Goal: Use online tool/utility: Use online tool/utility

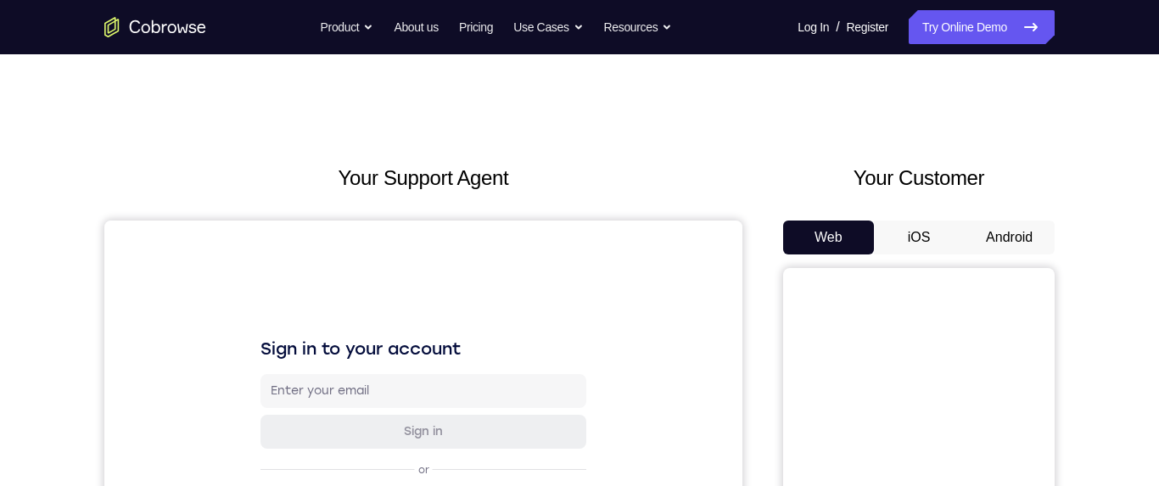
click at [1013, 242] on button "Android" at bounding box center [1009, 238] width 91 height 34
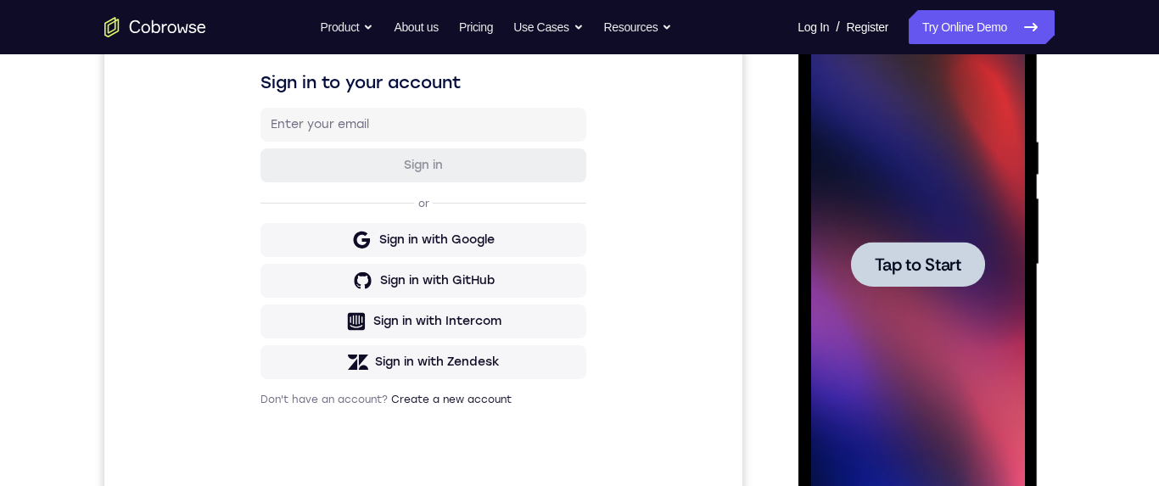
scroll to position [309, 0]
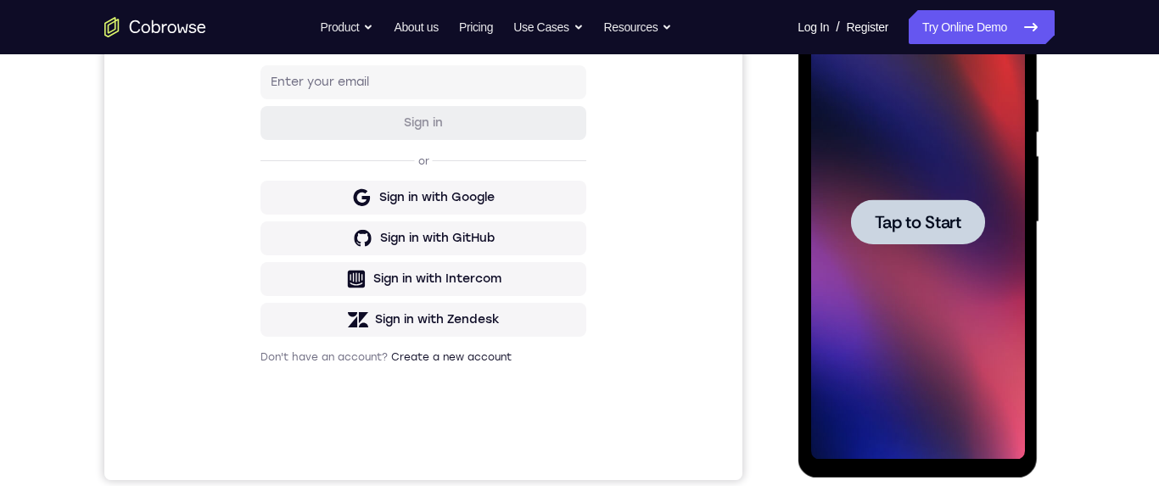
click at [946, 225] on span "Tap to Start" at bounding box center [917, 222] width 87 height 17
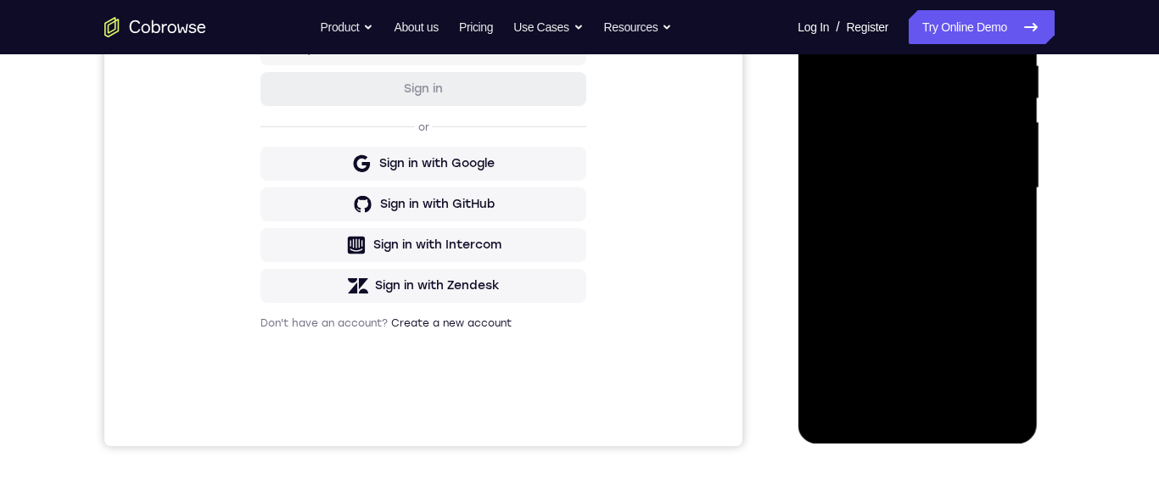
scroll to position [358, 0]
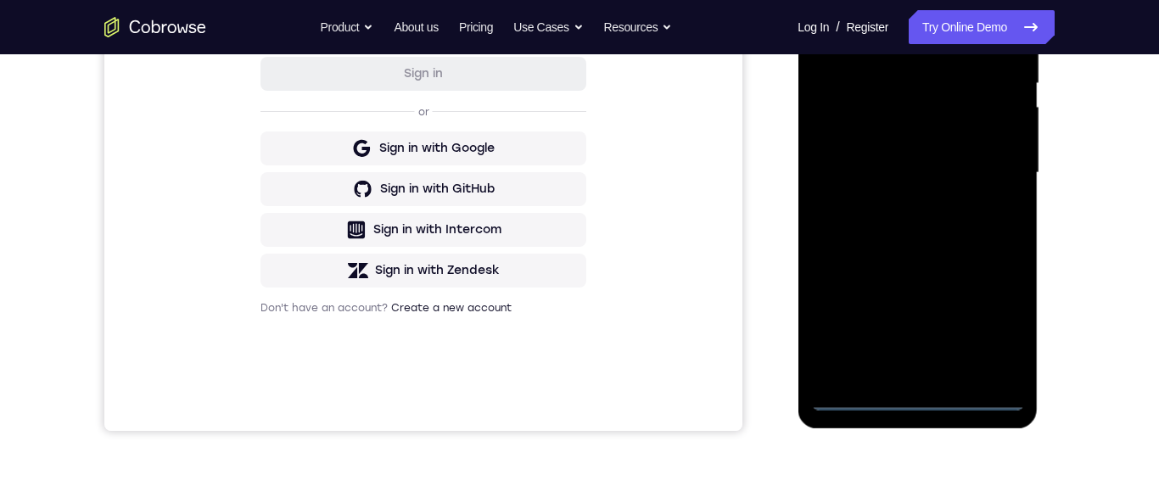
click at [909, 399] on div at bounding box center [917, 173] width 214 height 475
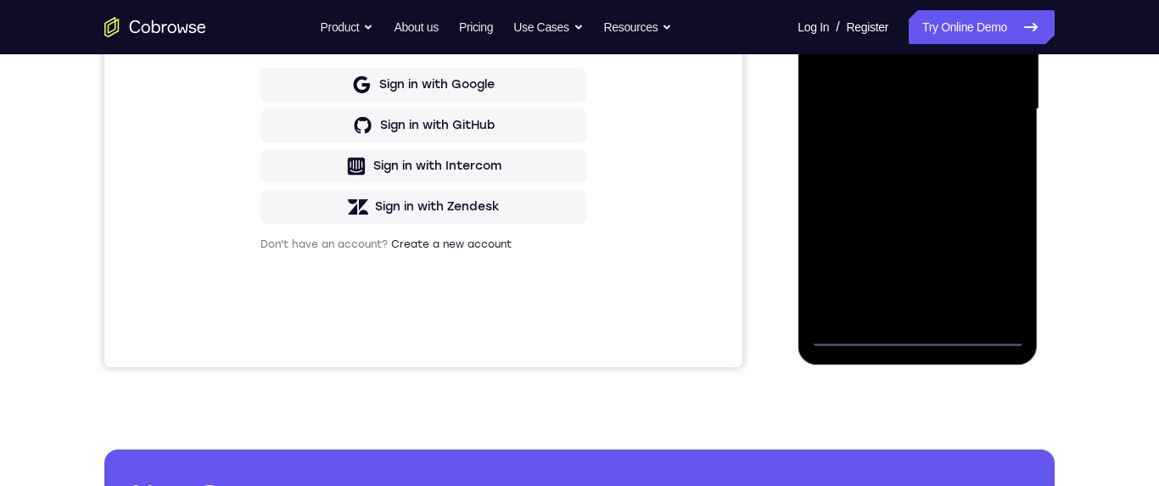
click at [990, 259] on div at bounding box center [917, 109] width 214 height 475
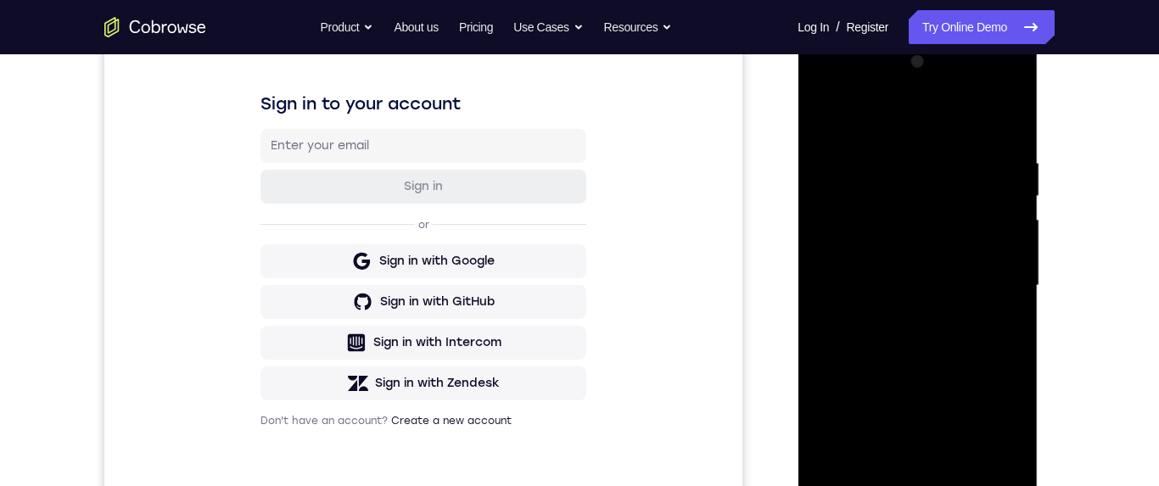
scroll to position [208, 0]
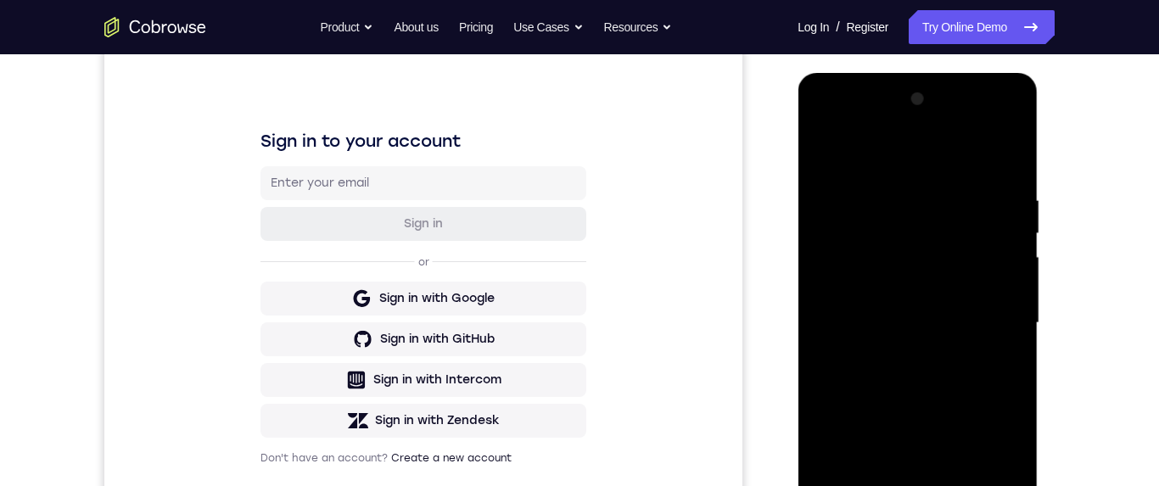
click at [1011, 126] on div at bounding box center [917, 323] width 214 height 475
click at [968, 151] on div at bounding box center [917, 323] width 214 height 475
click at [921, 121] on div at bounding box center [917, 323] width 214 height 475
click at [857, 260] on div at bounding box center [917, 323] width 214 height 475
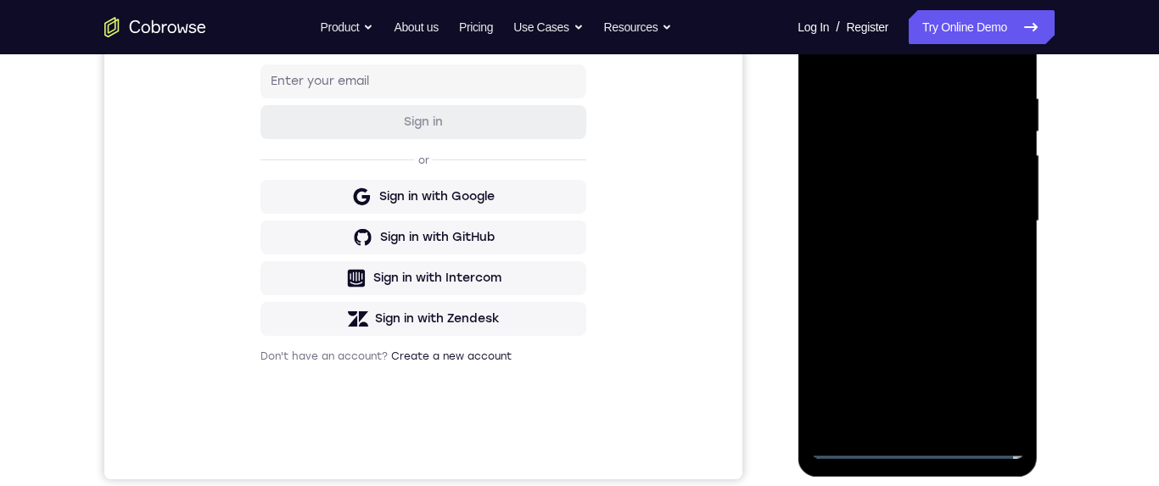
click at [899, 254] on div at bounding box center [917, 221] width 214 height 475
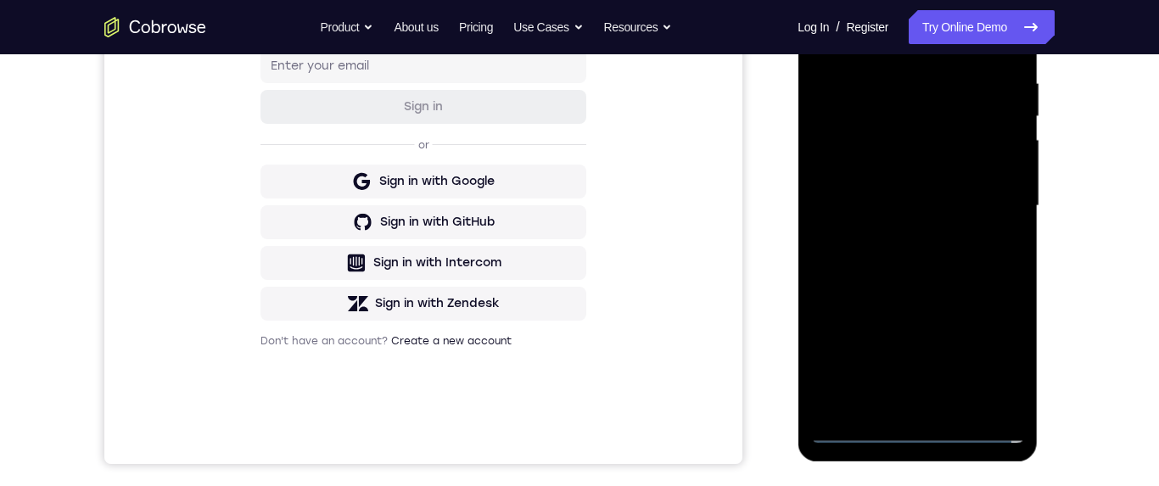
click at [936, 188] on div at bounding box center [917, 206] width 214 height 475
click at [911, 133] on div at bounding box center [917, 206] width 214 height 475
click at [921, 166] on div at bounding box center [917, 206] width 214 height 475
click at [1011, 170] on div at bounding box center [917, 206] width 214 height 475
click at [999, 169] on div at bounding box center [917, 206] width 214 height 475
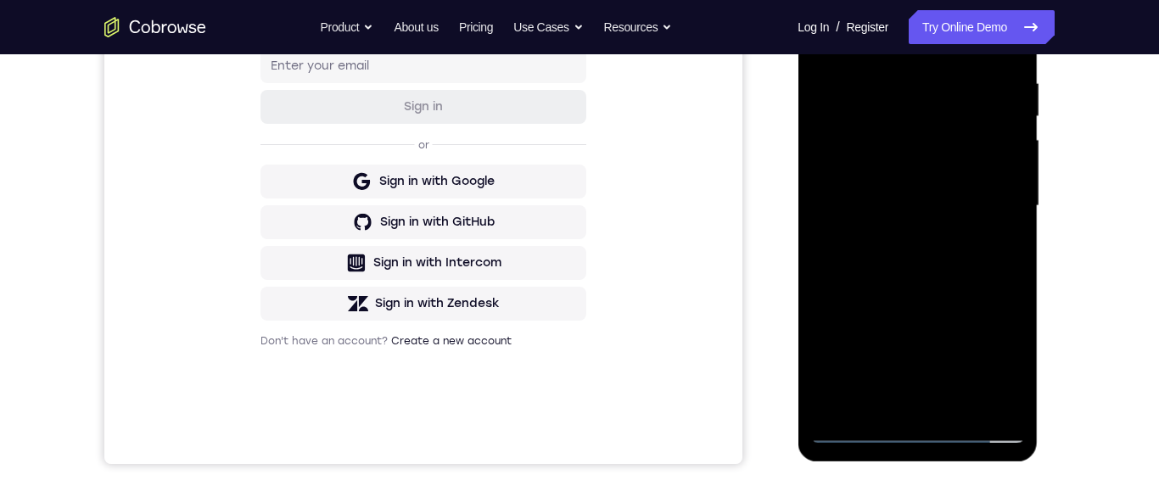
click at [961, 200] on div at bounding box center [917, 206] width 214 height 475
click at [946, 258] on div at bounding box center [917, 206] width 214 height 475
click at [927, 253] on div at bounding box center [917, 206] width 214 height 475
click at [945, 260] on div at bounding box center [917, 206] width 214 height 475
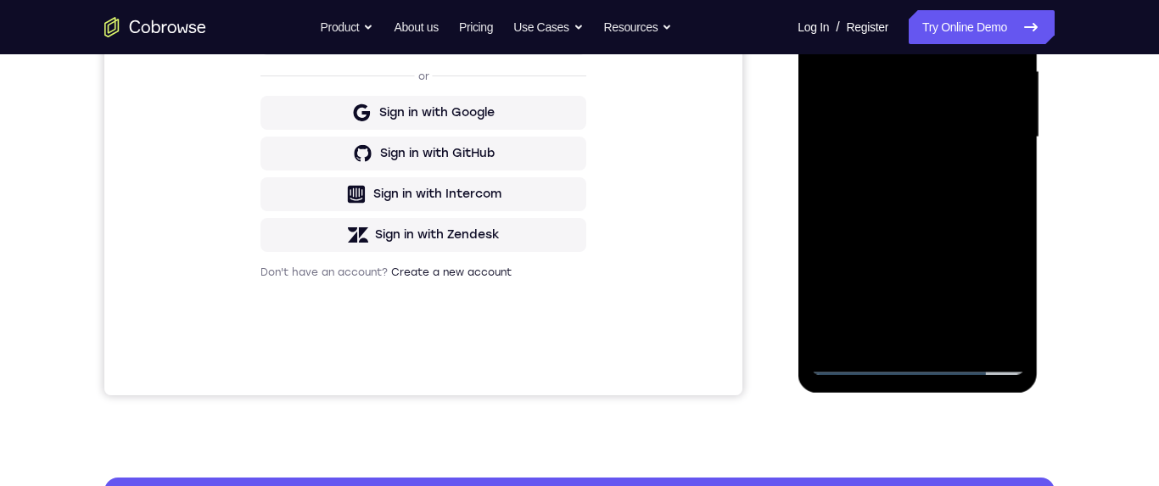
scroll to position [433, 0]
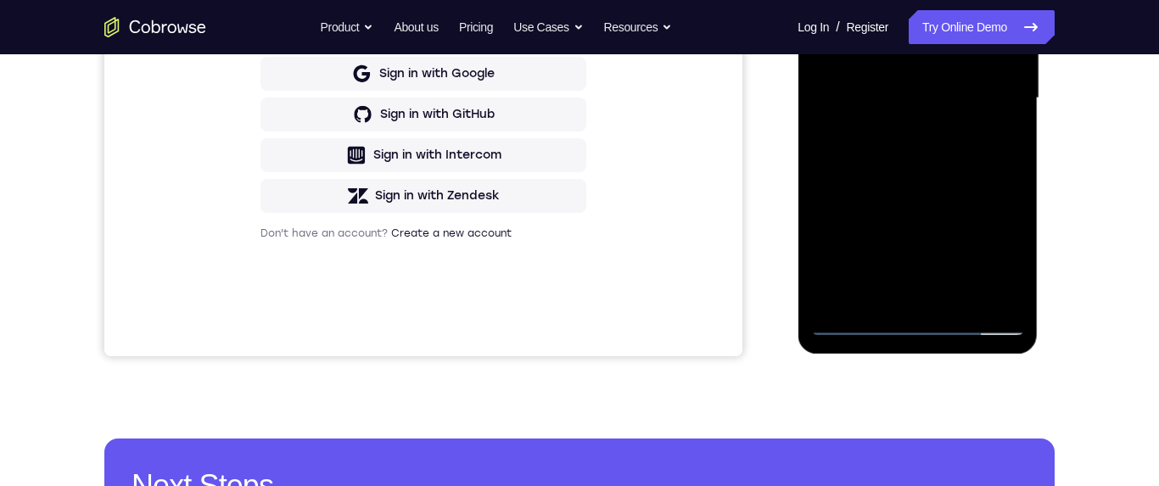
click at [936, 162] on div at bounding box center [917, 98] width 214 height 475
click at [968, 295] on div at bounding box center [917, 98] width 214 height 475
click at [930, 188] on div at bounding box center [917, 98] width 214 height 475
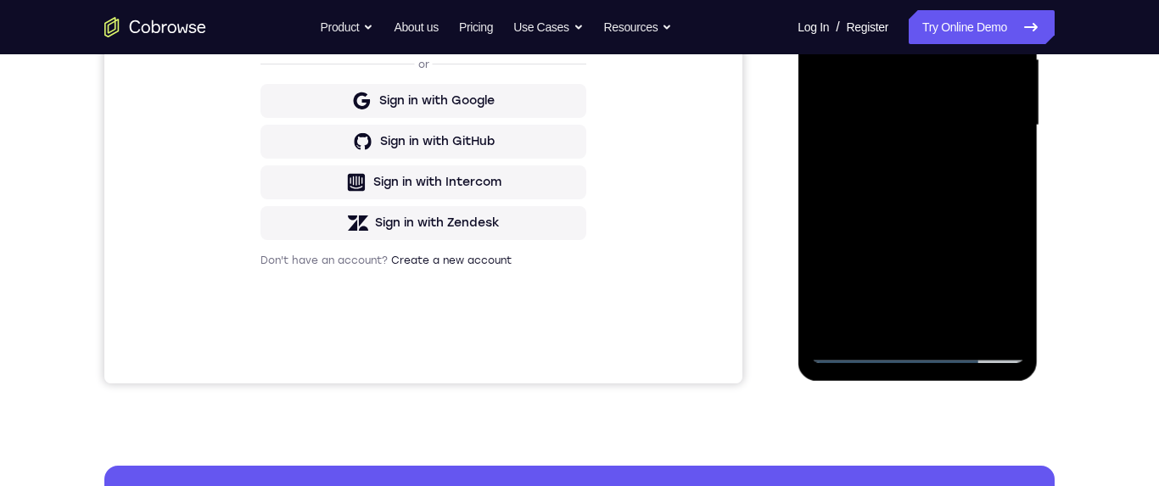
scroll to position [400, 0]
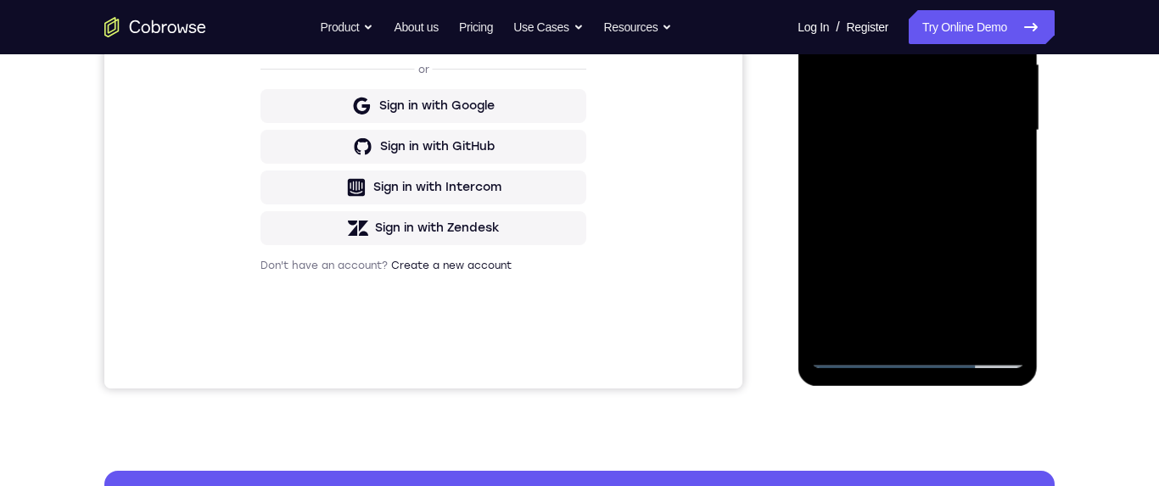
click at [940, 150] on div at bounding box center [917, 130] width 214 height 475
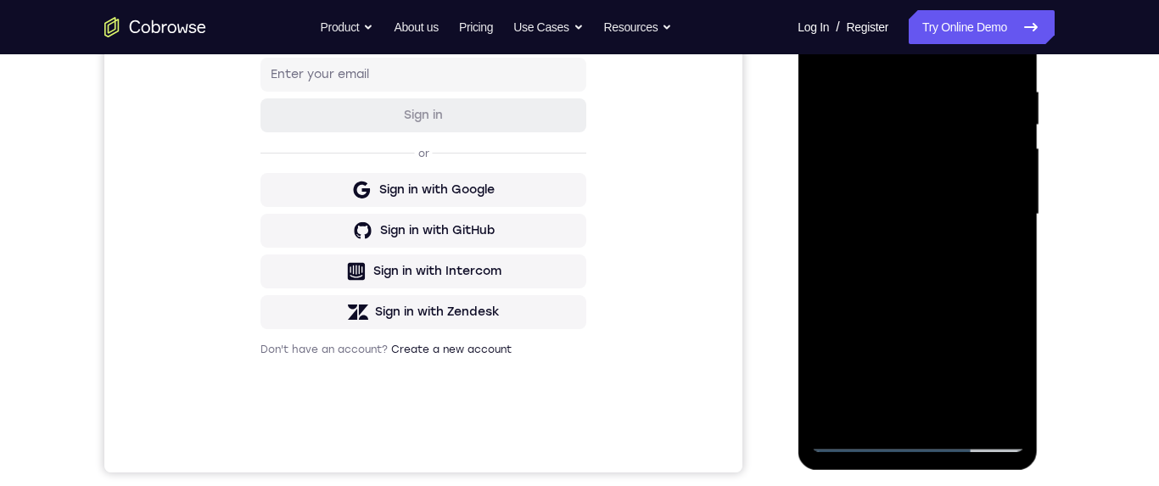
scroll to position [259, 0]
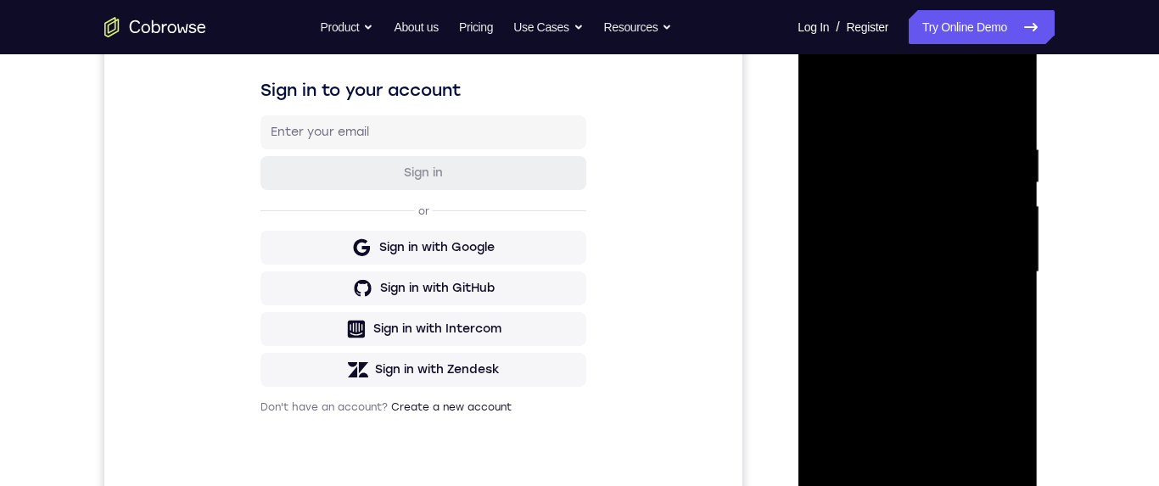
click at [822, 99] on div at bounding box center [917, 272] width 214 height 475
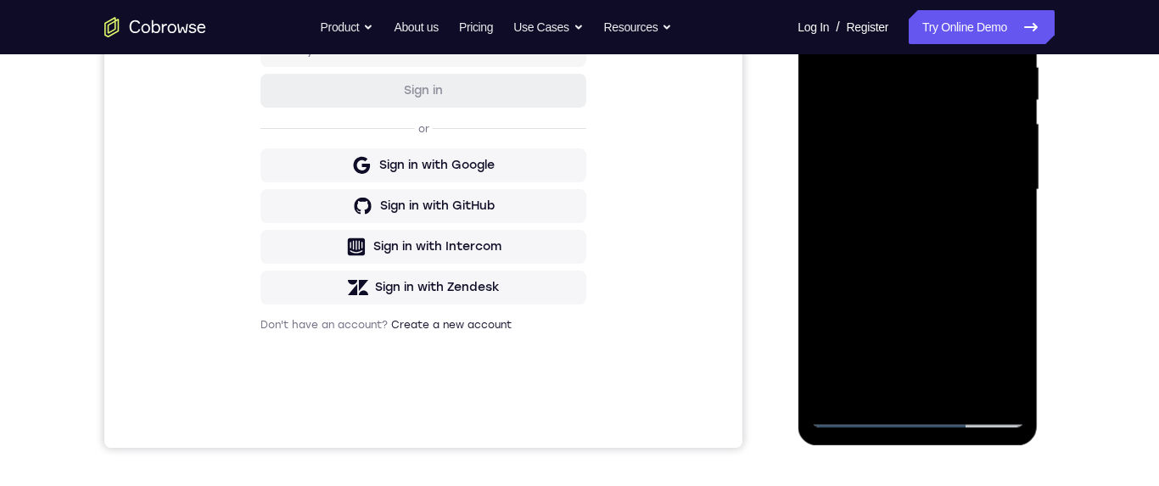
click at [921, 242] on div at bounding box center [917, 189] width 214 height 475
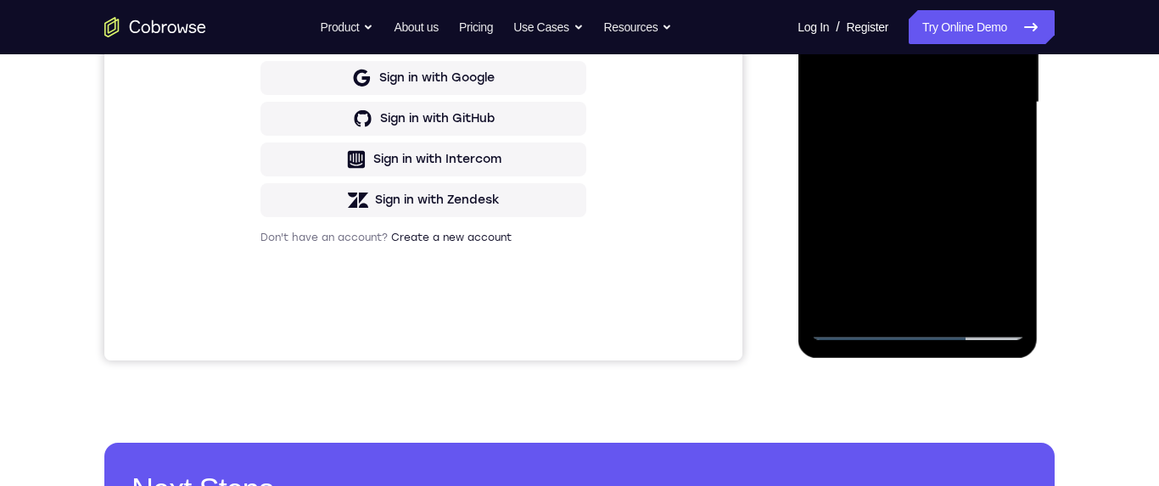
scroll to position [378, 0]
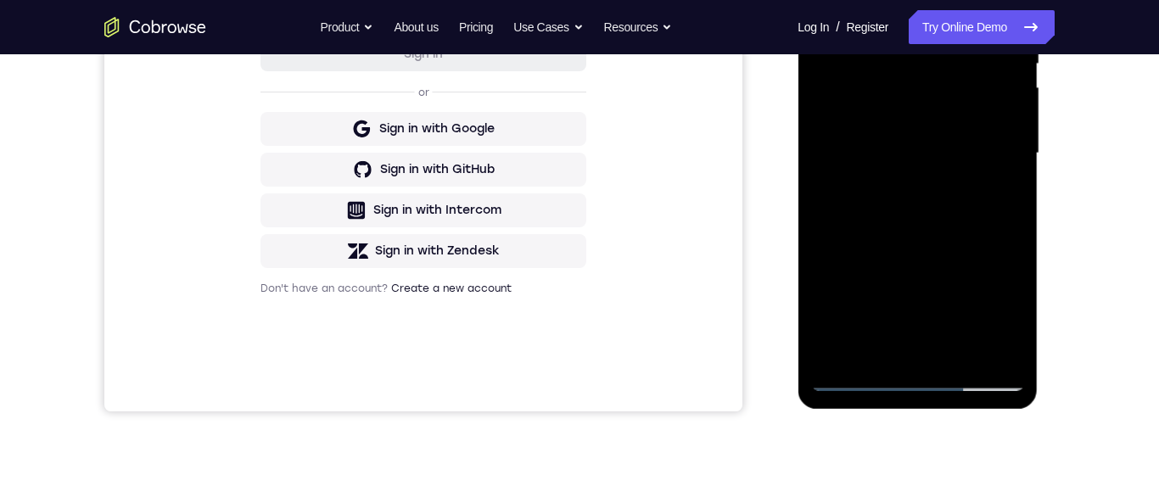
click at [913, 234] on div at bounding box center [917, 153] width 214 height 475
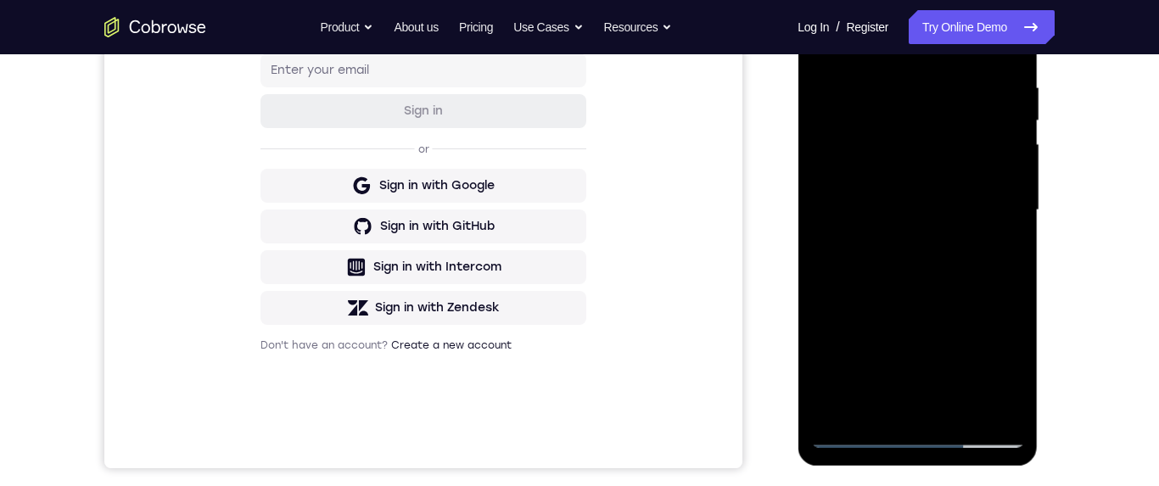
scroll to position [258, 0]
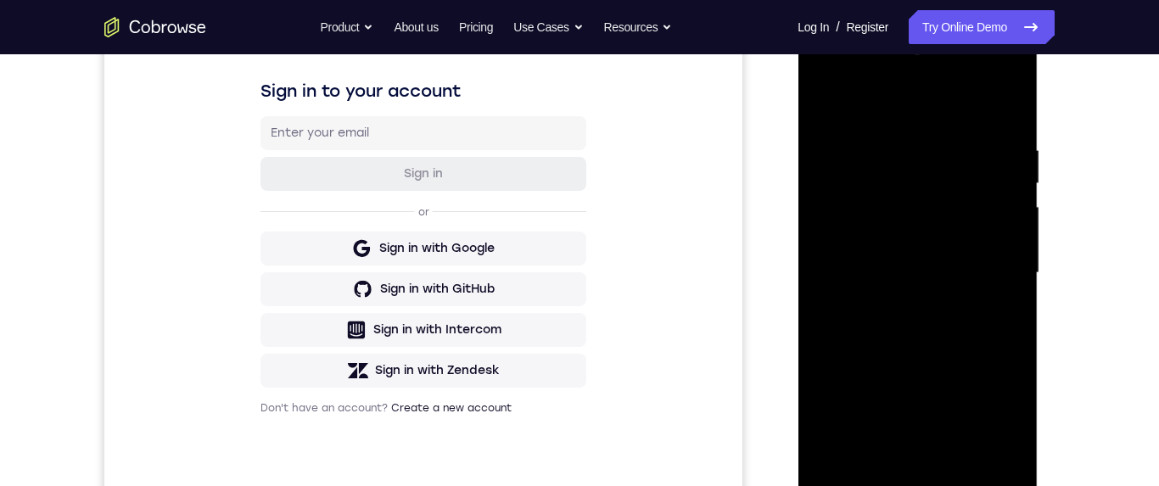
click at [827, 102] on div at bounding box center [917, 273] width 214 height 475
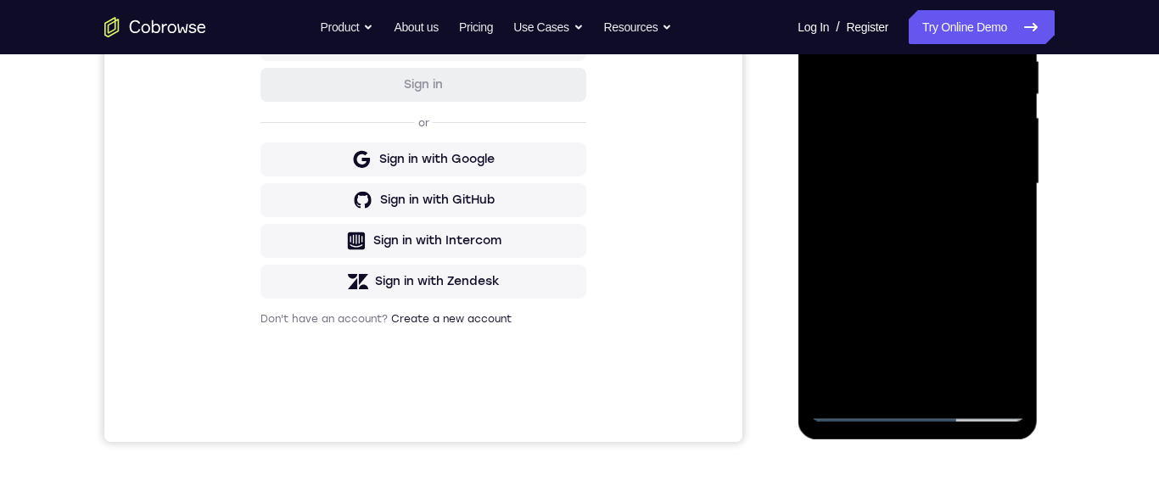
scroll to position [428, 0]
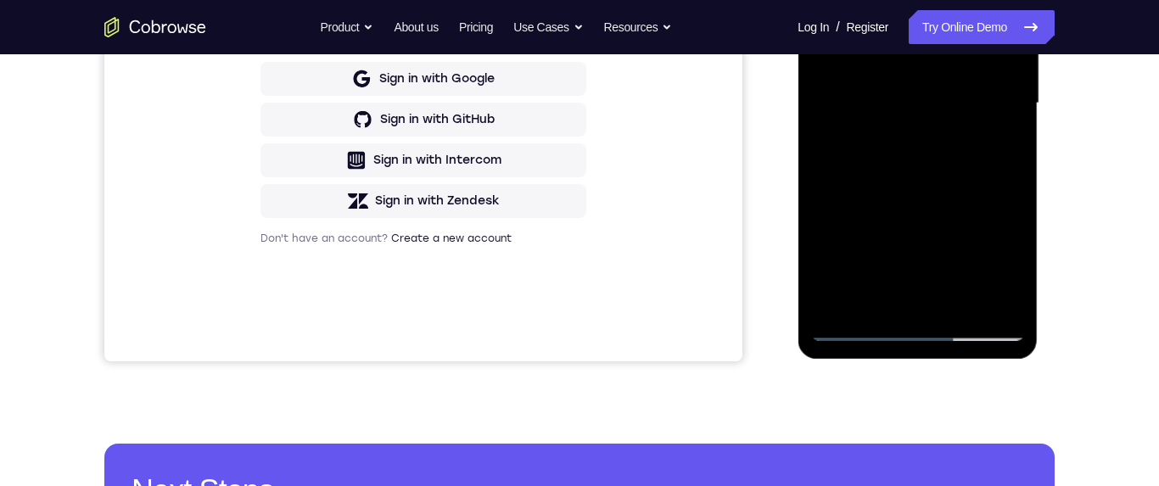
click at [958, 304] on div at bounding box center [917, 103] width 214 height 475
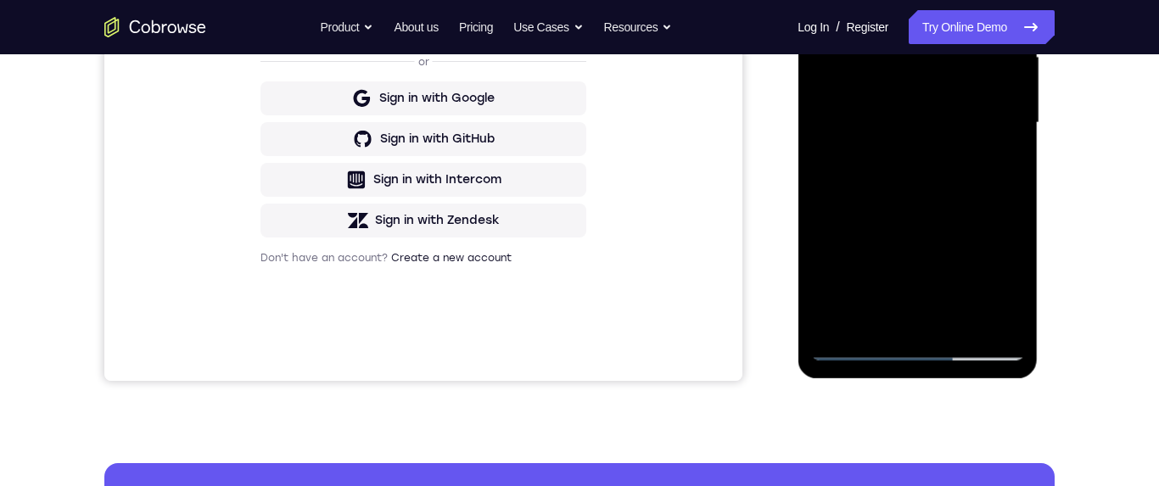
scroll to position [426, 0]
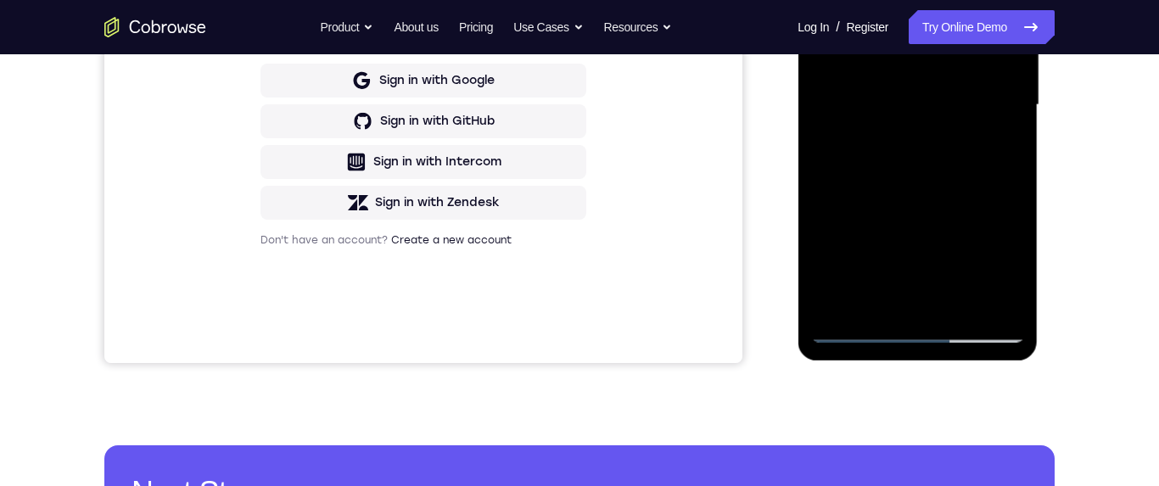
click at [955, 150] on div at bounding box center [917, 105] width 214 height 475
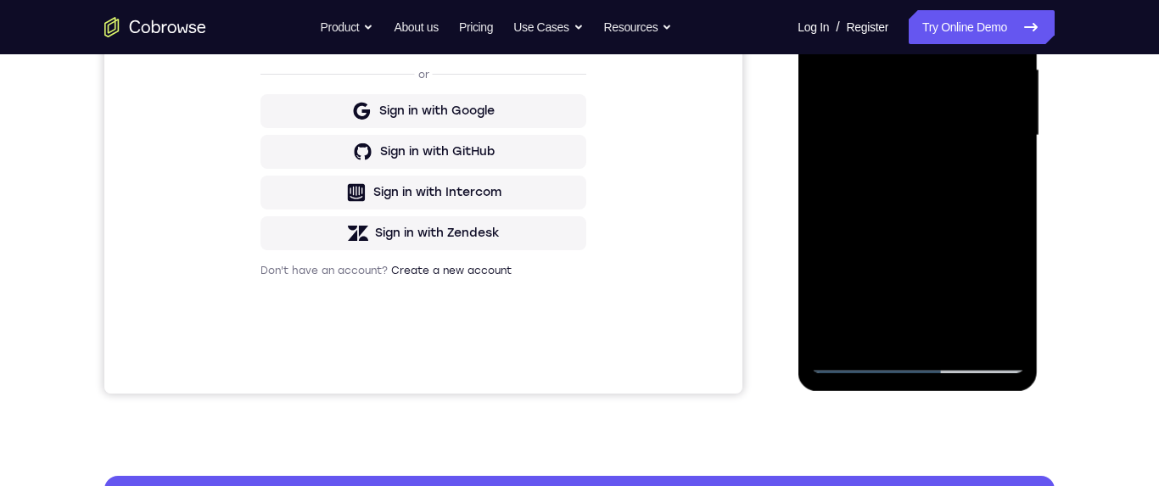
scroll to position [270, 0]
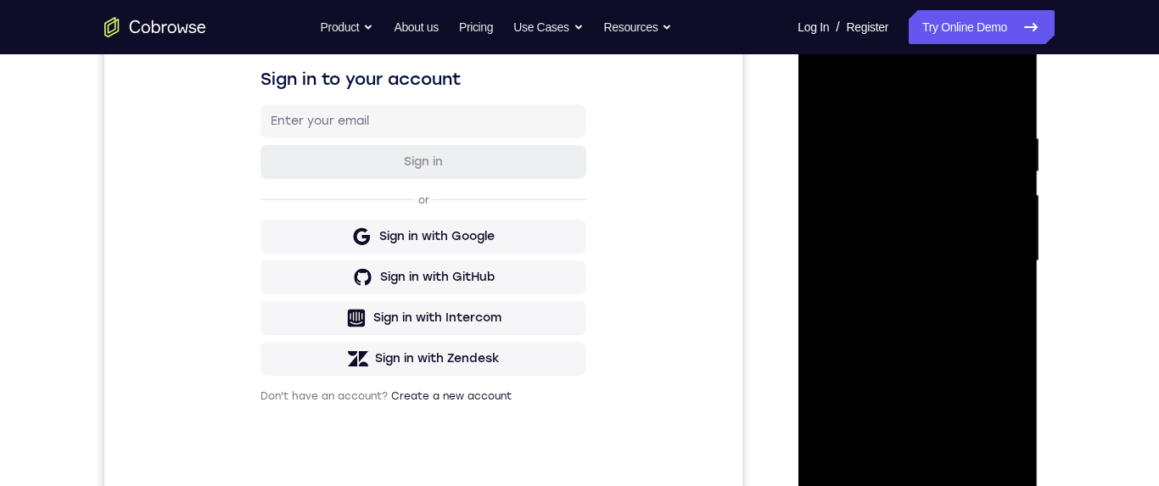
click at [828, 87] on div at bounding box center [917, 261] width 214 height 475
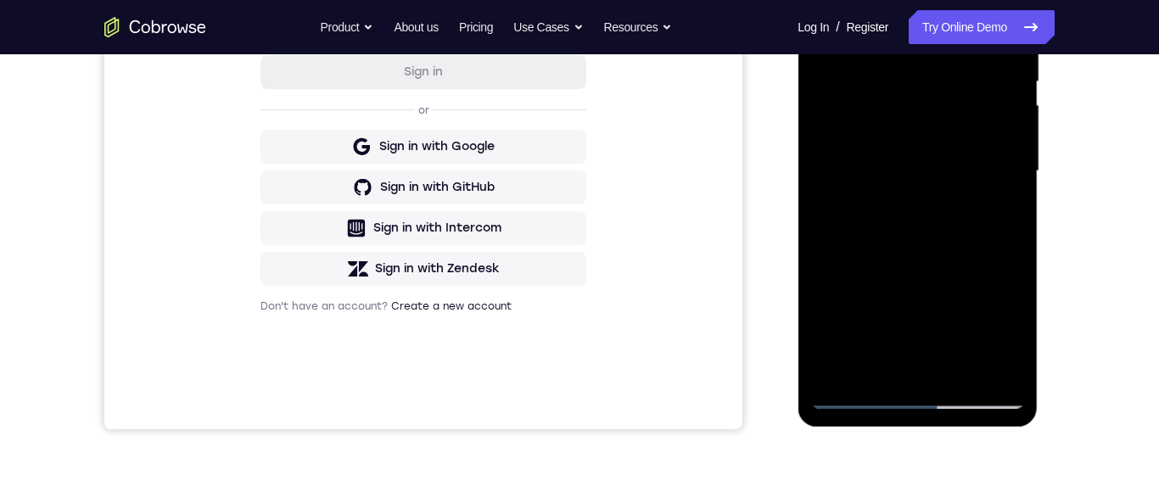
scroll to position [366, 0]
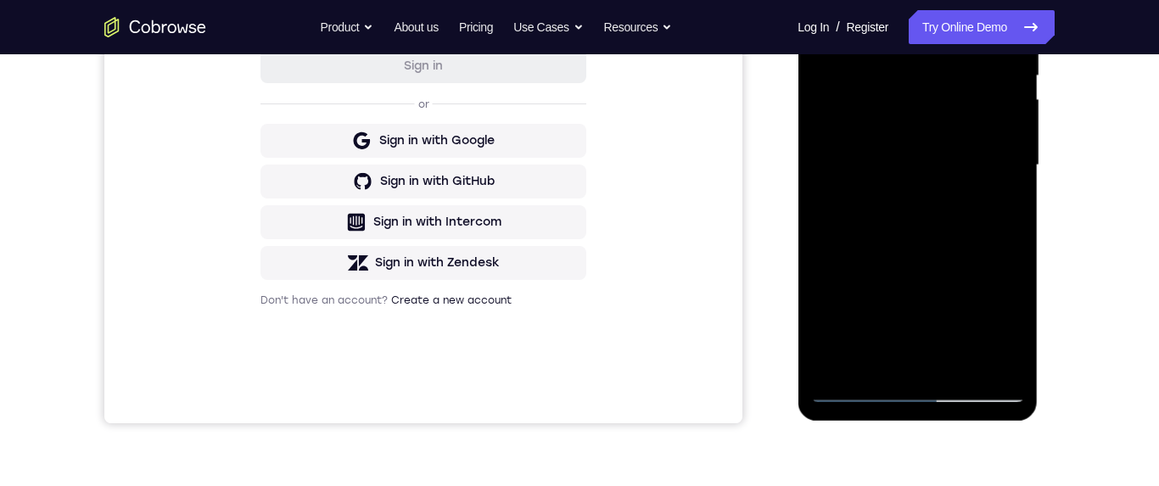
click at [925, 254] on div at bounding box center [917, 165] width 214 height 475
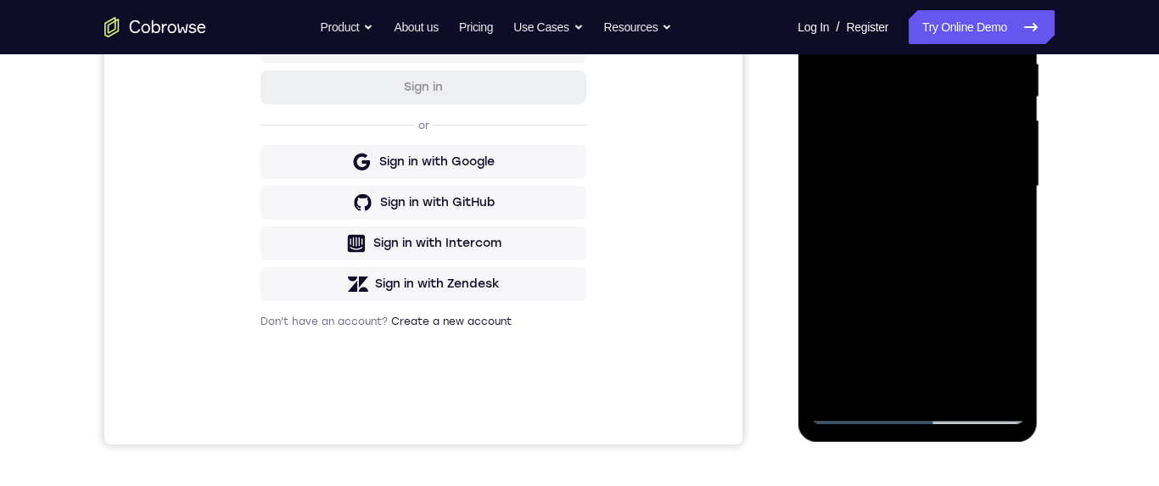
scroll to position [304, 0]
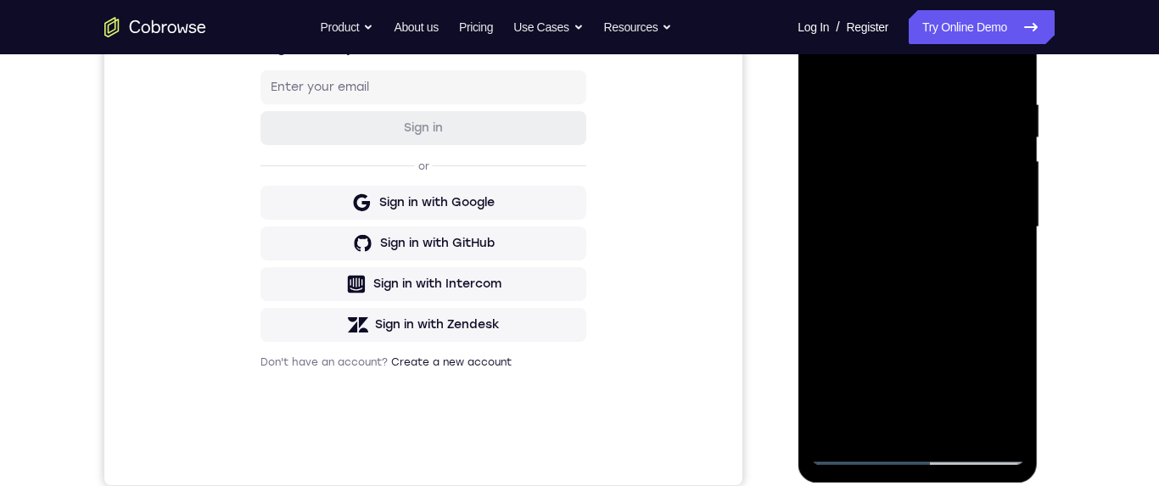
click at [828, 59] on div at bounding box center [917, 227] width 214 height 475
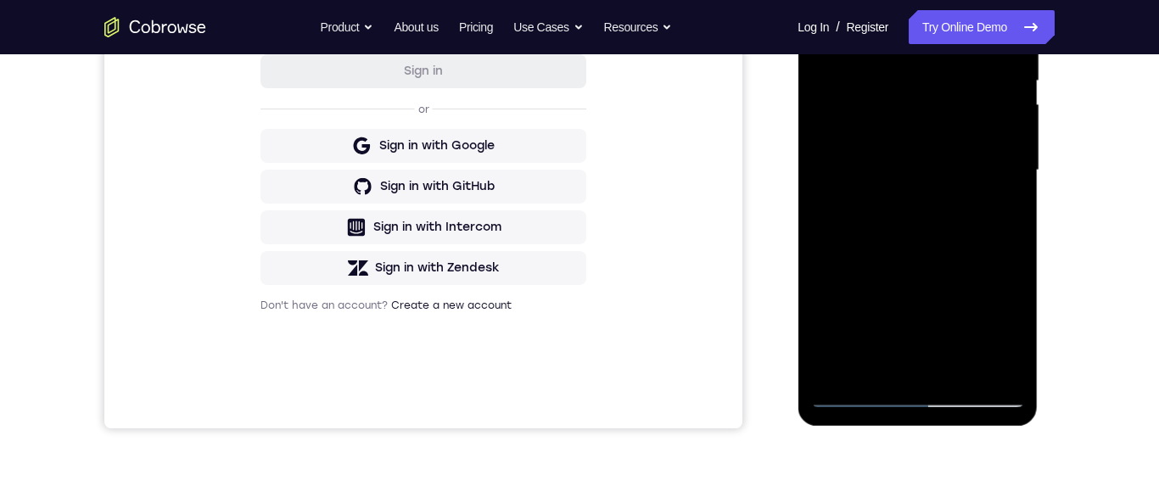
click at [925, 292] on div at bounding box center [917, 170] width 214 height 475
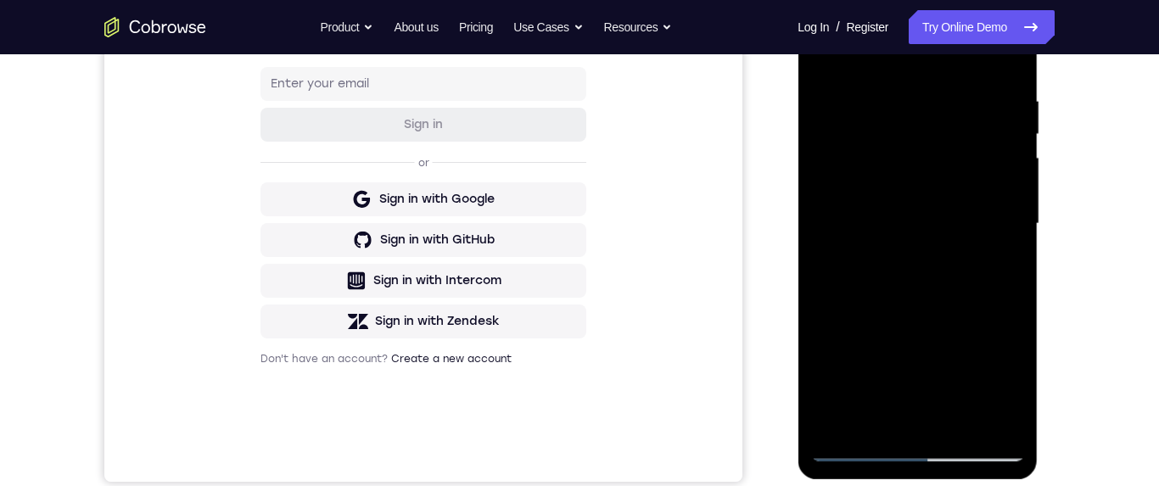
scroll to position [266, 0]
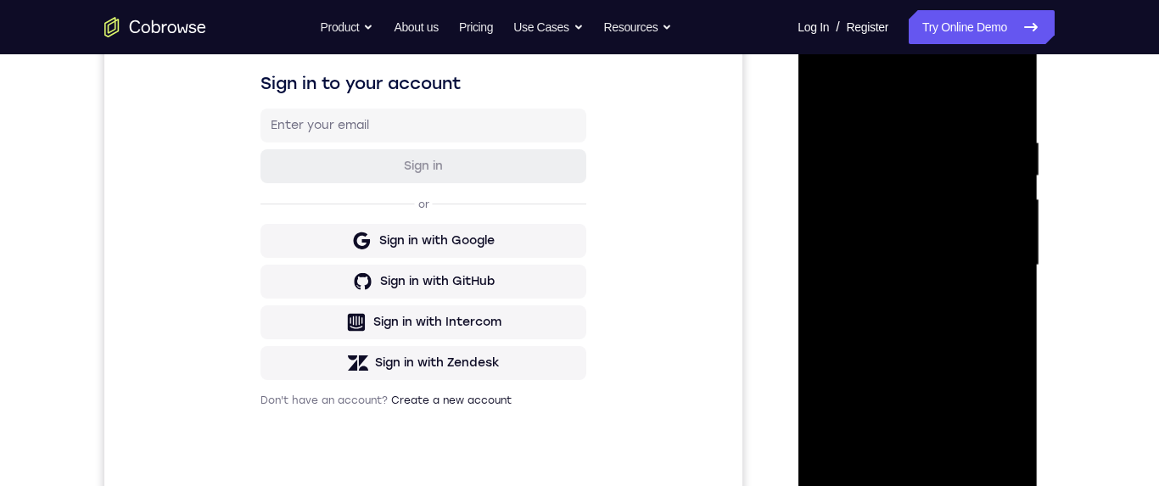
click at [819, 95] on div at bounding box center [917, 265] width 214 height 475
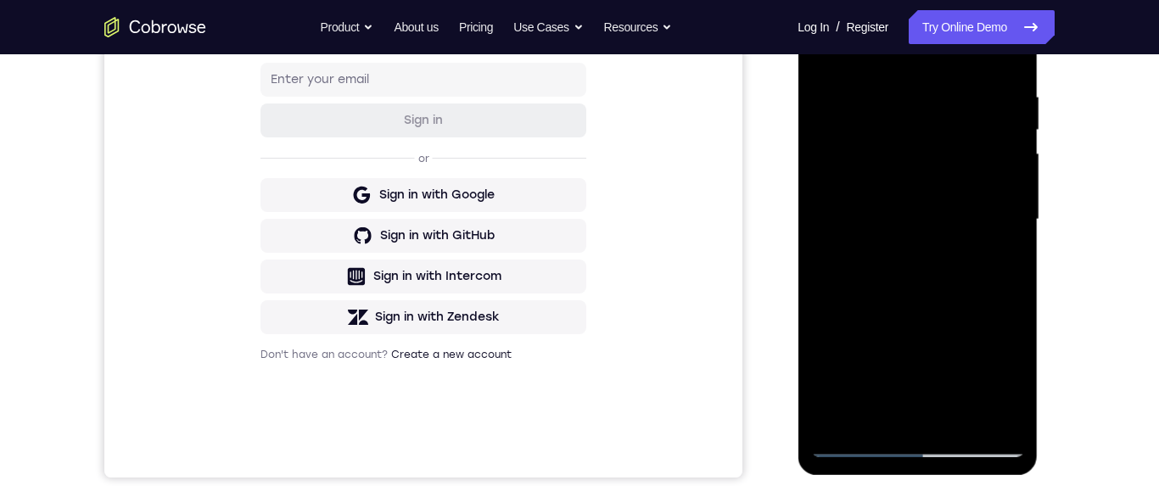
click at [951, 272] on div at bounding box center [917, 219] width 214 height 475
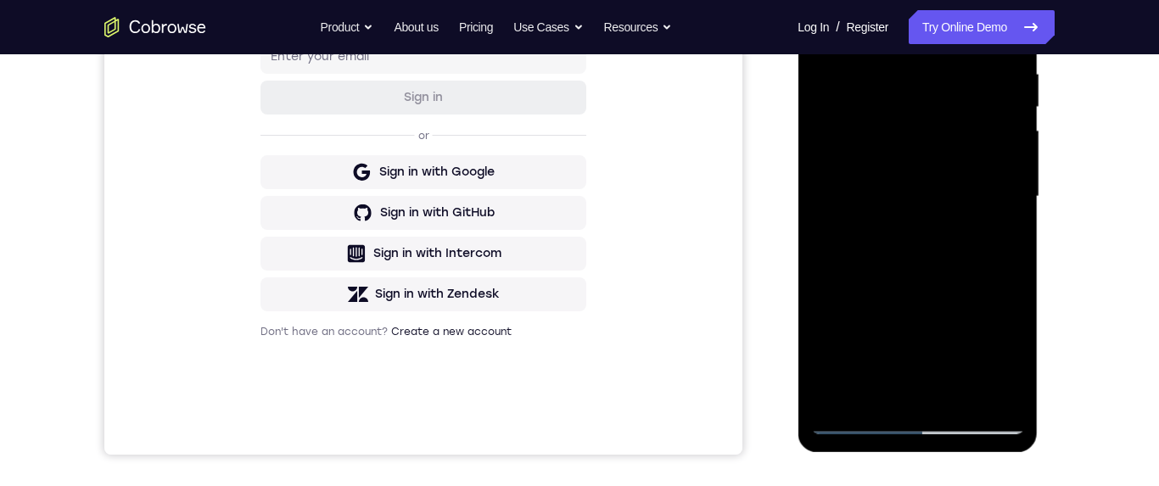
scroll to position [289, 0]
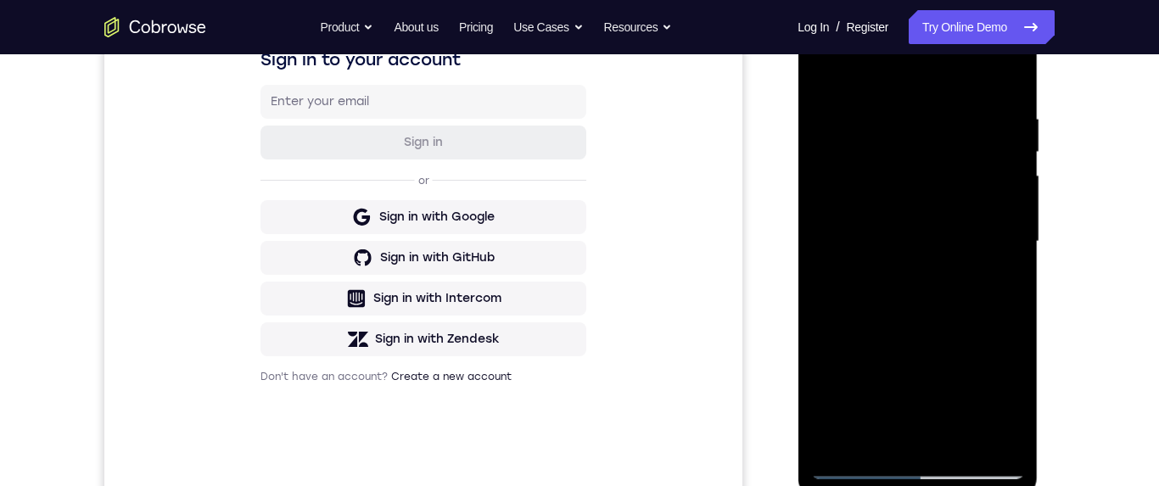
click at [817, 70] on div at bounding box center [917, 241] width 214 height 475
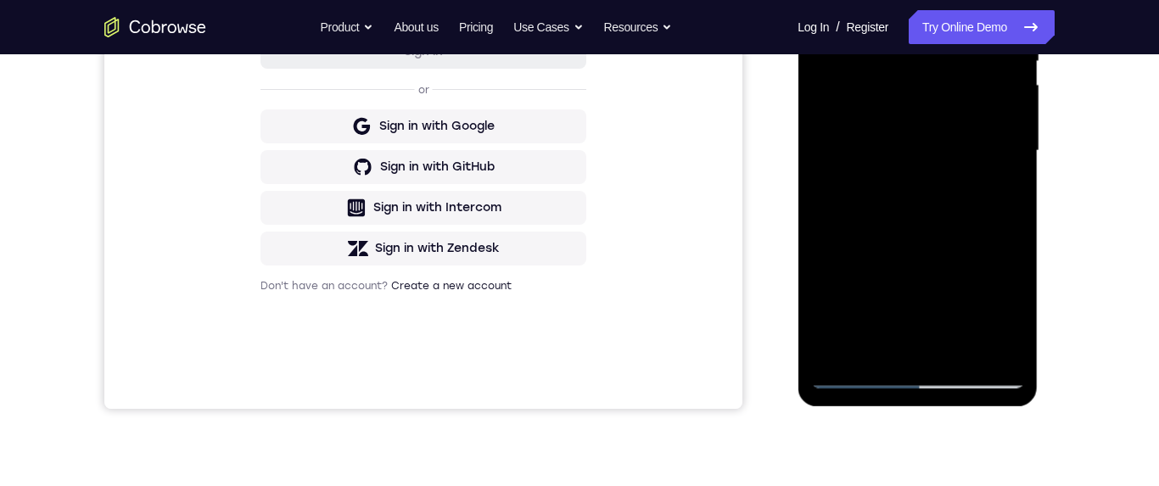
scroll to position [434, 0]
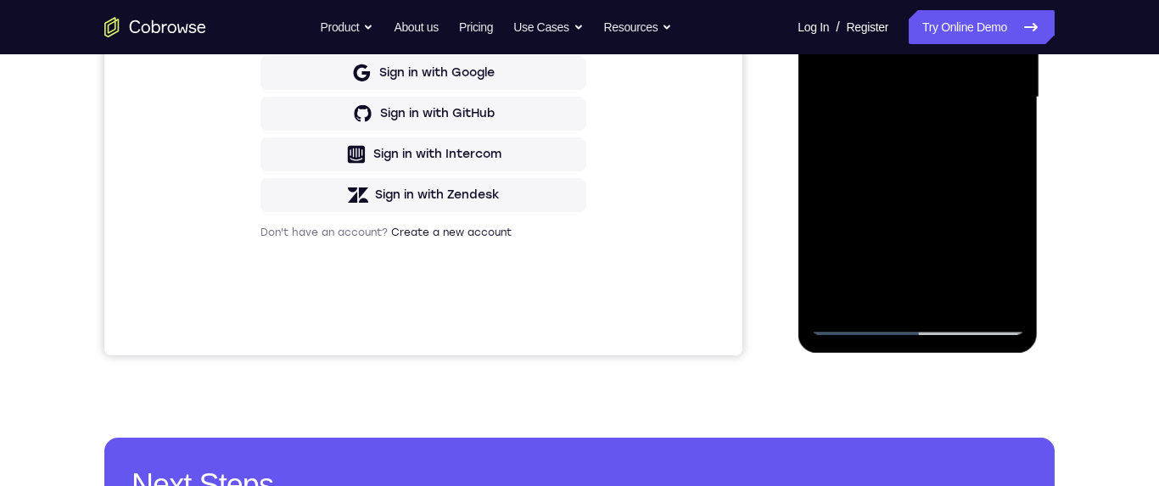
click at [927, 260] on div at bounding box center [917, 97] width 214 height 475
click at [876, 291] on div at bounding box center [917, 97] width 214 height 475
click at [921, 242] on div at bounding box center [917, 97] width 214 height 475
click at [919, 242] on div at bounding box center [917, 97] width 214 height 475
click at [994, 125] on div at bounding box center [917, 97] width 214 height 475
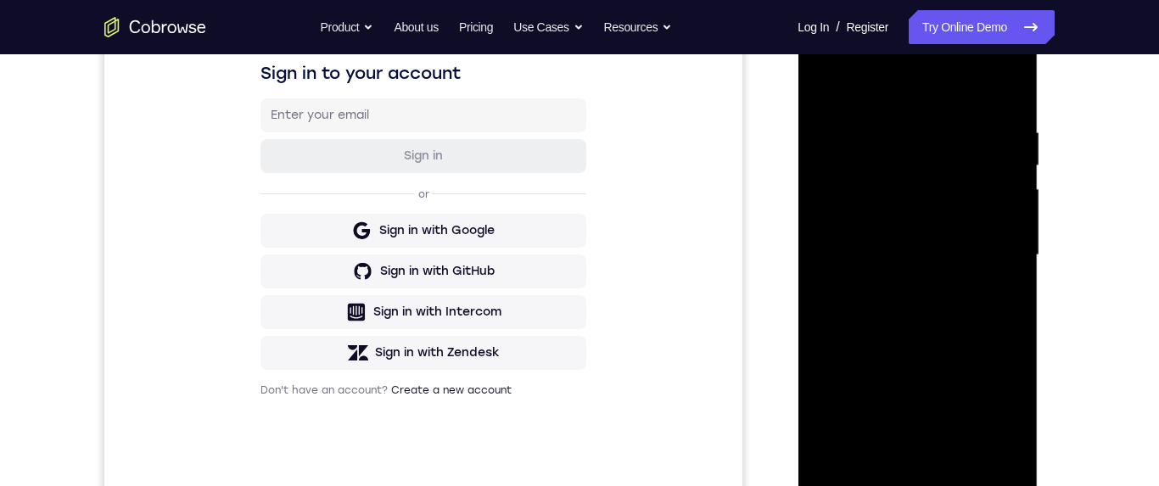
scroll to position [258, 0]
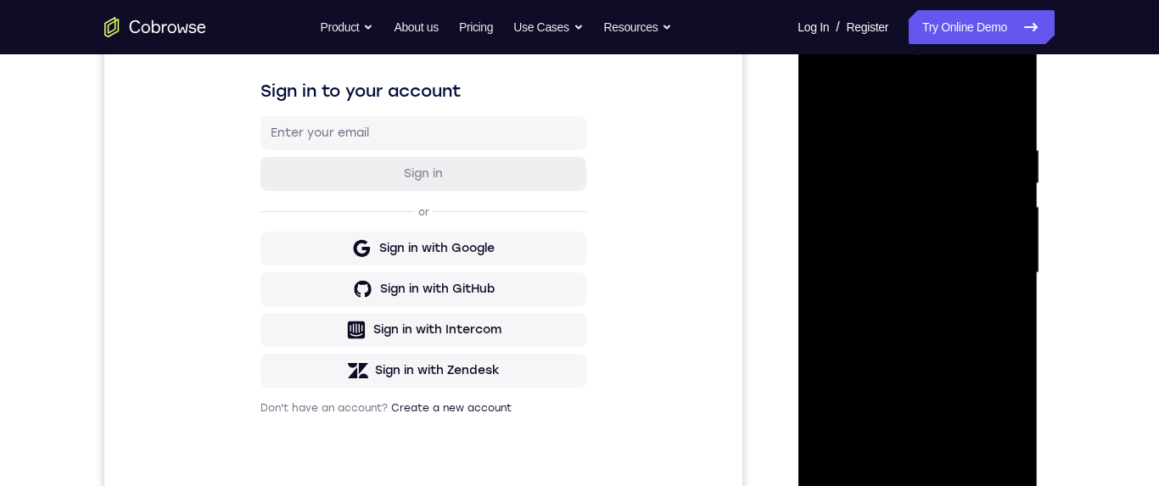
click at [825, 106] on div at bounding box center [917, 273] width 214 height 475
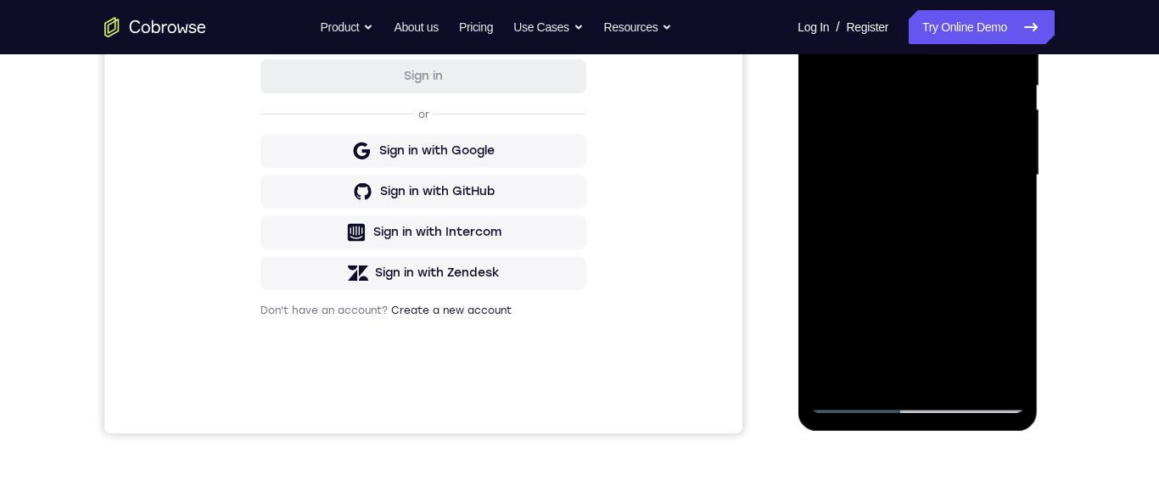
click at [932, 244] on div at bounding box center [917, 175] width 214 height 475
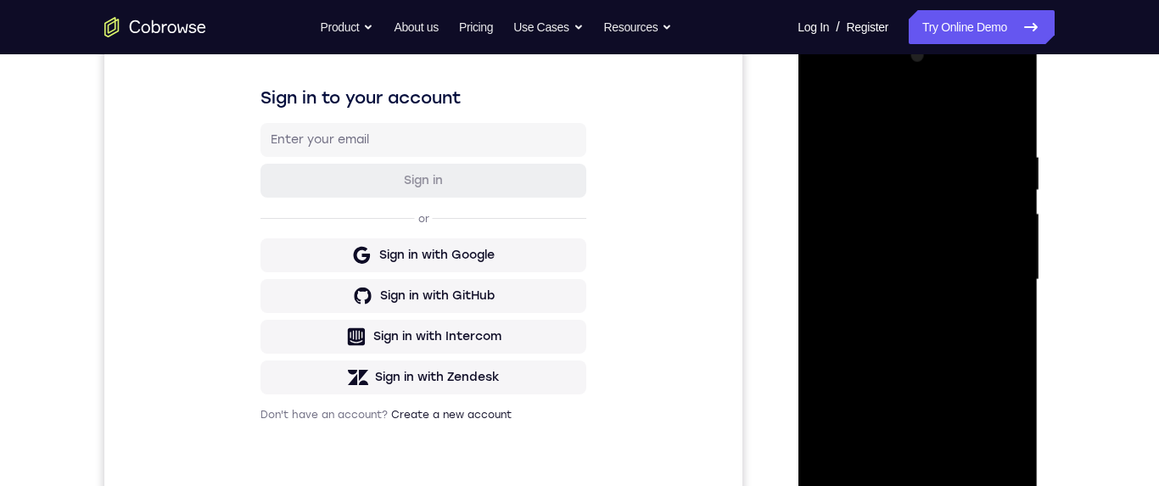
scroll to position [233, 0]
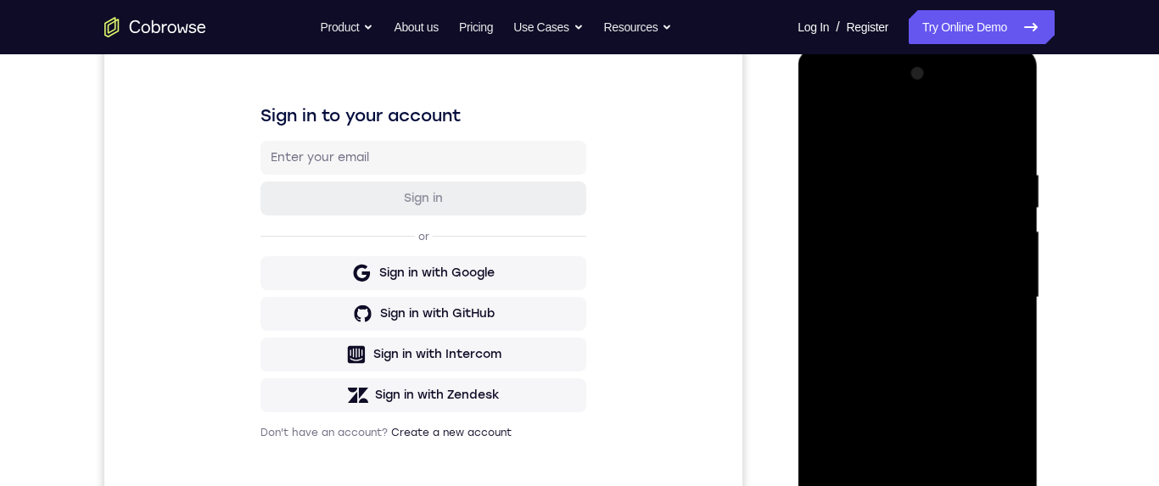
click at [832, 127] on div at bounding box center [917, 297] width 214 height 475
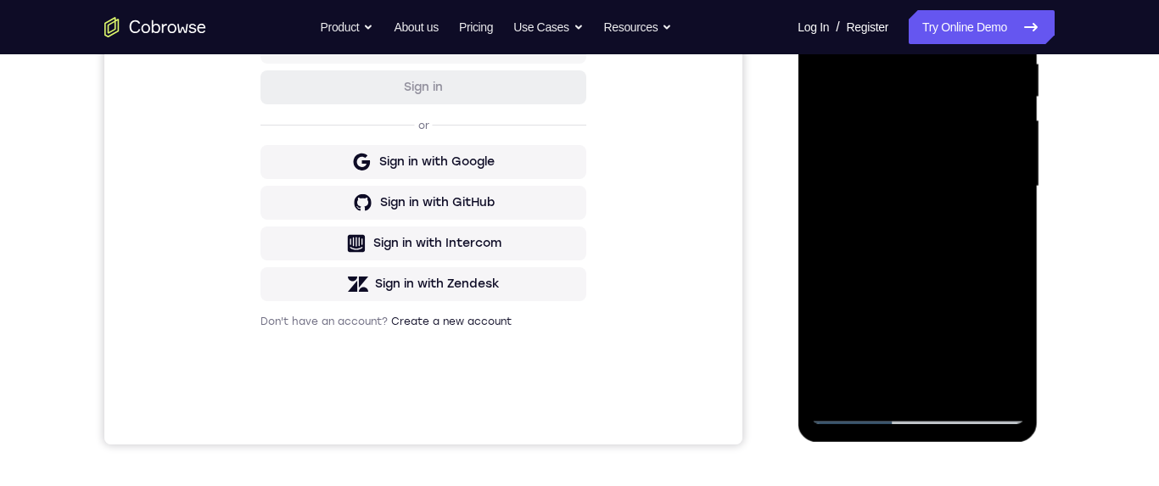
scroll to position [261, 0]
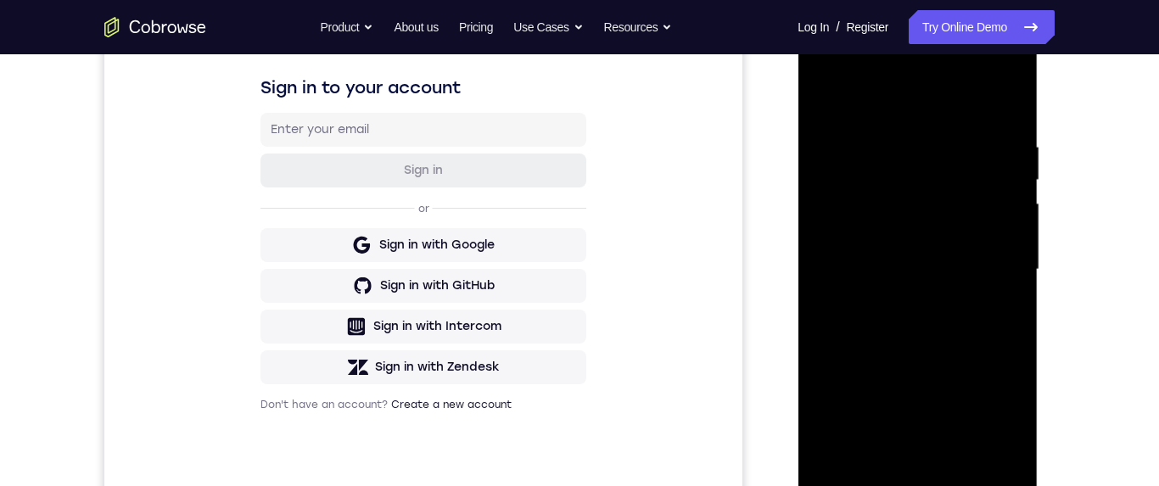
click at [826, 98] on div at bounding box center [917, 269] width 214 height 475
click at [1017, 97] on div at bounding box center [917, 269] width 214 height 475
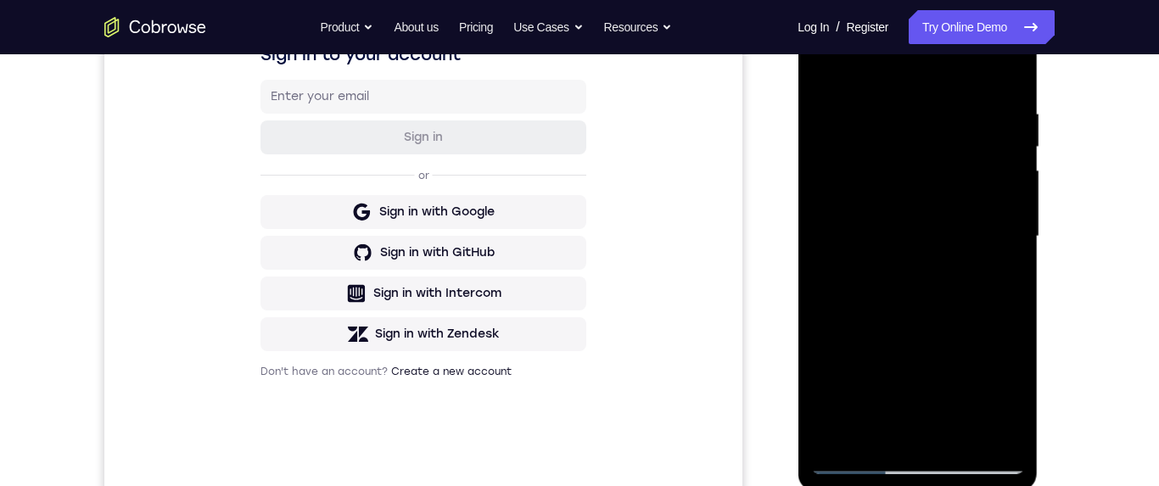
scroll to position [260, 0]
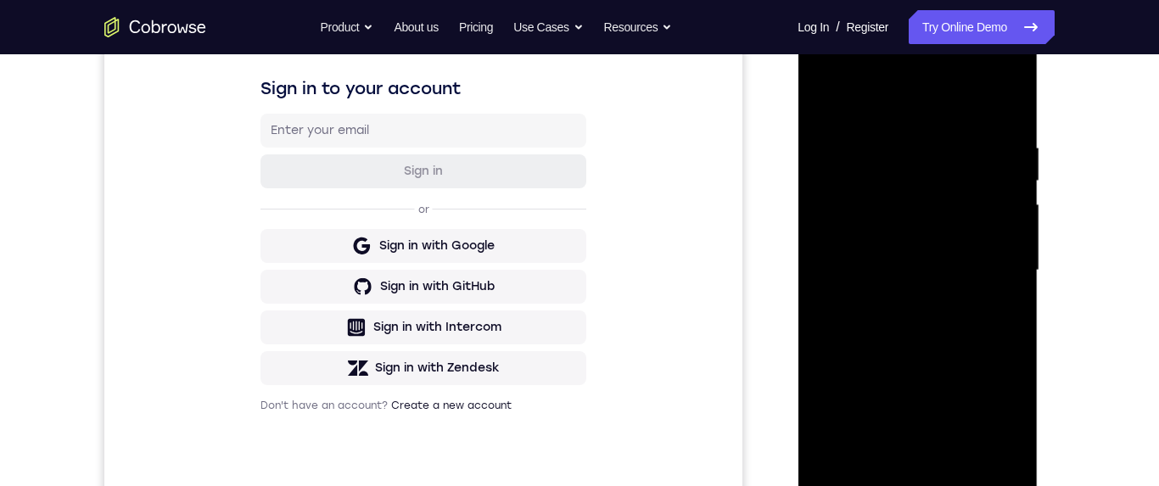
click at [828, 104] on div at bounding box center [917, 270] width 214 height 475
click at [899, 140] on div at bounding box center [917, 270] width 214 height 475
click at [999, 173] on div at bounding box center [917, 270] width 214 height 475
click at [1000, 170] on div at bounding box center [917, 270] width 214 height 475
click at [1010, 204] on div at bounding box center [917, 270] width 214 height 475
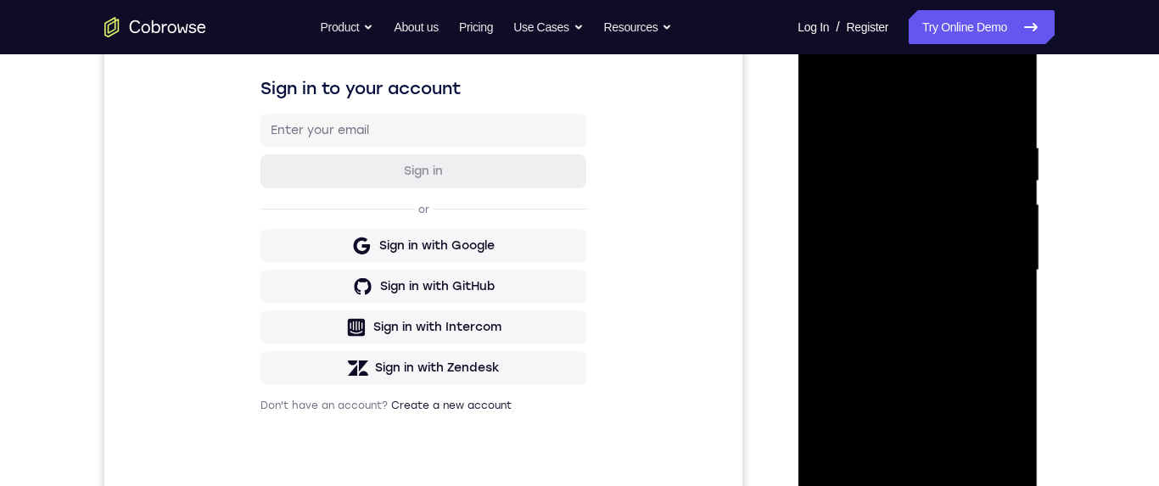
click at [1001, 206] on div at bounding box center [917, 270] width 214 height 475
click at [1005, 212] on div at bounding box center [917, 270] width 214 height 475
click at [1009, 216] on div at bounding box center [917, 270] width 214 height 475
click at [1005, 223] on div at bounding box center [917, 270] width 214 height 475
click at [1002, 227] on div at bounding box center [917, 270] width 214 height 475
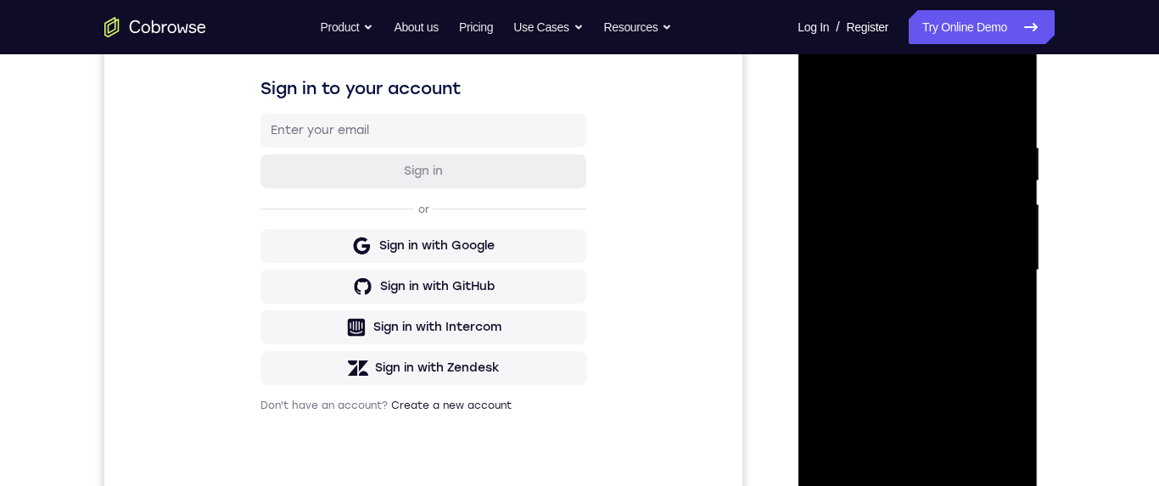
click at [1005, 105] on div at bounding box center [917, 270] width 214 height 475
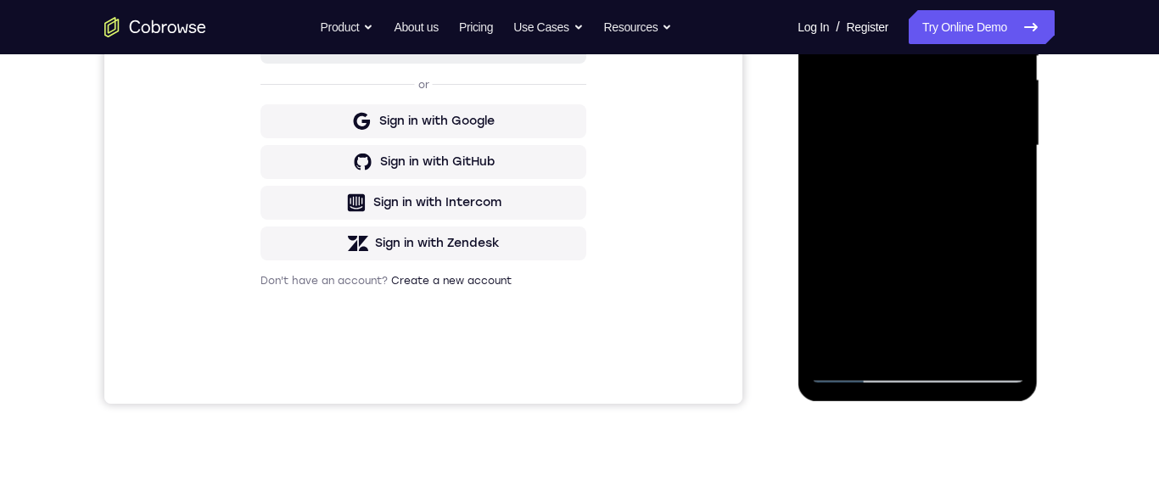
scroll to position [329, 0]
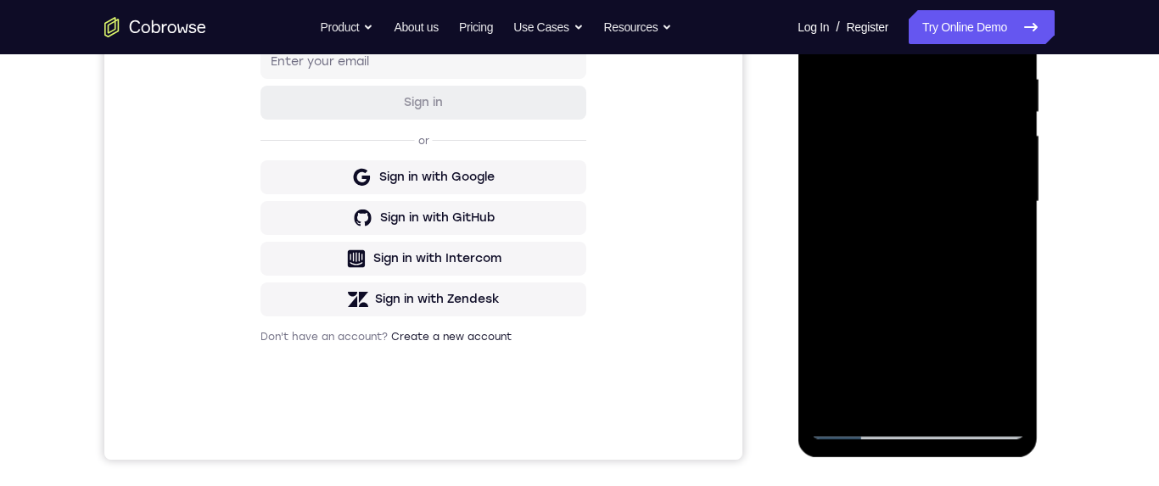
click at [950, 76] on div at bounding box center [917, 201] width 214 height 475
click at [1001, 198] on div at bounding box center [917, 201] width 214 height 475
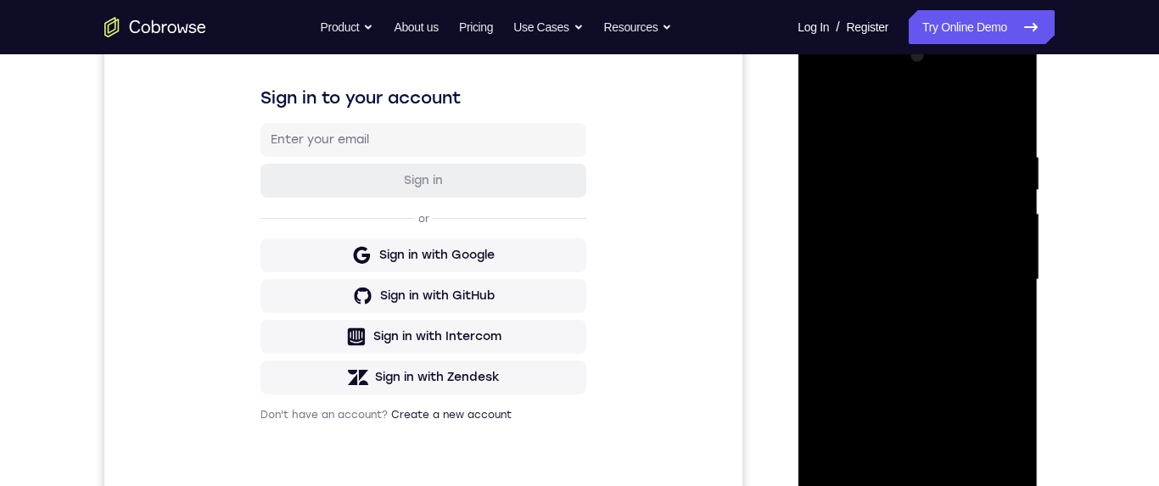
click at [1001, 200] on div at bounding box center [917, 279] width 214 height 475
click at [1014, 210] on div at bounding box center [917, 279] width 214 height 475
click at [998, 212] on div at bounding box center [917, 279] width 214 height 475
click at [1001, 223] on div at bounding box center [917, 279] width 214 height 475
click at [1002, 232] on div at bounding box center [917, 279] width 214 height 475
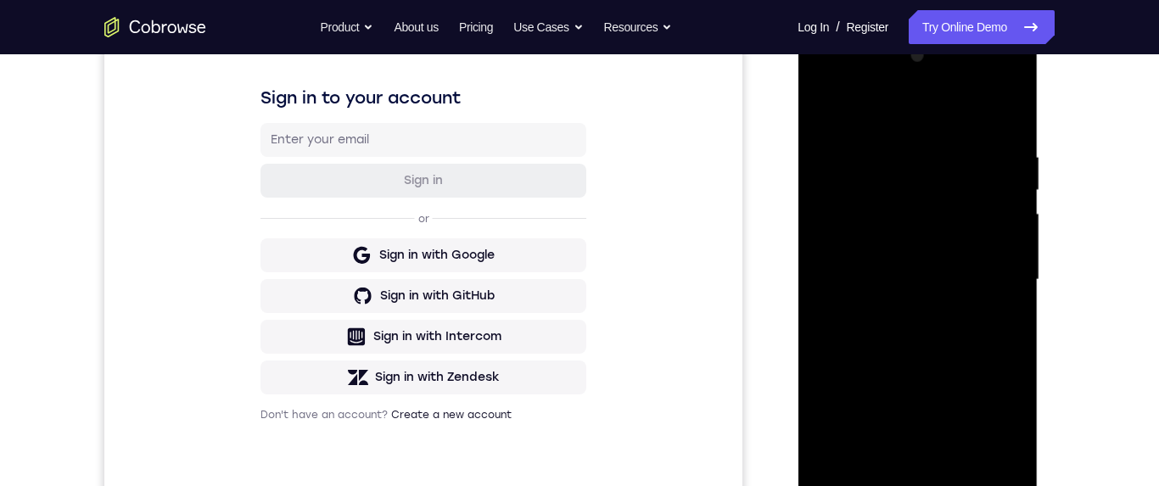
click at [1001, 229] on div at bounding box center [917, 279] width 214 height 475
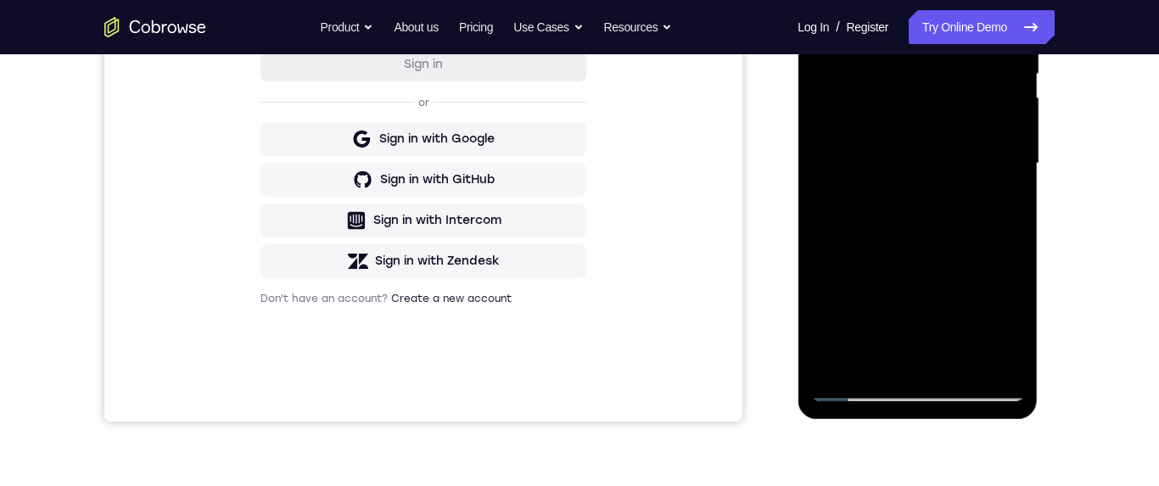
scroll to position [289, 0]
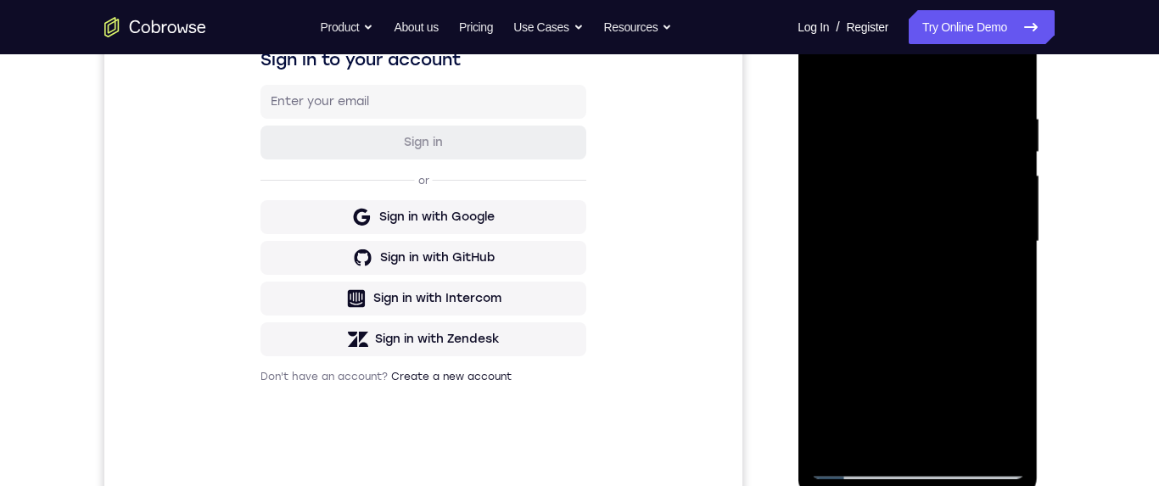
click at [1002, 173] on div at bounding box center [917, 241] width 214 height 475
click at [999, 186] on div at bounding box center [917, 241] width 214 height 475
click at [1002, 188] on div at bounding box center [917, 241] width 214 height 475
click at [999, 78] on div at bounding box center [917, 241] width 214 height 475
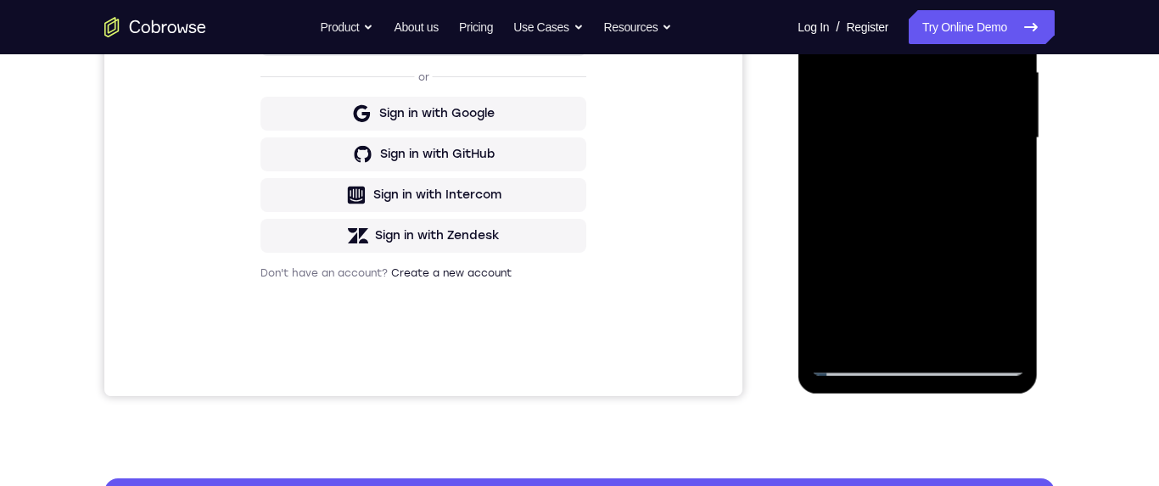
click at [955, 336] on div at bounding box center [917, 138] width 214 height 475
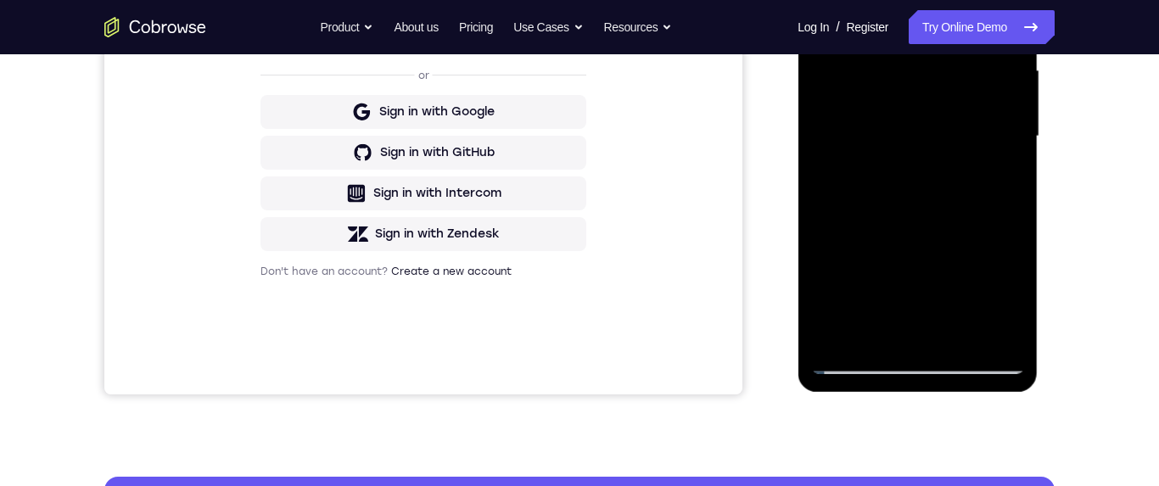
click at [936, 151] on div at bounding box center [917, 136] width 214 height 475
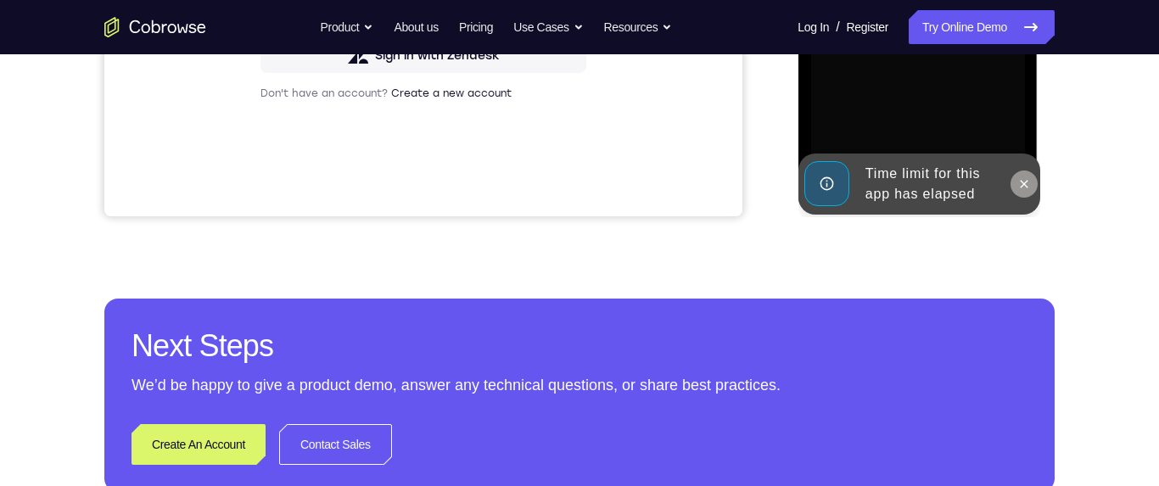
click at [1017, 180] on icon at bounding box center [1023, 184] width 14 height 14
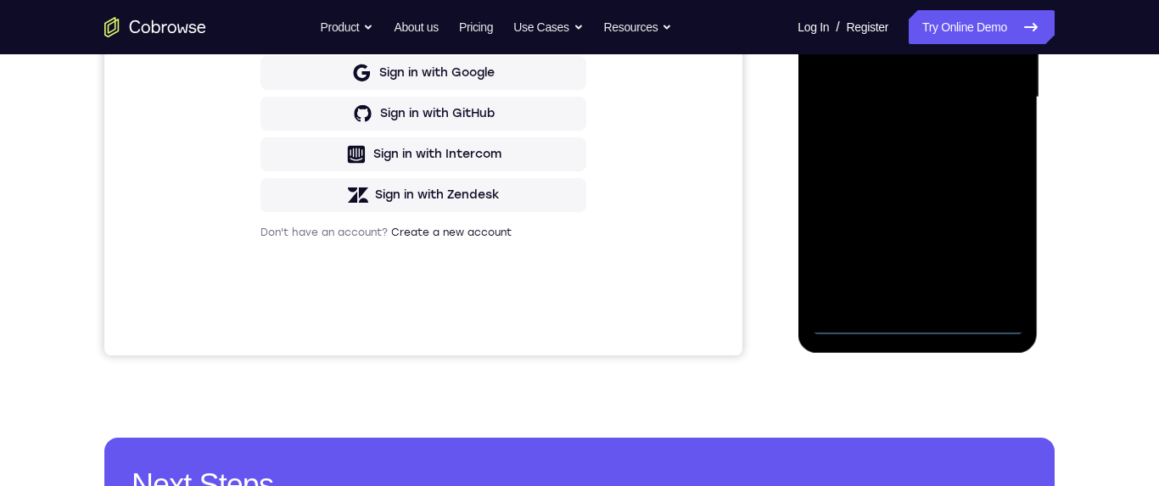
scroll to position [460, 0]
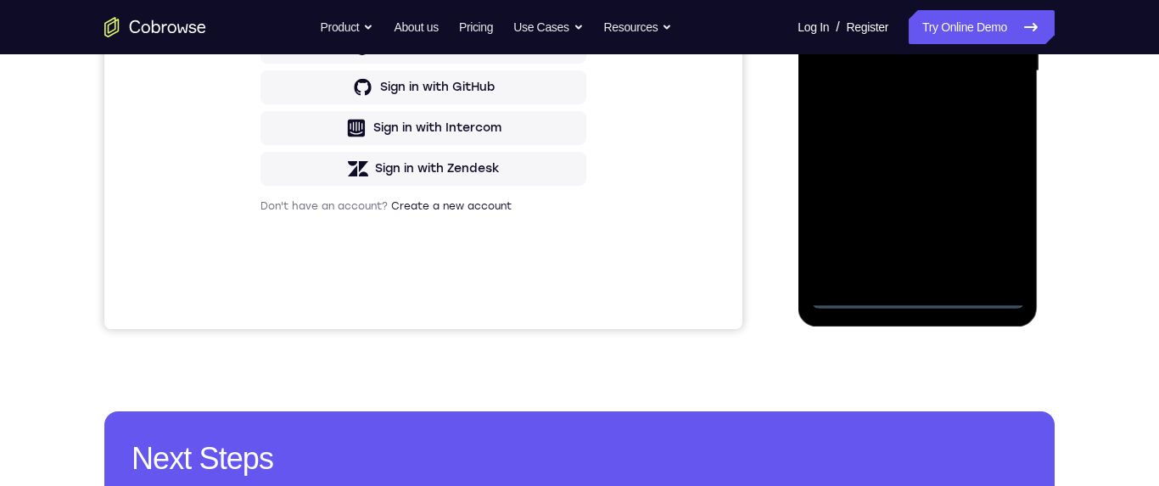
click at [909, 304] on div at bounding box center [917, 71] width 214 height 475
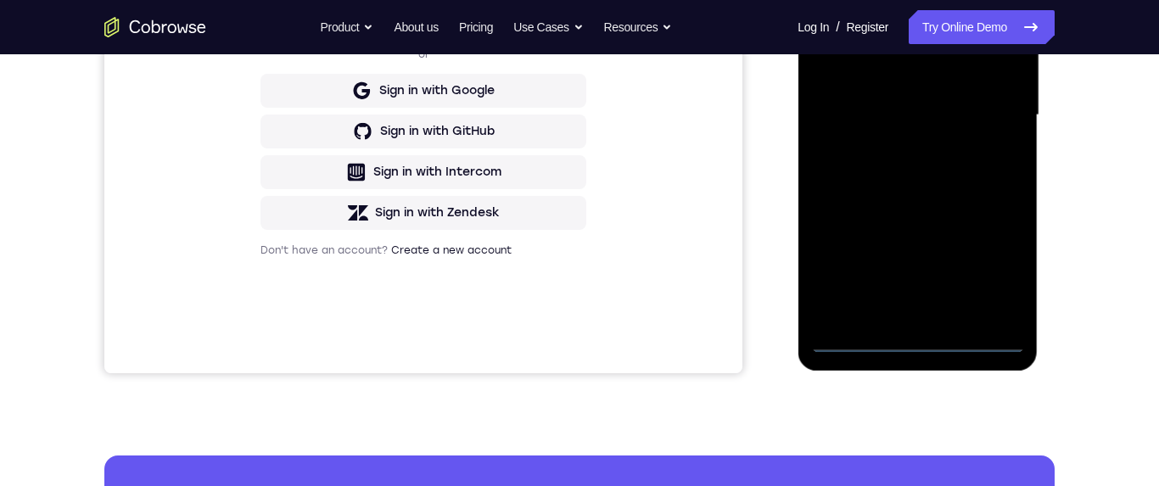
click at [987, 266] on div at bounding box center [917, 115] width 214 height 475
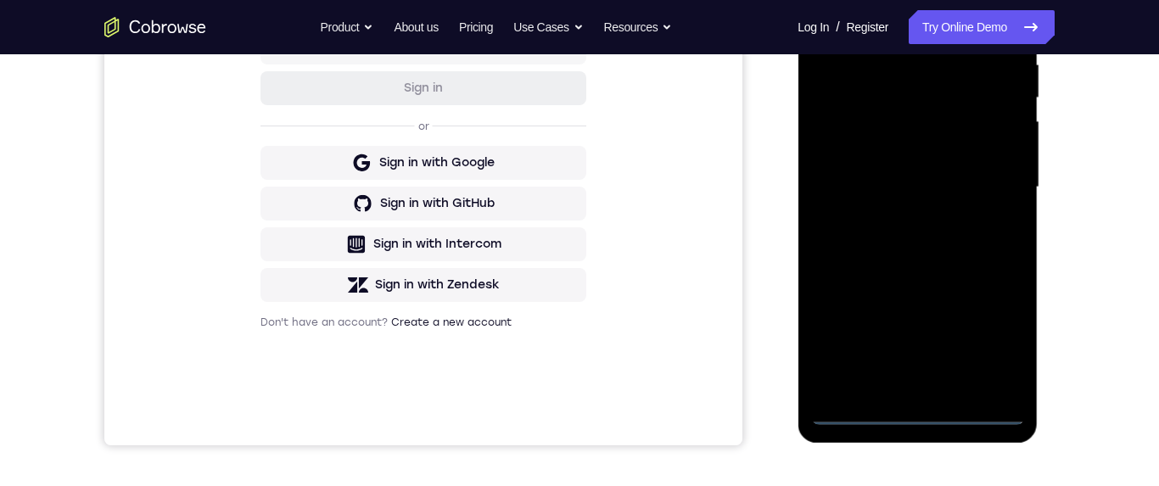
scroll to position [269, 0]
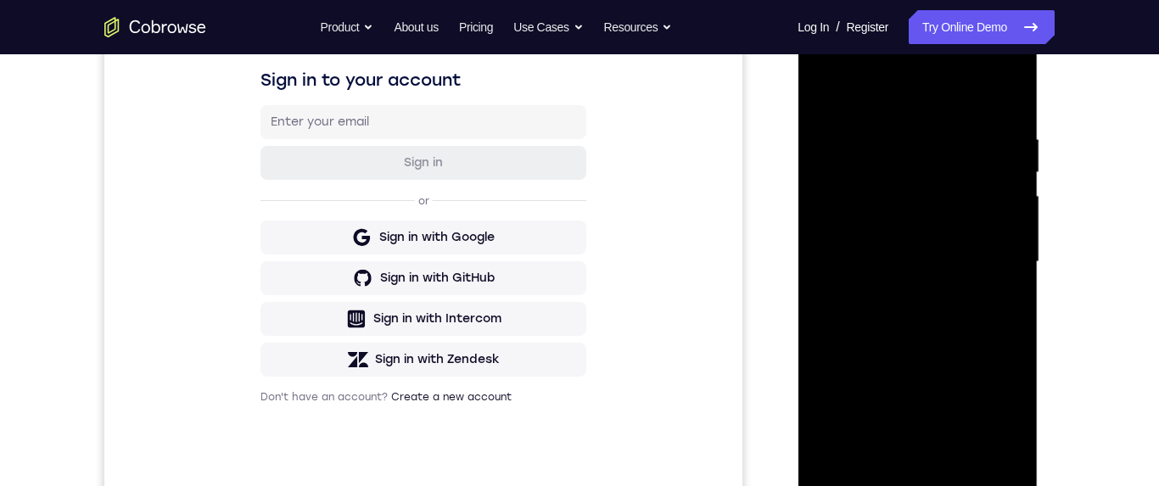
click at [1007, 65] on div at bounding box center [917, 262] width 214 height 475
click at [962, 91] on div at bounding box center [917, 262] width 214 height 475
click at [922, 63] on div at bounding box center [917, 262] width 214 height 475
click at [851, 200] on div at bounding box center [917, 262] width 214 height 475
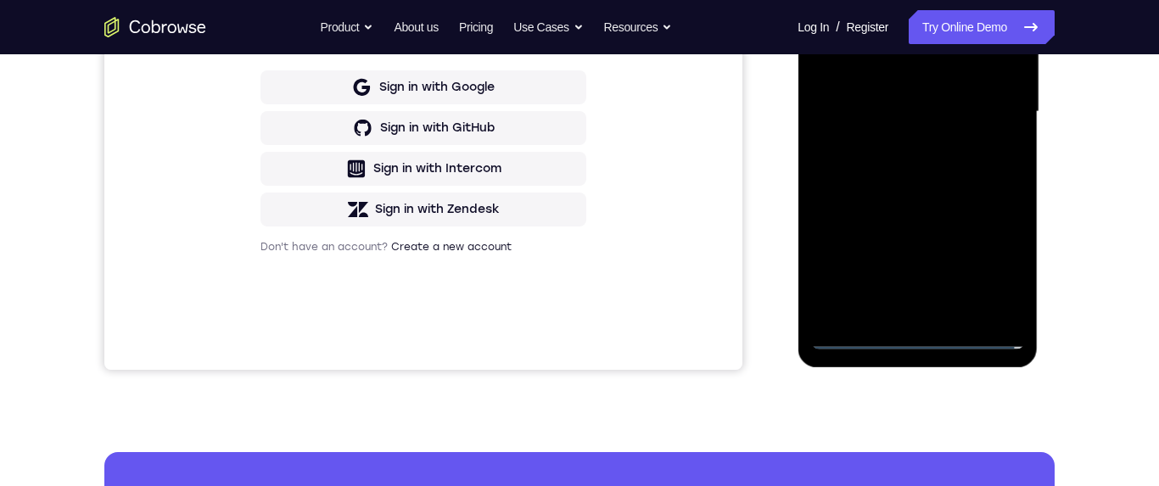
scroll to position [491, 0]
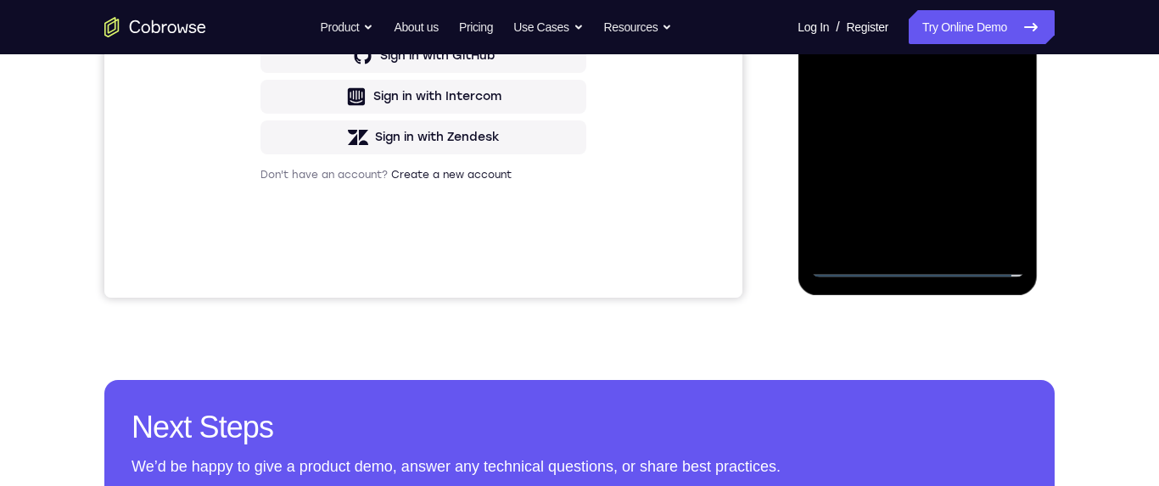
click at [896, 239] on div at bounding box center [917, 39] width 214 height 475
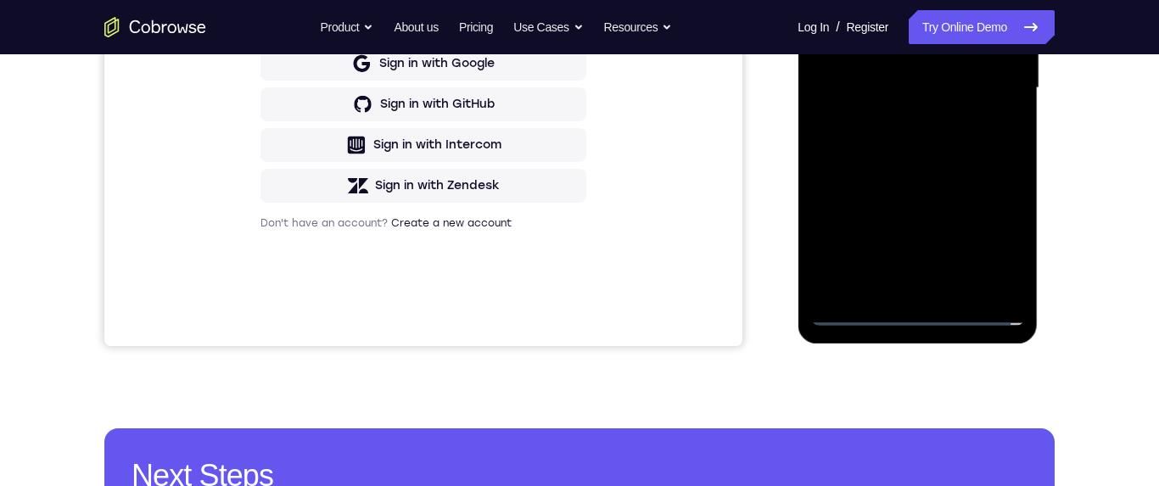
scroll to position [401, 0]
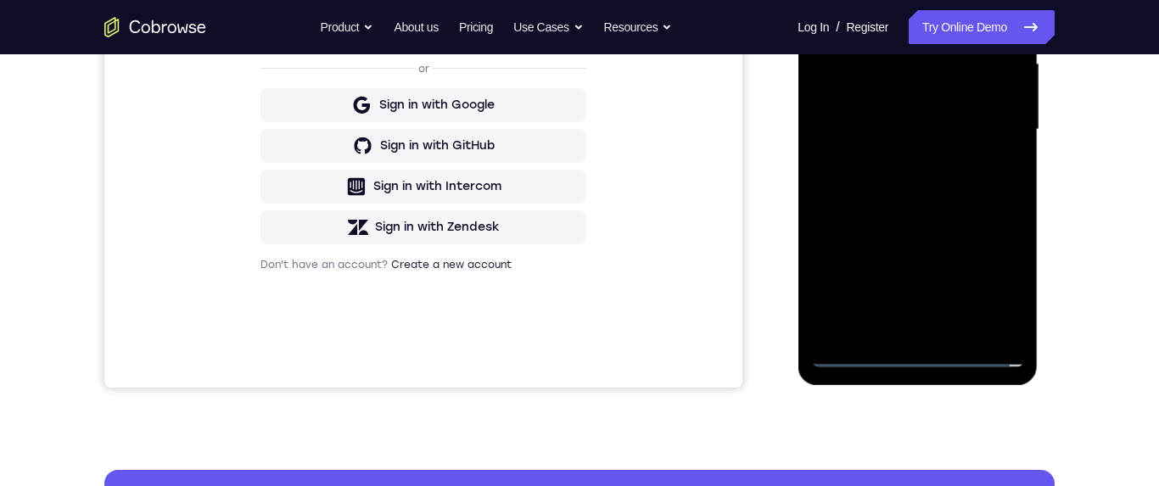
click at [958, 114] on div at bounding box center [917, 129] width 214 height 475
click at [963, 87] on div at bounding box center [917, 129] width 214 height 475
click at [946, 132] on div at bounding box center [917, 129] width 214 height 475
click at [940, 195] on div at bounding box center [917, 129] width 214 height 475
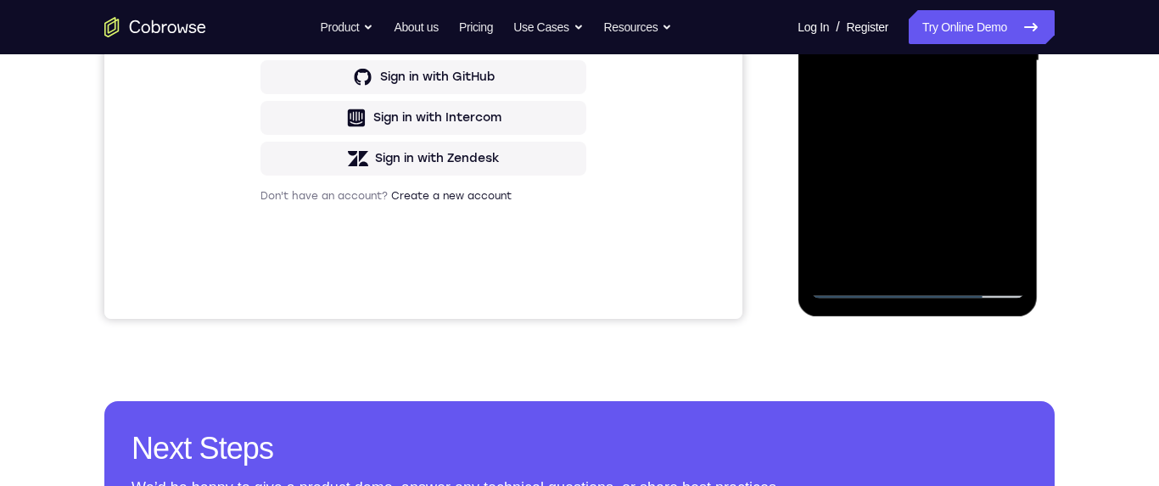
click at [943, 130] on div at bounding box center [917, 61] width 214 height 475
click at [961, 257] on div at bounding box center [917, 60] width 214 height 475
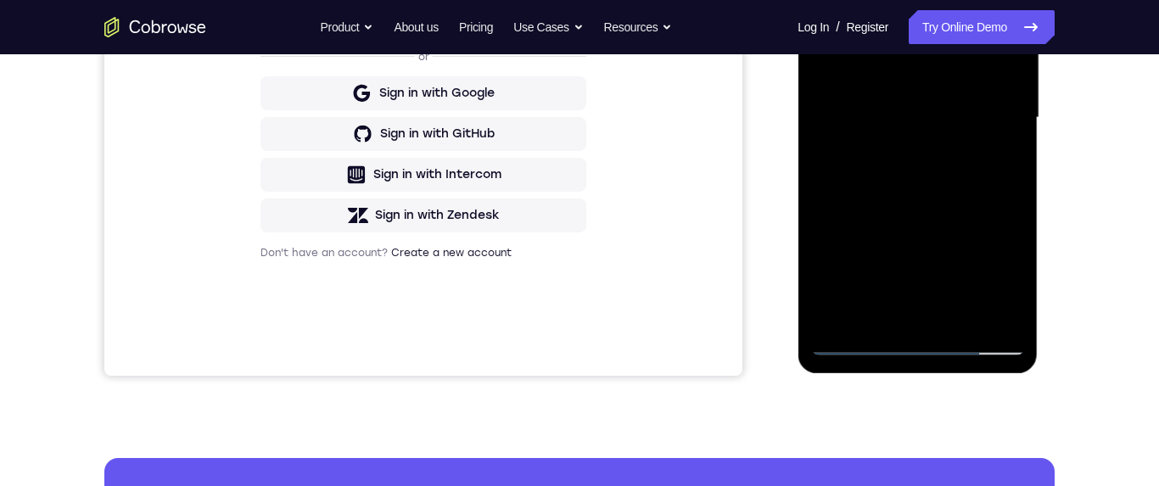
click at [915, 210] on div at bounding box center [917, 117] width 214 height 475
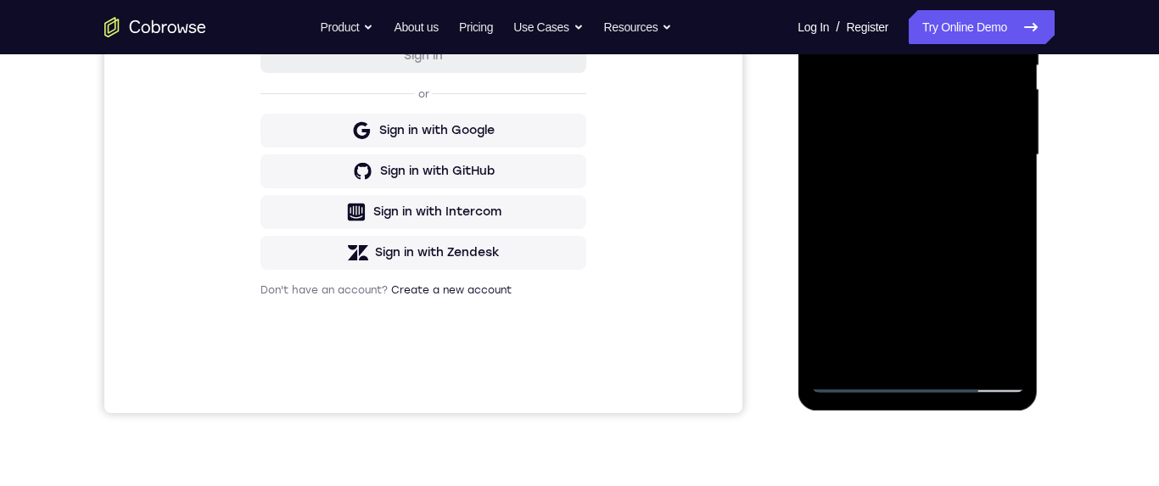
click at [944, 135] on div at bounding box center [917, 155] width 214 height 475
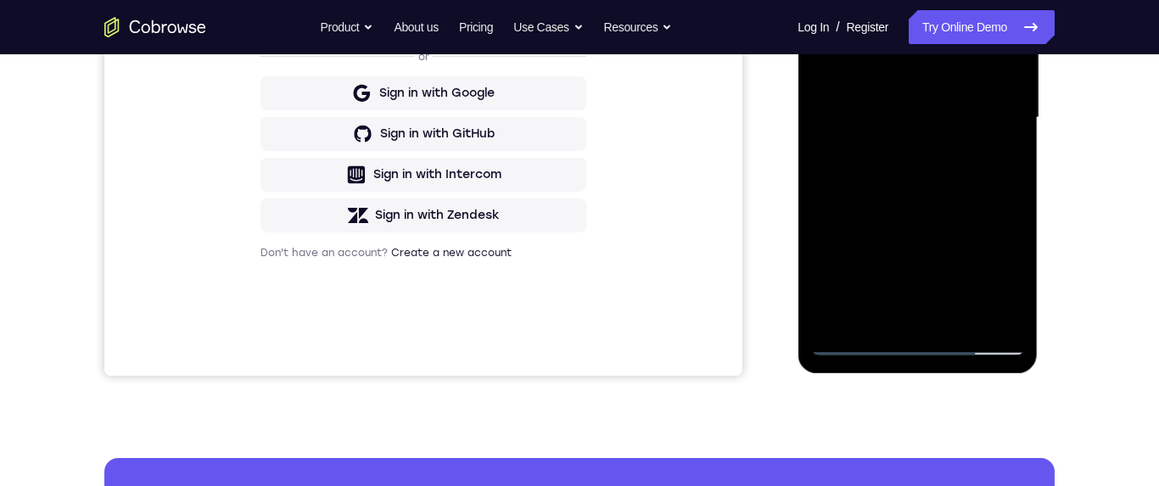
click at [893, 192] on div at bounding box center [917, 117] width 214 height 475
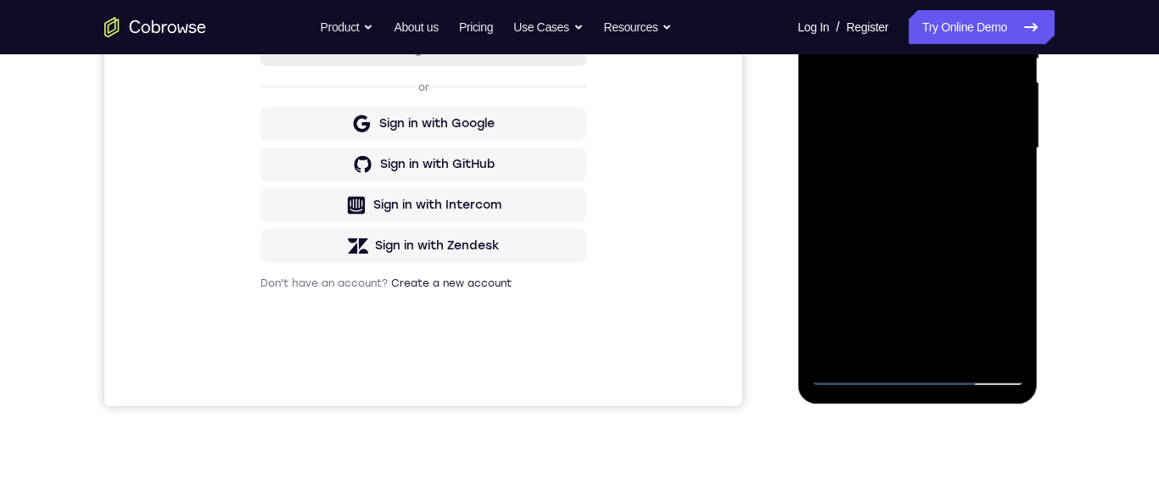
scroll to position [469, 0]
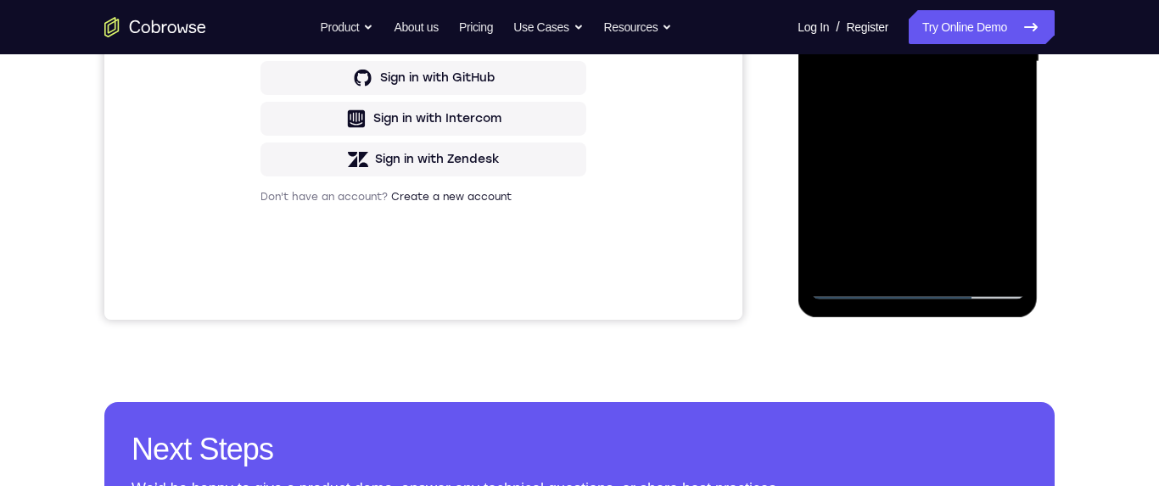
click at [858, 282] on div at bounding box center [917, 61] width 214 height 475
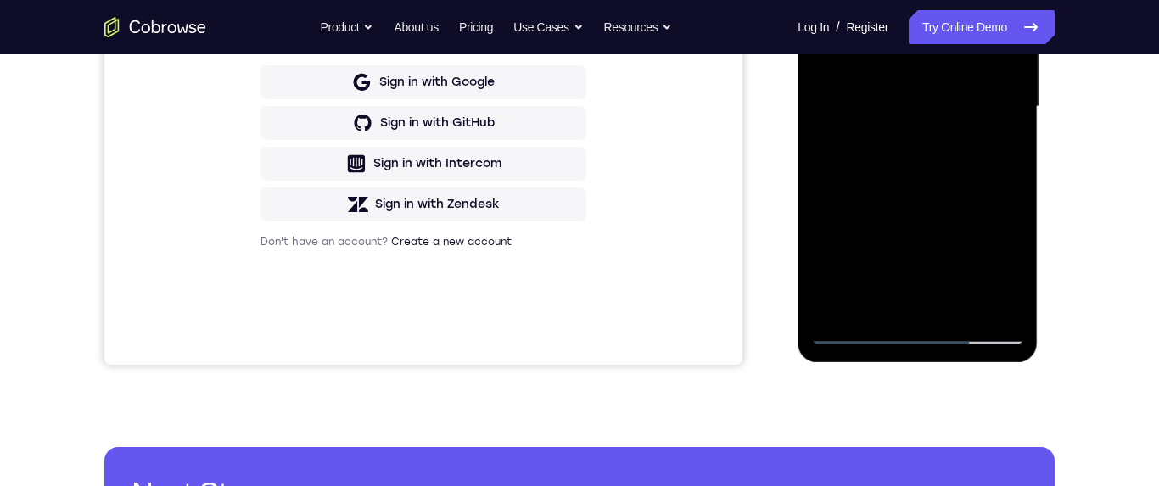
click at [944, 79] on div at bounding box center [917, 106] width 214 height 475
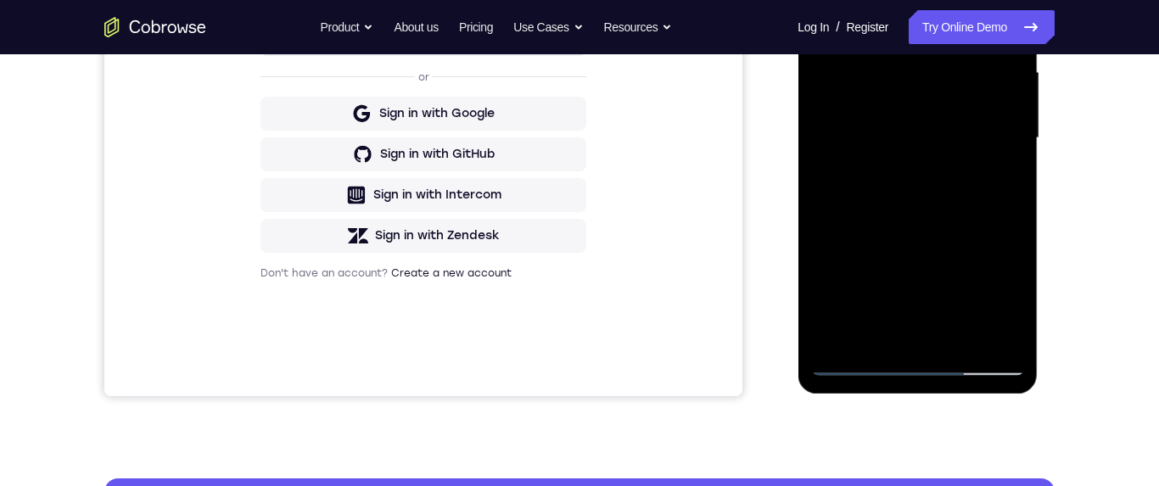
click at [1006, 298] on div at bounding box center [917, 138] width 214 height 475
click at [1005, 303] on div at bounding box center [917, 138] width 214 height 475
click at [1015, 300] on div at bounding box center [917, 138] width 214 height 475
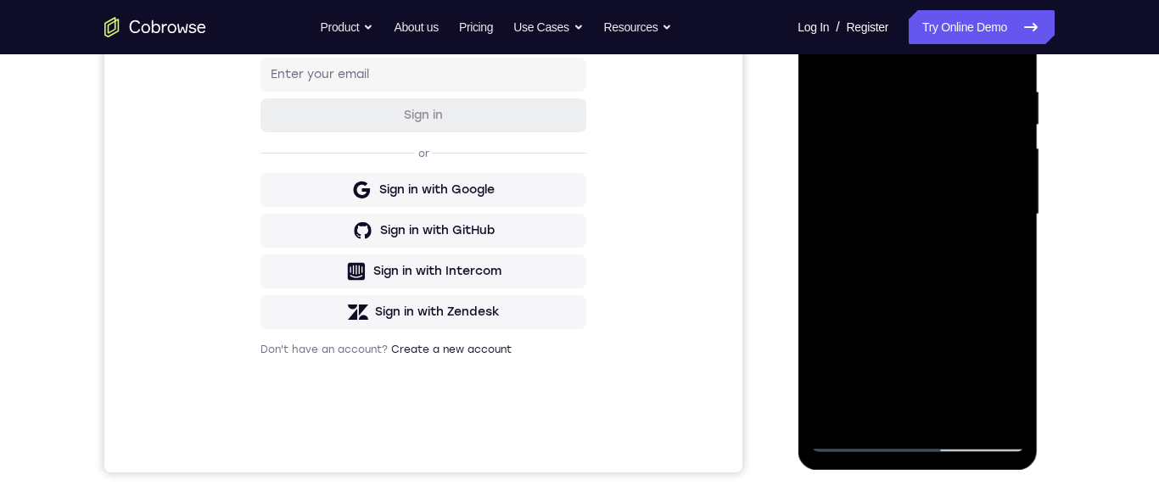
scroll to position [281, 0]
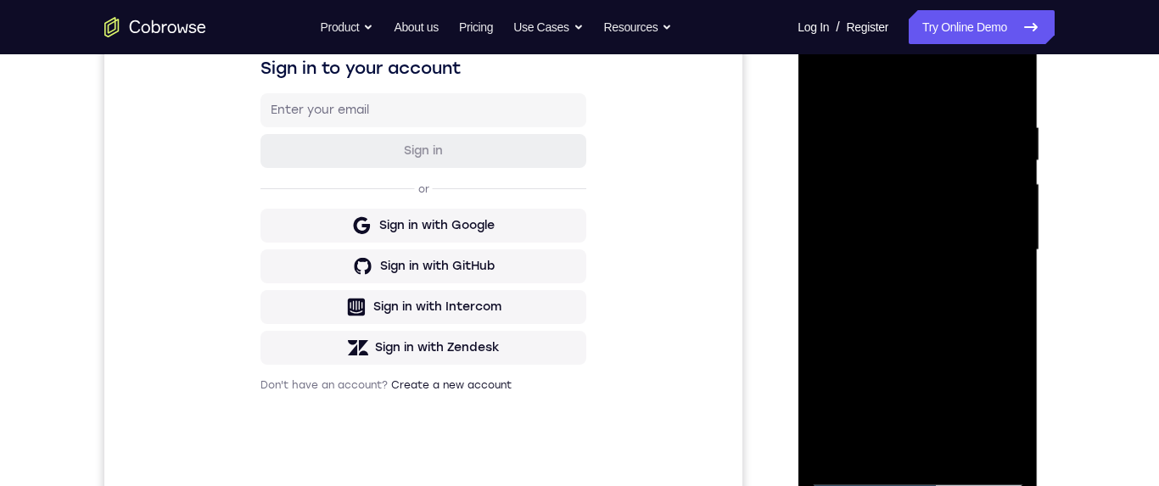
click at [826, 77] on div at bounding box center [917, 250] width 214 height 475
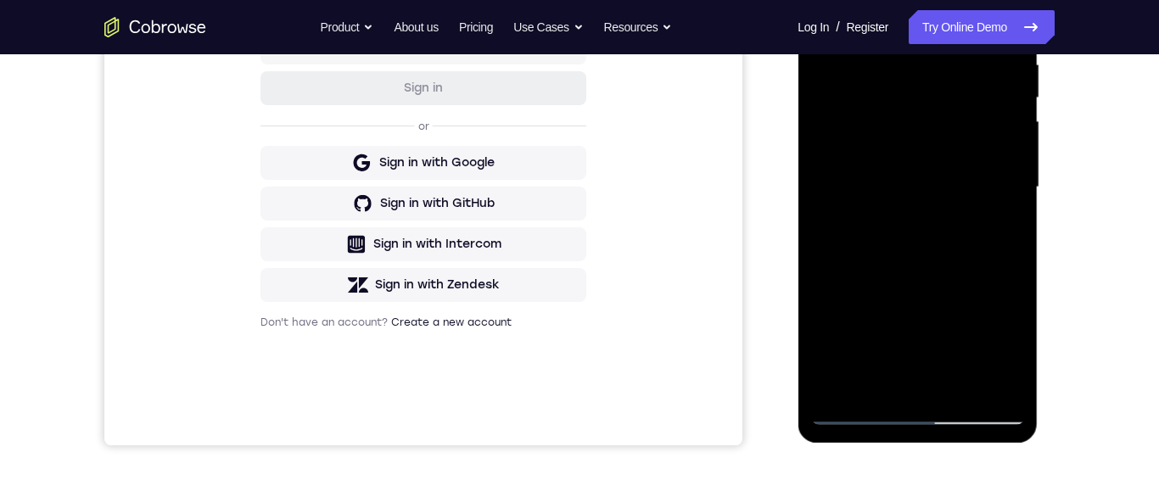
click at [921, 197] on div at bounding box center [917, 187] width 214 height 475
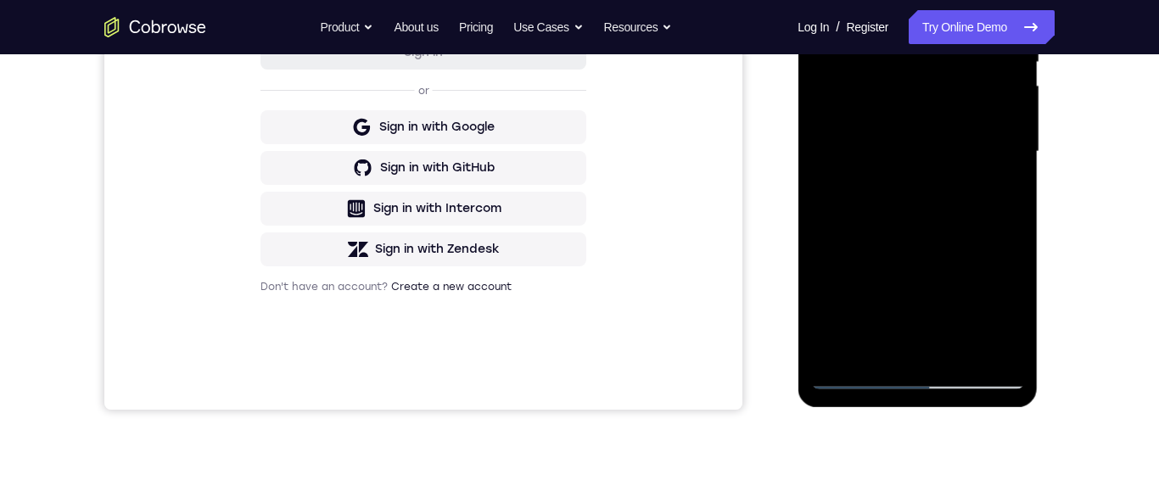
scroll to position [316, 0]
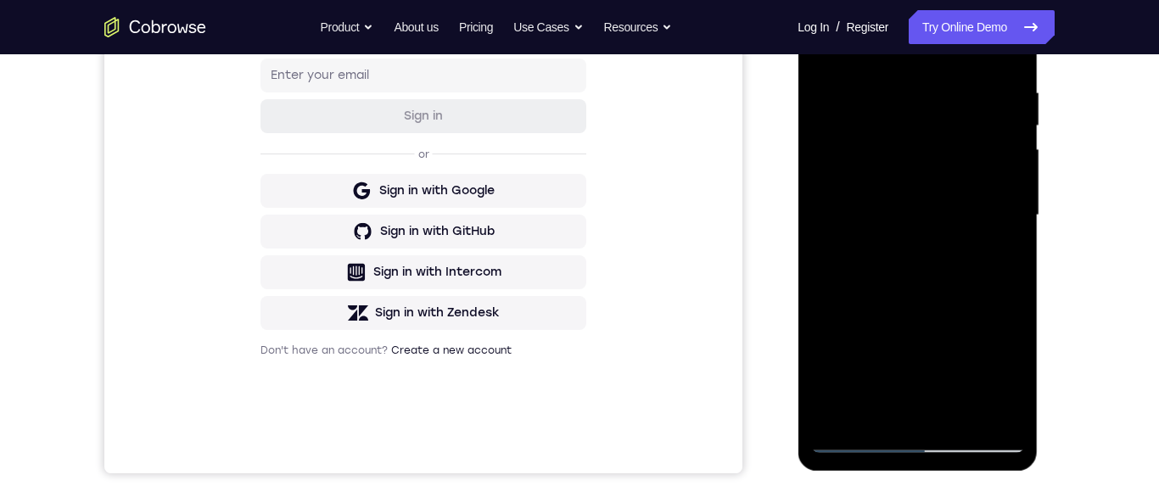
click at [823, 44] on div at bounding box center [917, 215] width 214 height 475
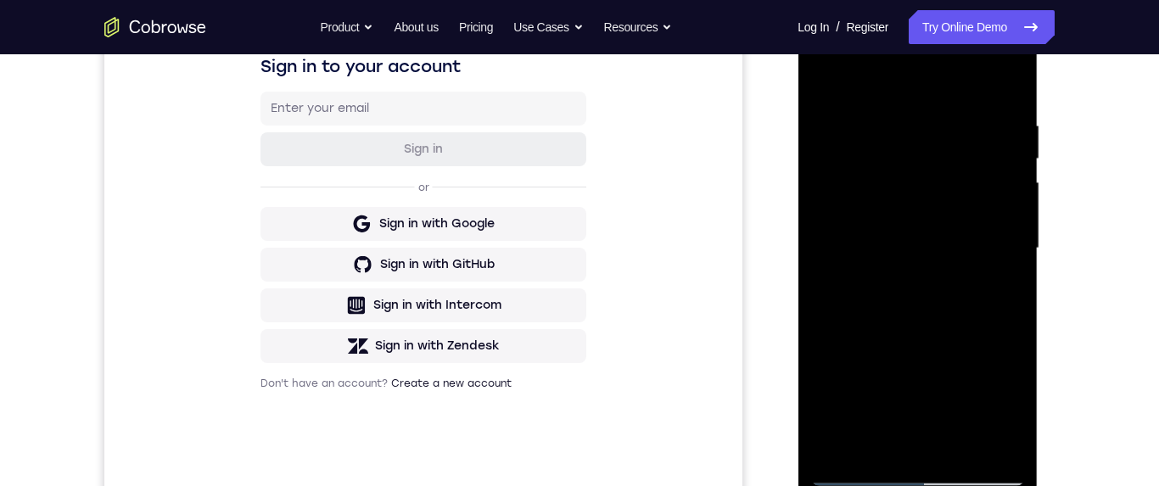
scroll to position [328, 0]
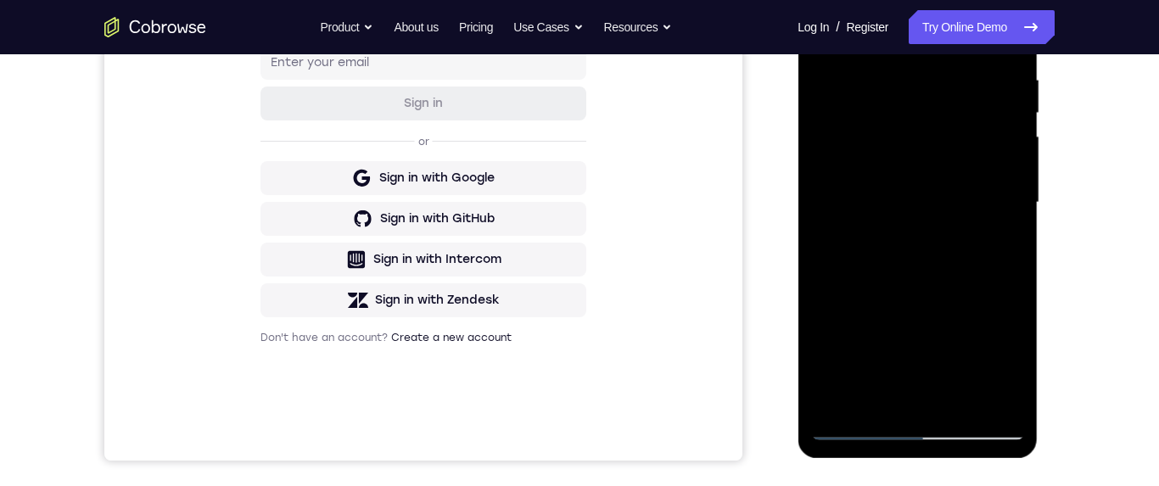
click at [911, 210] on div at bounding box center [917, 202] width 214 height 475
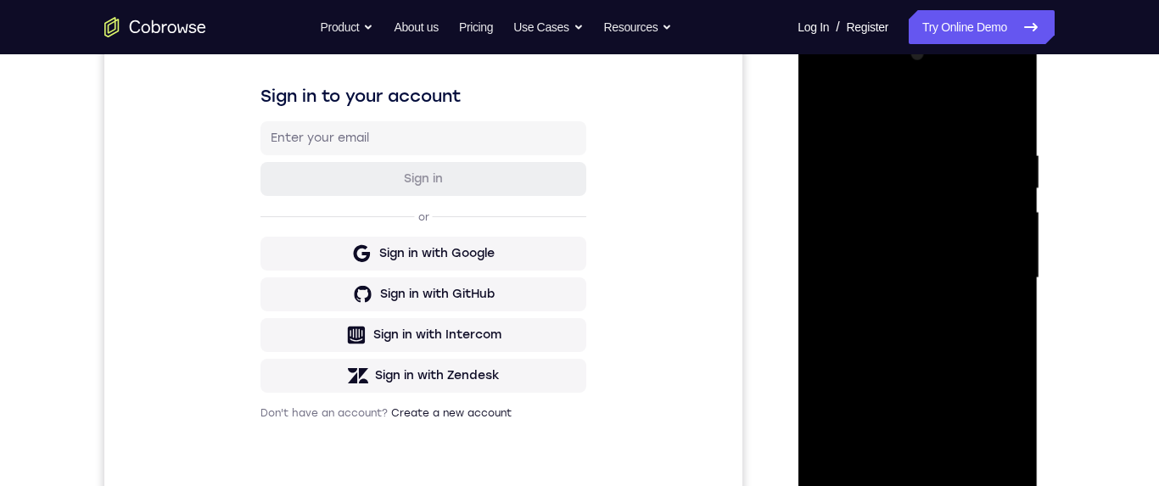
scroll to position [234, 0]
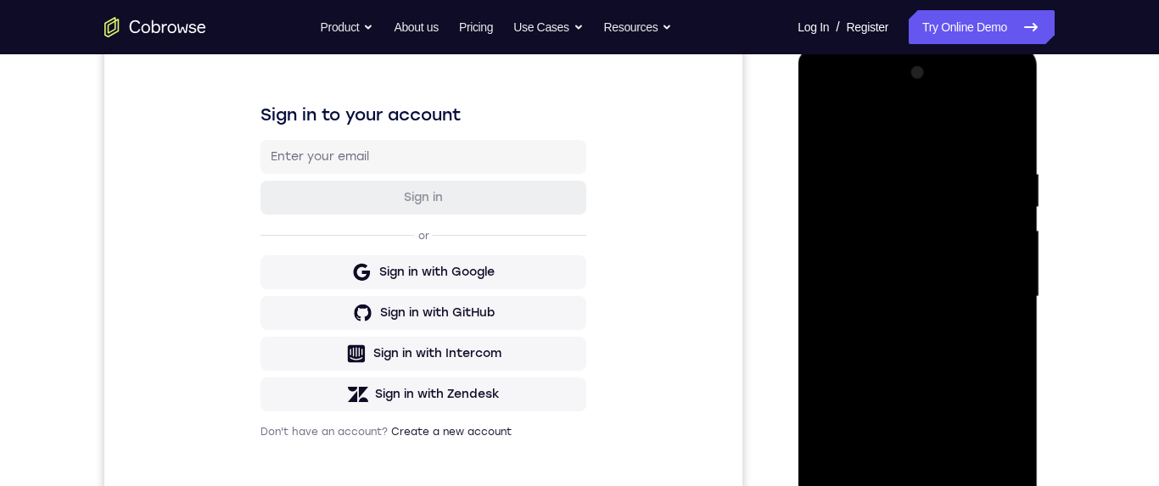
click at [821, 131] on div at bounding box center [917, 296] width 214 height 475
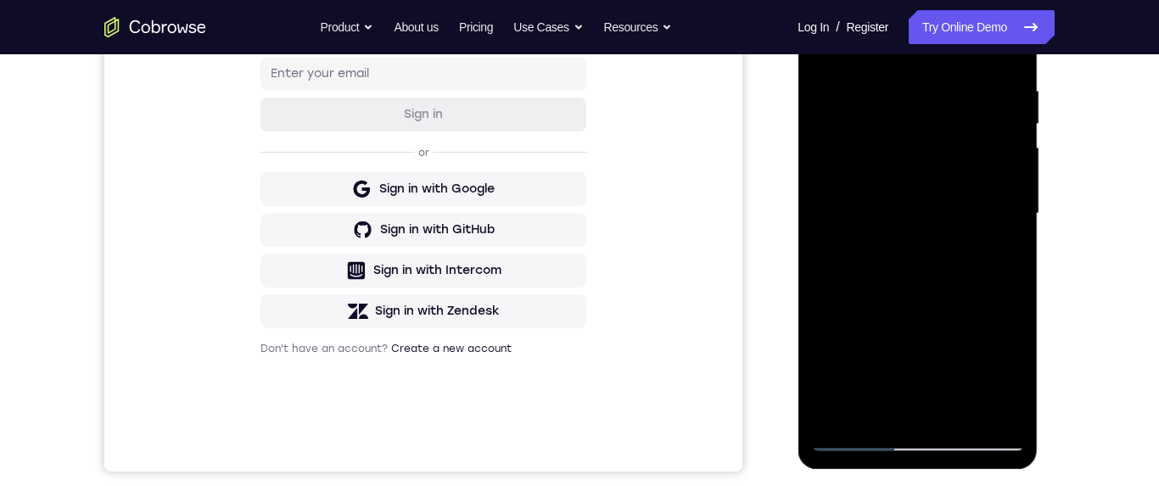
scroll to position [308, 0]
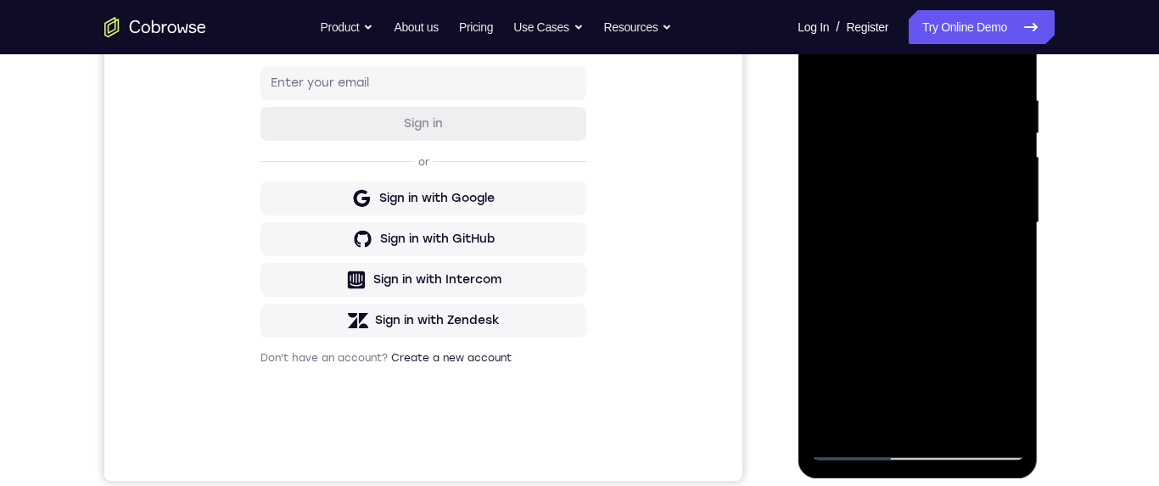
click at [830, 48] on div at bounding box center [917, 223] width 214 height 475
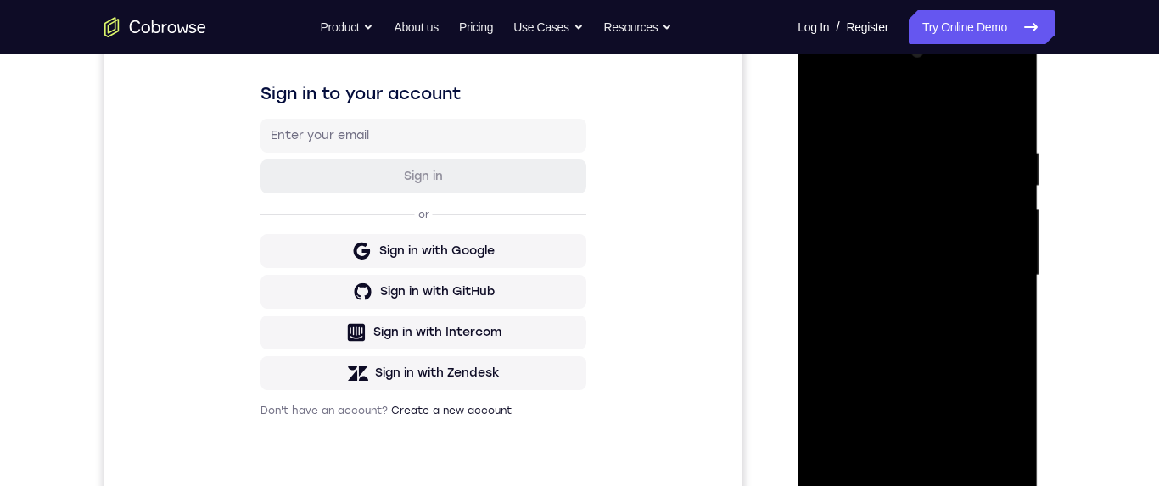
click at [900, 147] on div at bounding box center [917, 275] width 214 height 475
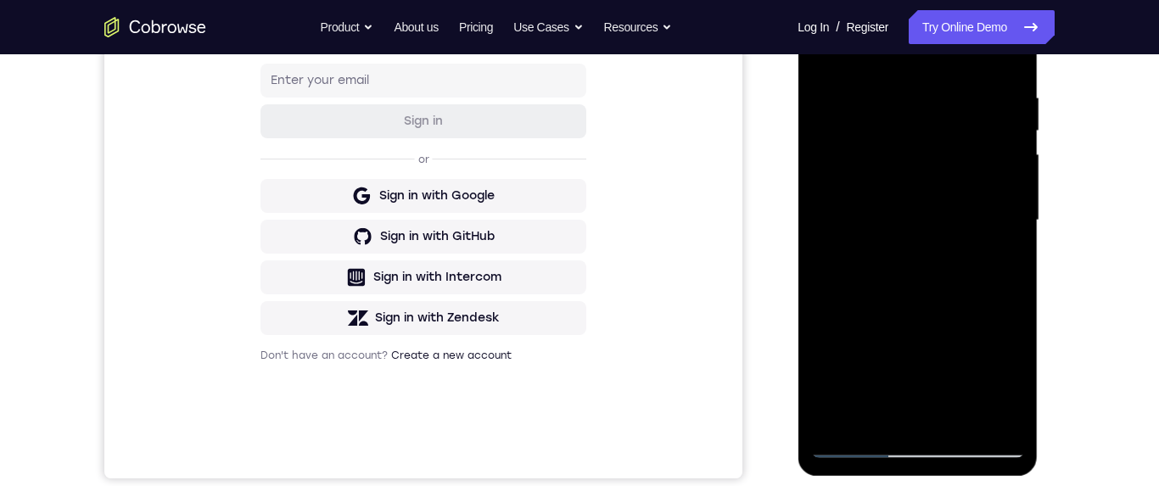
scroll to position [290, 0]
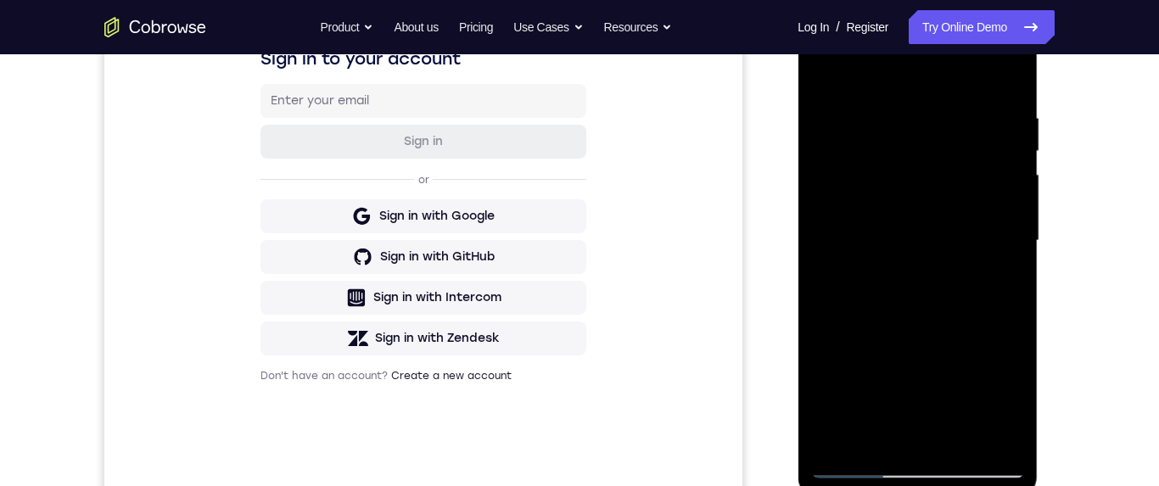
click at [999, 199] on div at bounding box center [917, 240] width 214 height 475
click at [1000, 200] on div at bounding box center [917, 240] width 214 height 475
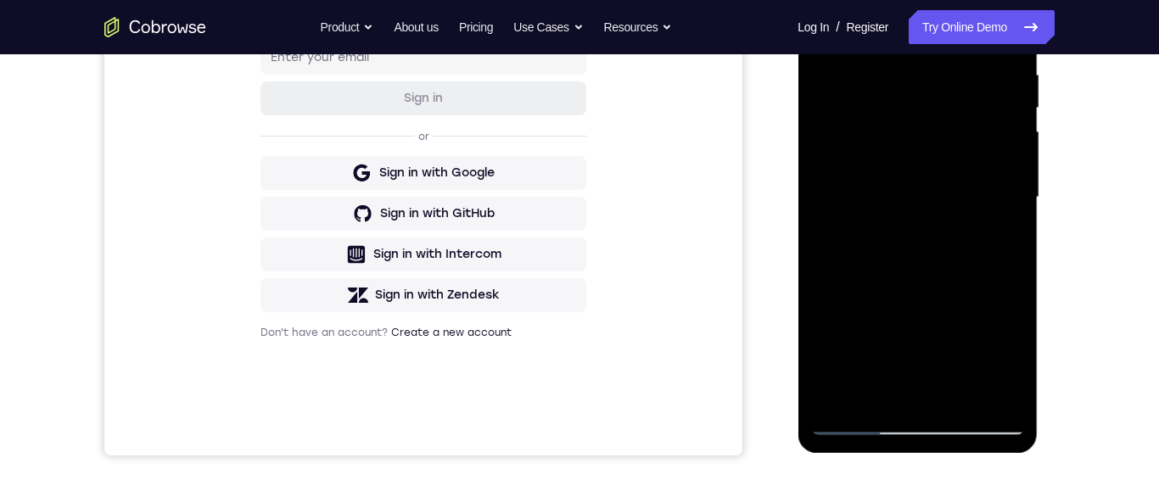
scroll to position [331, 0]
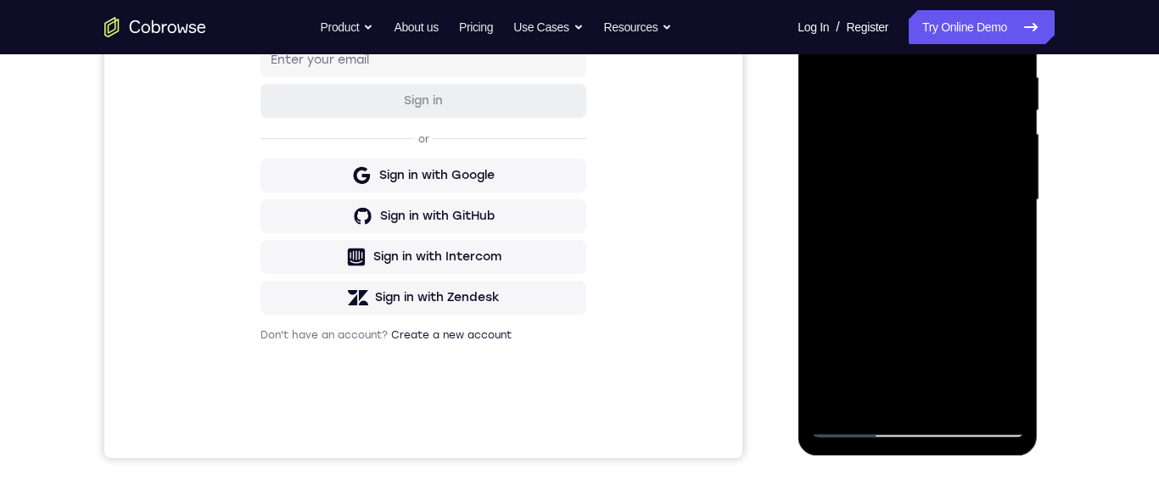
click at [1007, 148] on div at bounding box center [917, 200] width 214 height 475
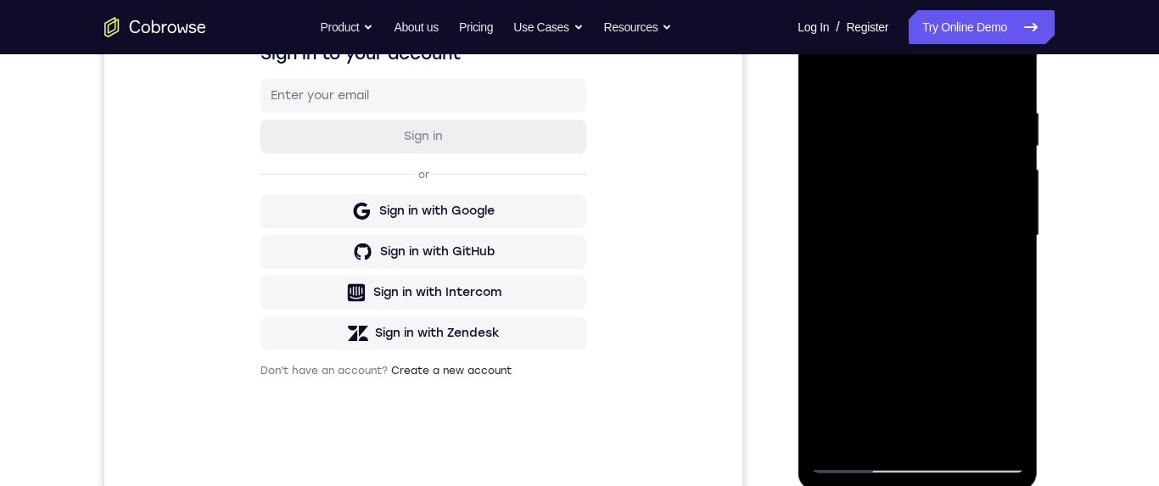
click at [1002, 172] on div at bounding box center [917, 235] width 214 height 475
click at [1000, 180] on div at bounding box center [917, 235] width 214 height 475
click at [1002, 188] on div at bounding box center [917, 235] width 214 height 475
click at [1005, 181] on div at bounding box center [917, 235] width 214 height 475
click at [1006, 180] on div at bounding box center [917, 235] width 214 height 475
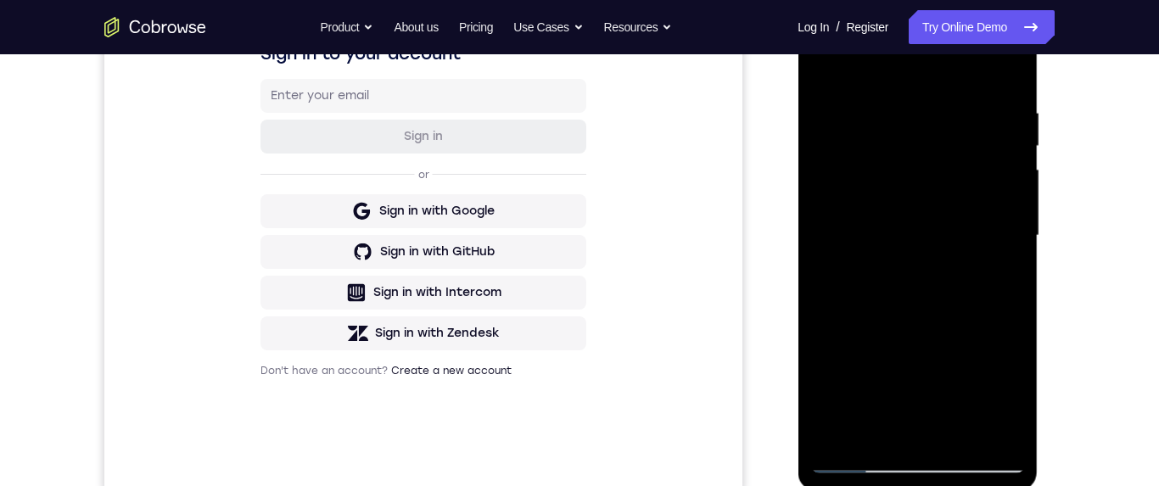
click at [1011, 182] on div at bounding box center [917, 235] width 214 height 475
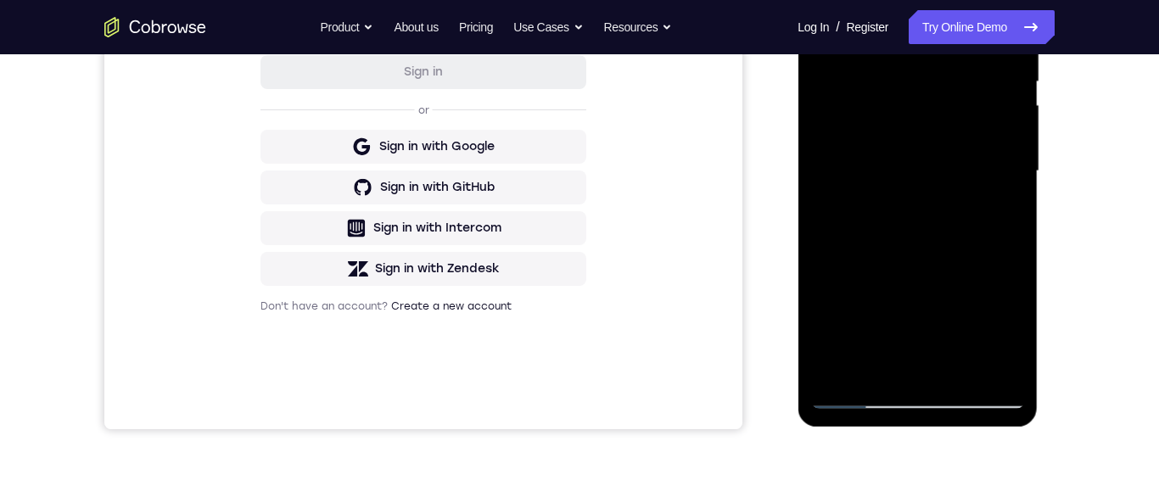
scroll to position [309, 0]
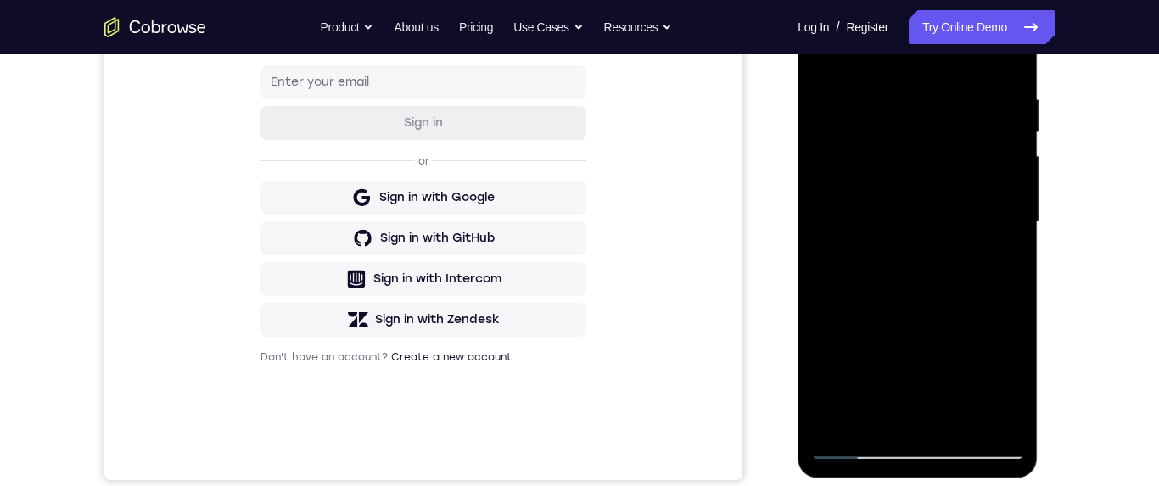
click at [994, 189] on div at bounding box center [917, 222] width 214 height 475
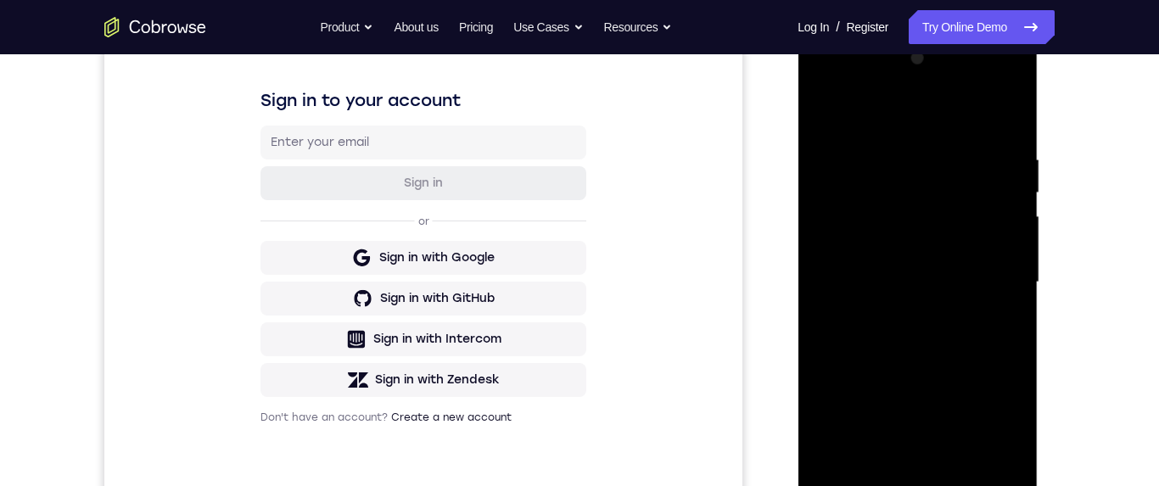
click at [1001, 197] on div at bounding box center [917, 282] width 214 height 475
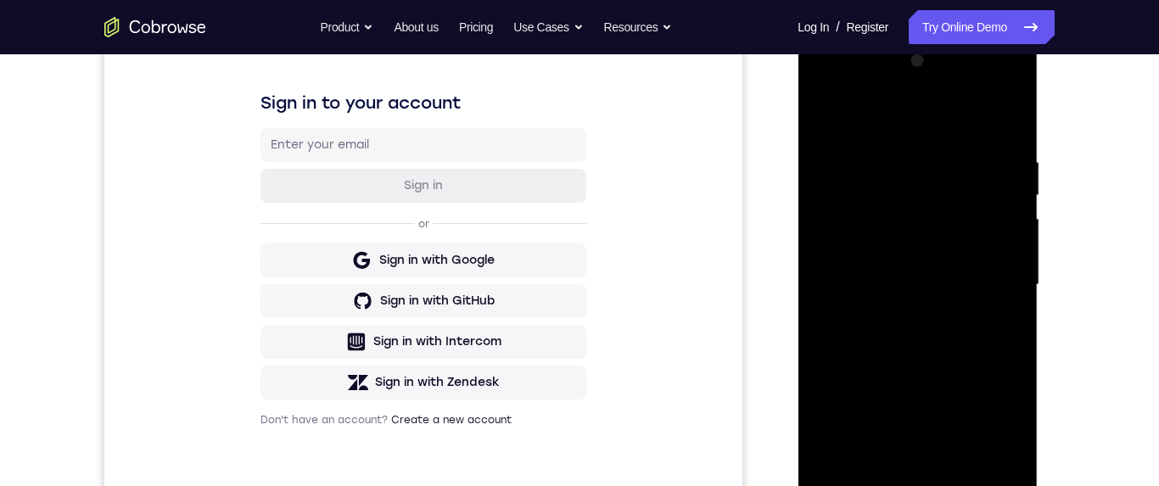
click at [1002, 197] on div at bounding box center [917, 285] width 214 height 475
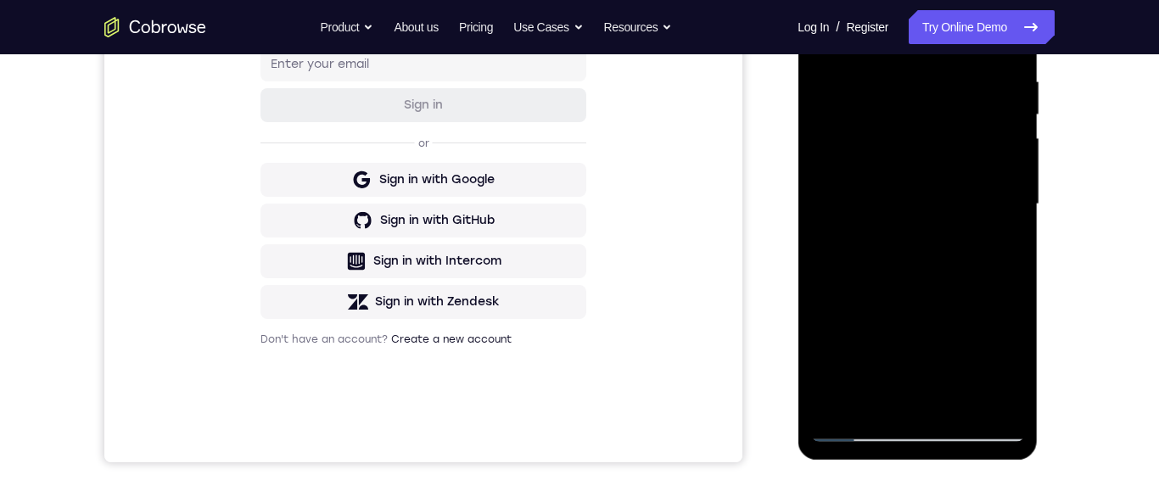
scroll to position [338, 0]
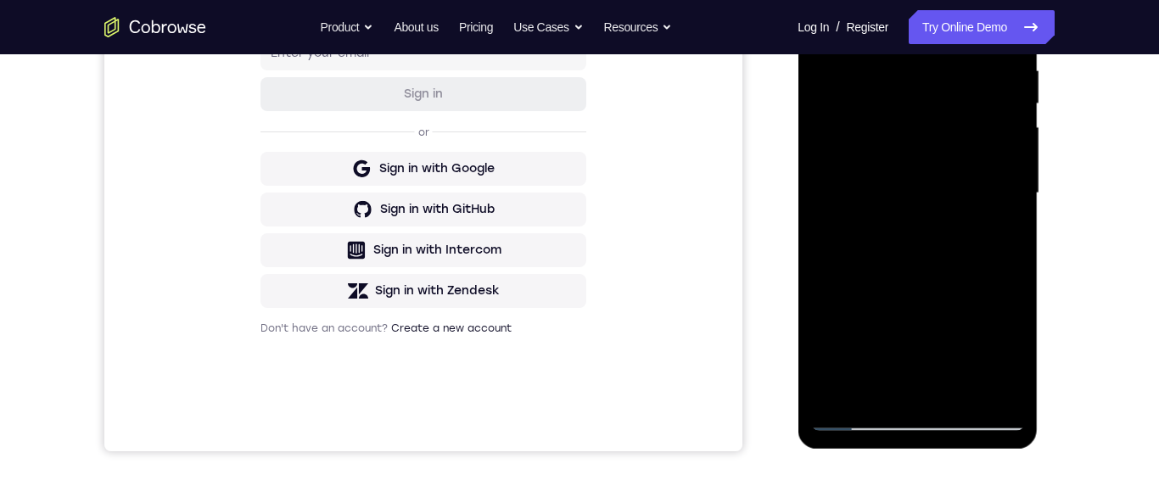
click at [1000, 127] on div at bounding box center [917, 193] width 214 height 475
click at [1005, 133] on div at bounding box center [917, 193] width 214 height 475
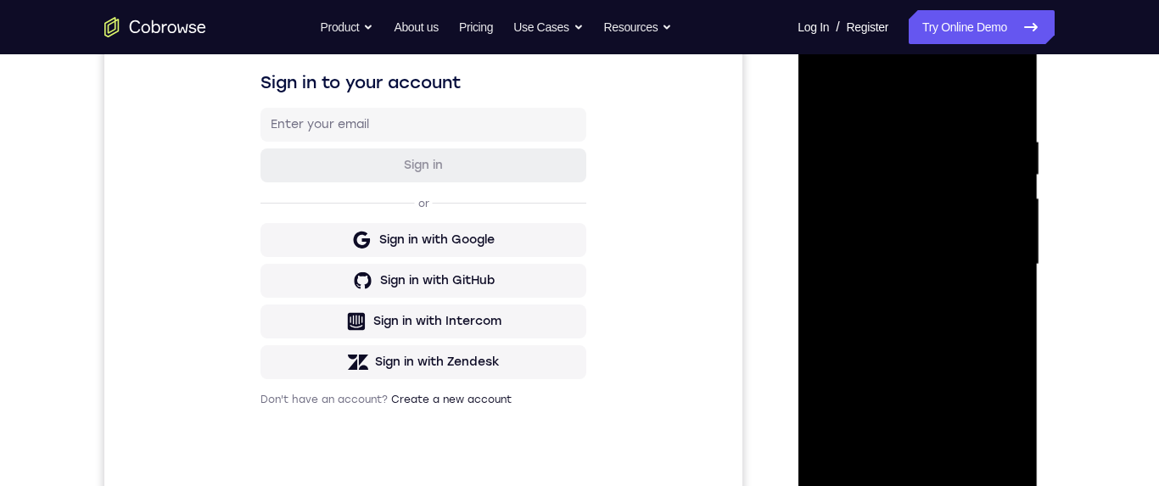
click at [1011, 188] on div at bounding box center [917, 264] width 214 height 475
click at [1002, 192] on div at bounding box center [917, 264] width 214 height 475
click at [999, 202] on div at bounding box center [917, 264] width 214 height 475
click at [1002, 199] on div at bounding box center [917, 264] width 214 height 475
click at [1003, 195] on div at bounding box center [917, 264] width 214 height 475
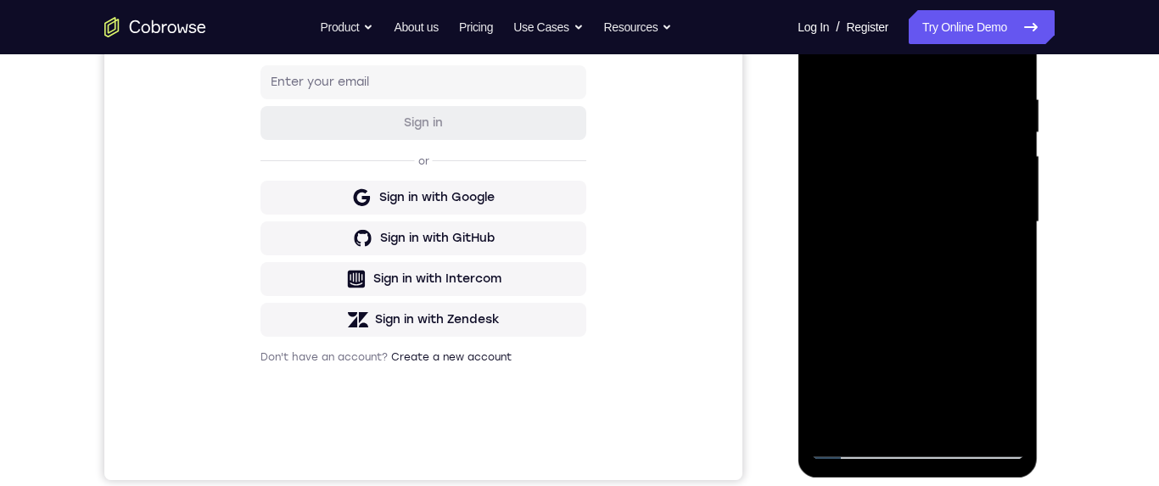
scroll to position [278, 0]
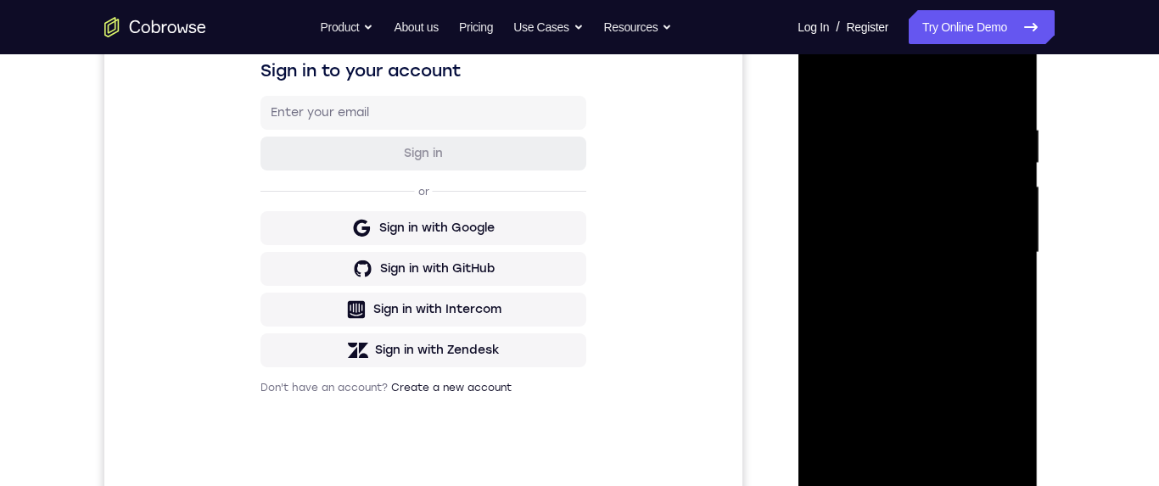
click at [1000, 193] on div at bounding box center [917, 252] width 214 height 475
click at [1002, 170] on div at bounding box center [917, 253] width 214 height 475
click at [1010, 180] on div at bounding box center [917, 253] width 214 height 475
click at [1003, 182] on div at bounding box center [917, 253] width 214 height 475
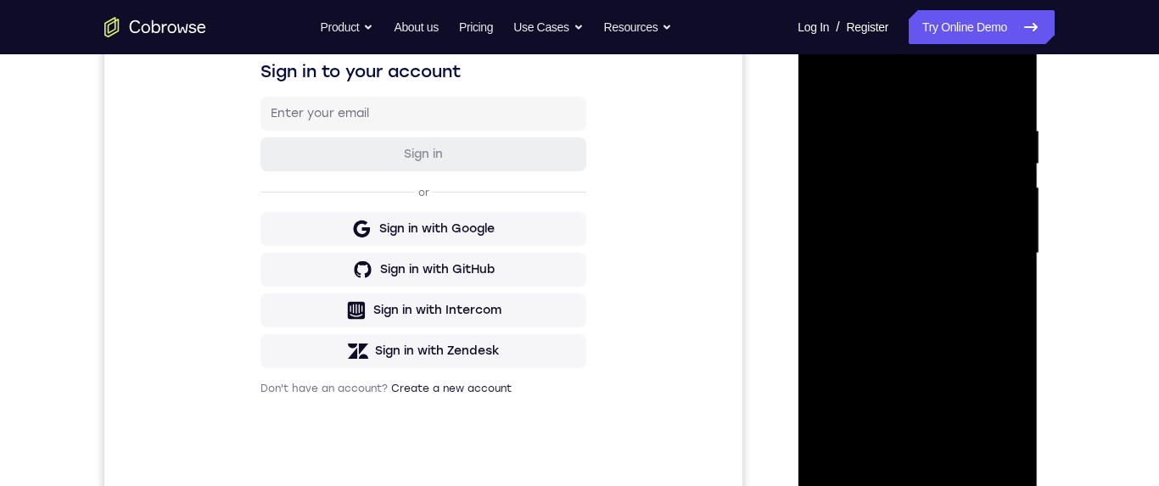
click at [1002, 187] on div at bounding box center [917, 253] width 214 height 475
click at [1003, 187] on div at bounding box center [917, 253] width 214 height 475
click at [1005, 186] on div at bounding box center [917, 253] width 214 height 475
click at [1012, 182] on div at bounding box center [917, 253] width 214 height 475
click at [1004, 186] on div at bounding box center [917, 253] width 214 height 475
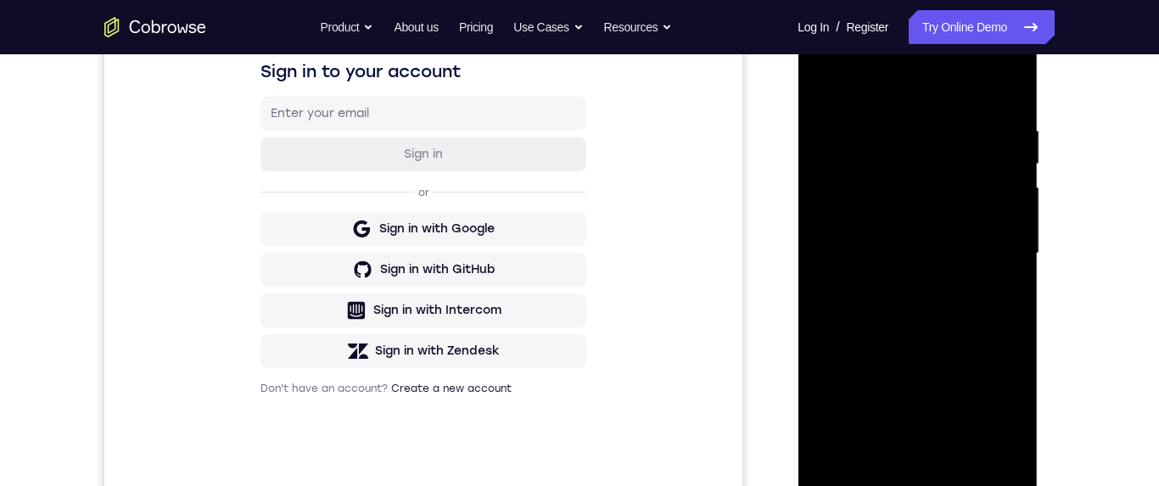
click at [1010, 188] on div at bounding box center [917, 253] width 214 height 475
click at [1008, 188] on div at bounding box center [917, 253] width 214 height 475
click at [1007, 190] on div at bounding box center [917, 253] width 214 height 475
click at [1004, 189] on div at bounding box center [917, 253] width 214 height 475
click at [1004, 191] on div at bounding box center [917, 253] width 214 height 475
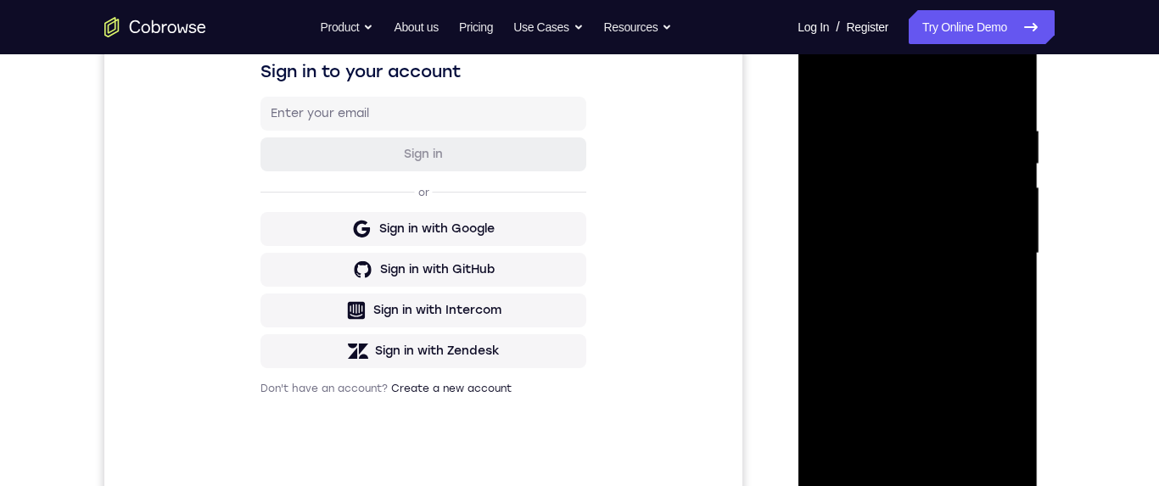
click at [1001, 208] on div at bounding box center [917, 253] width 214 height 475
click at [1016, 213] on div at bounding box center [917, 253] width 214 height 475
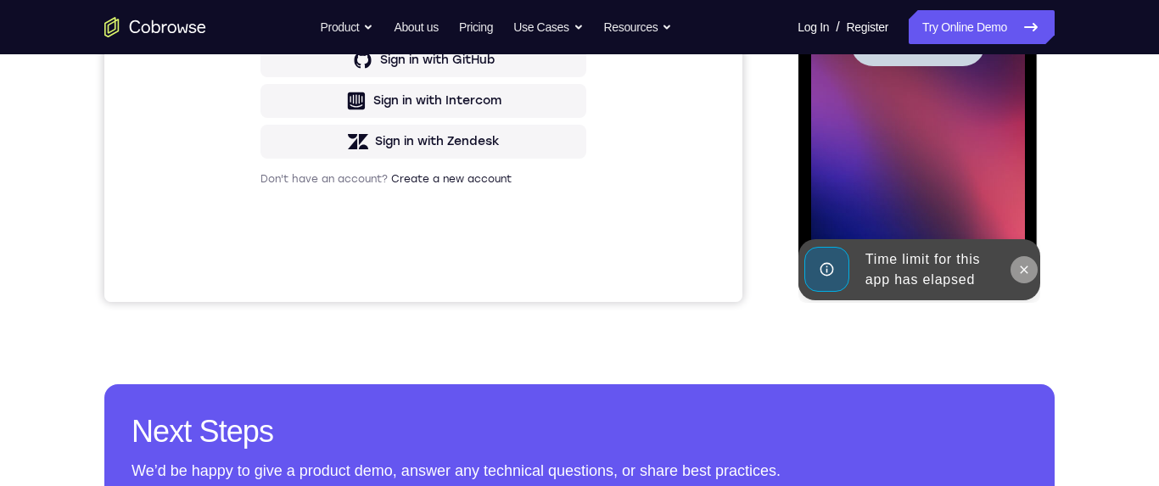
click at [1021, 275] on icon at bounding box center [1023, 270] width 14 height 14
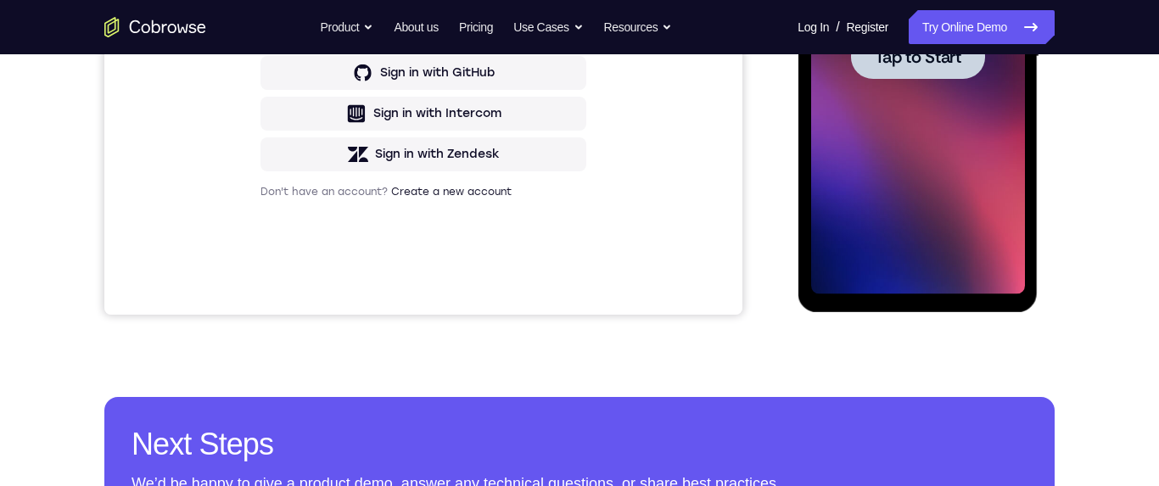
click at [931, 62] on span "Tap to Start" at bounding box center [917, 56] width 87 height 17
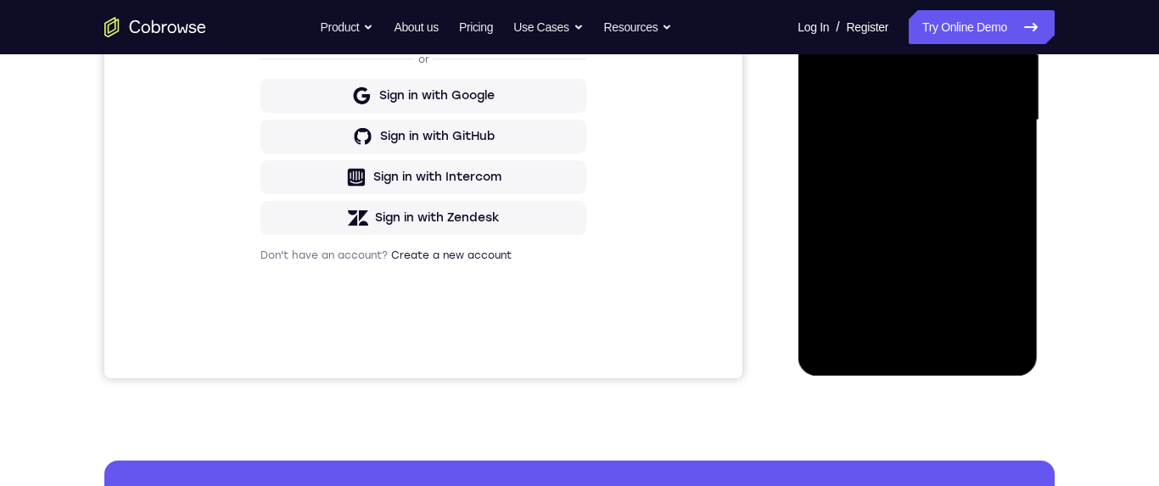
scroll to position [519, 0]
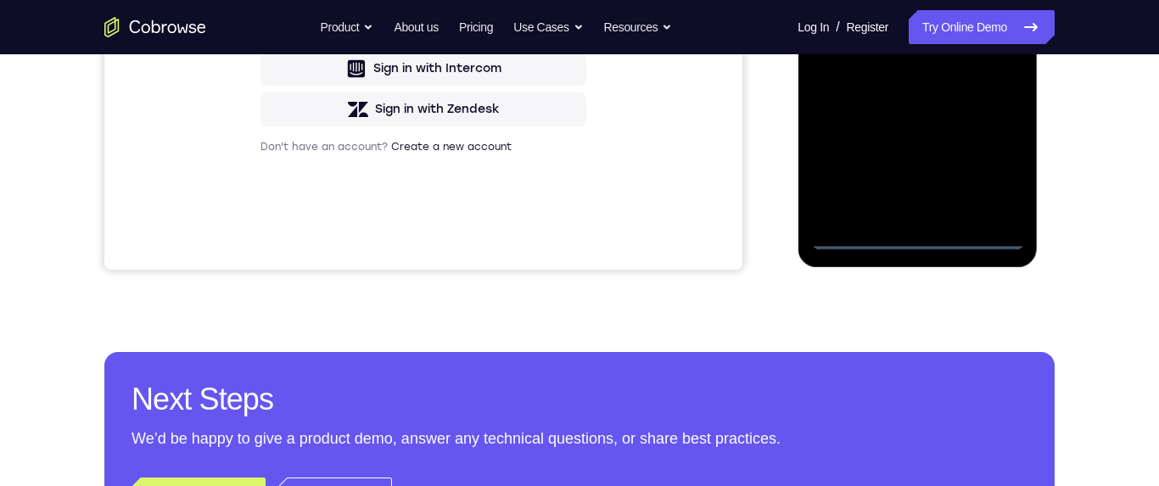
click at [917, 238] on div at bounding box center [917, 11] width 214 height 475
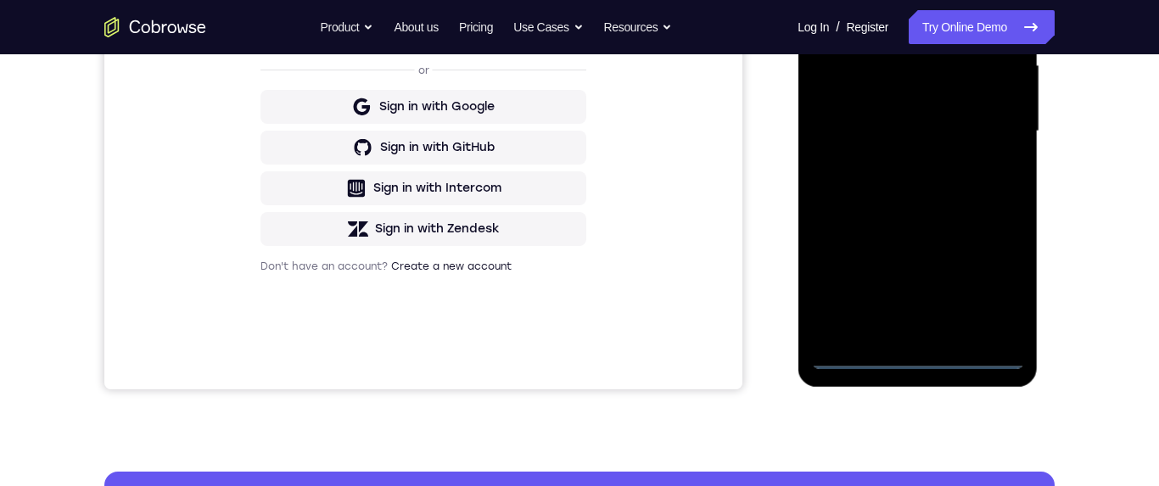
scroll to position [307, 0]
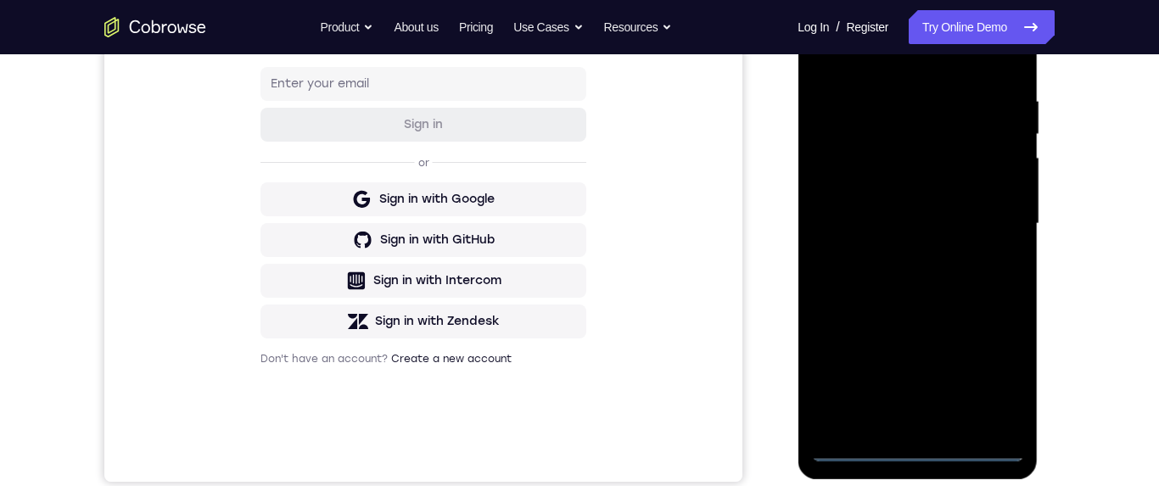
click at [1016, 25] on div at bounding box center [917, 223] width 214 height 475
click at [976, 57] on div at bounding box center [917, 223] width 214 height 475
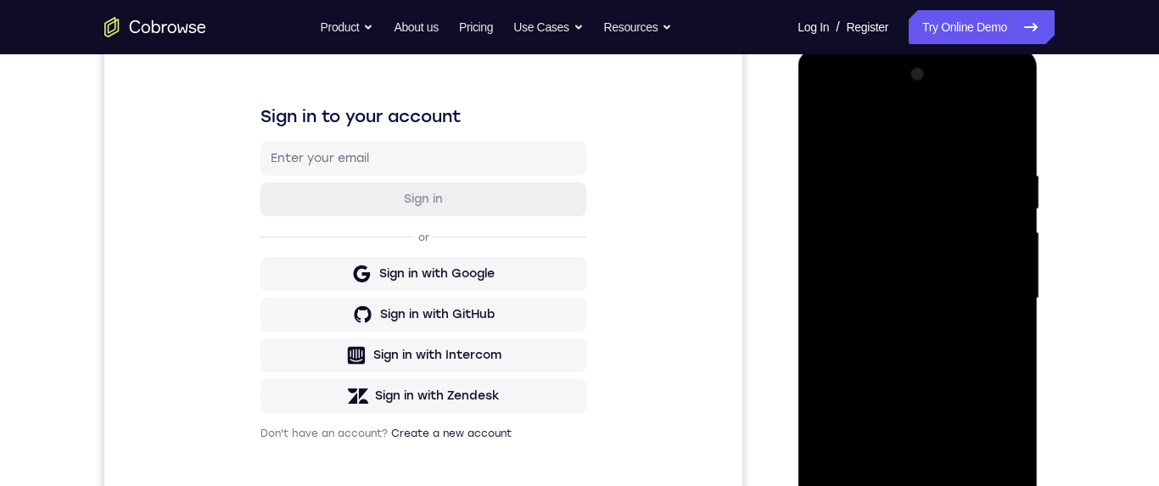
click at [930, 102] on div at bounding box center [917, 298] width 214 height 475
click at [851, 237] on div at bounding box center [917, 298] width 214 height 475
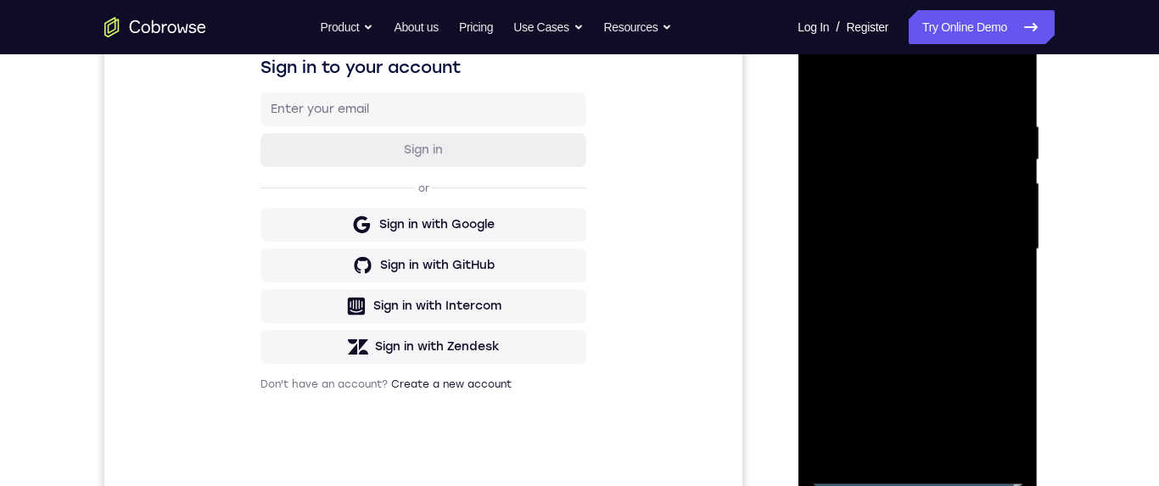
scroll to position [319, 0]
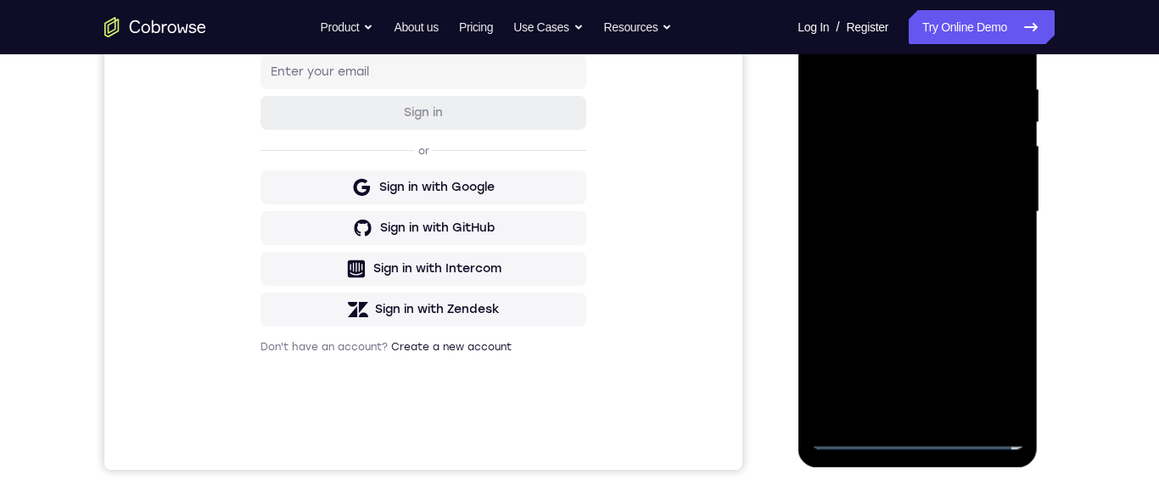
click at [900, 244] on div at bounding box center [917, 212] width 214 height 475
click at [954, 198] on div at bounding box center [917, 212] width 214 height 475
click at [953, 179] on div at bounding box center [917, 212] width 214 height 475
click at [939, 207] on div at bounding box center [917, 212] width 214 height 475
click at [940, 268] on div at bounding box center [917, 212] width 214 height 475
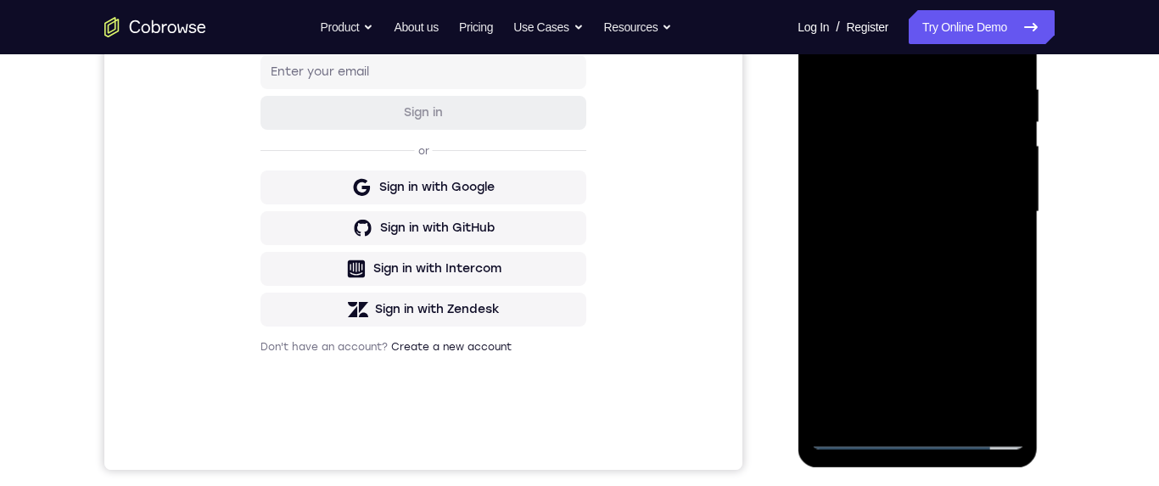
click at [927, 258] on div at bounding box center [917, 212] width 214 height 475
click at [925, 270] on div at bounding box center [917, 212] width 214 height 475
click at [919, 263] on div at bounding box center [917, 212] width 214 height 475
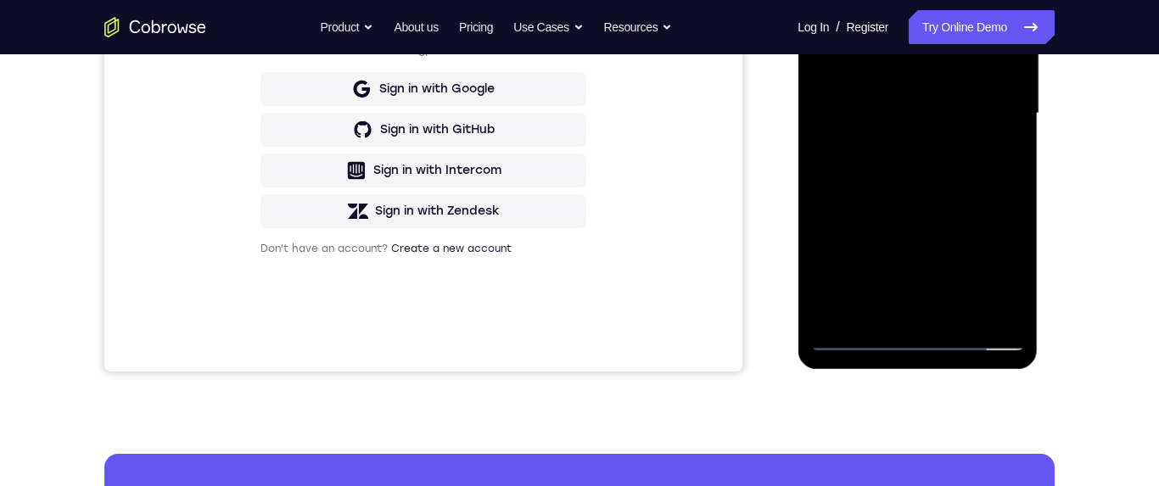
scroll to position [418, 0]
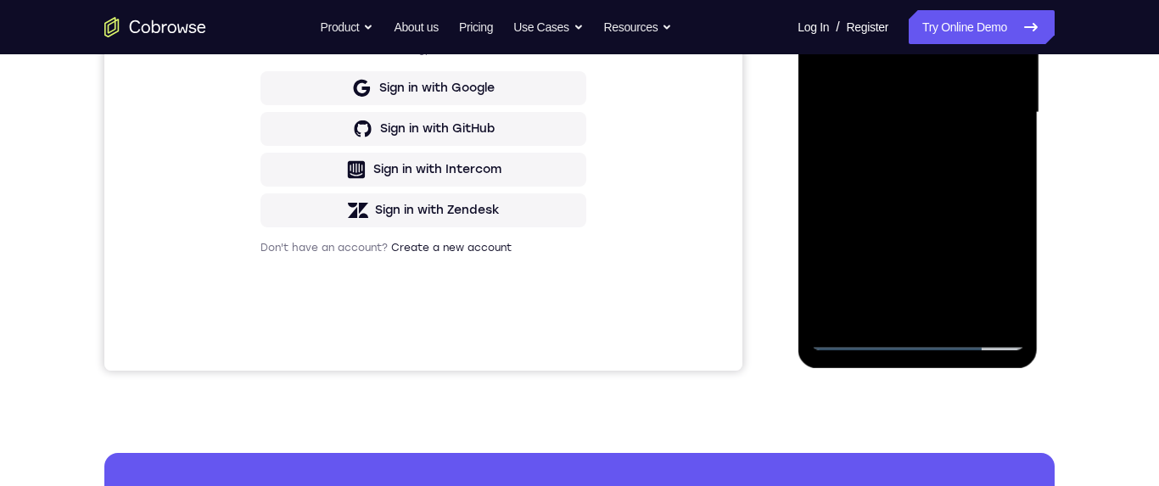
click at [915, 184] on div at bounding box center [917, 112] width 214 height 475
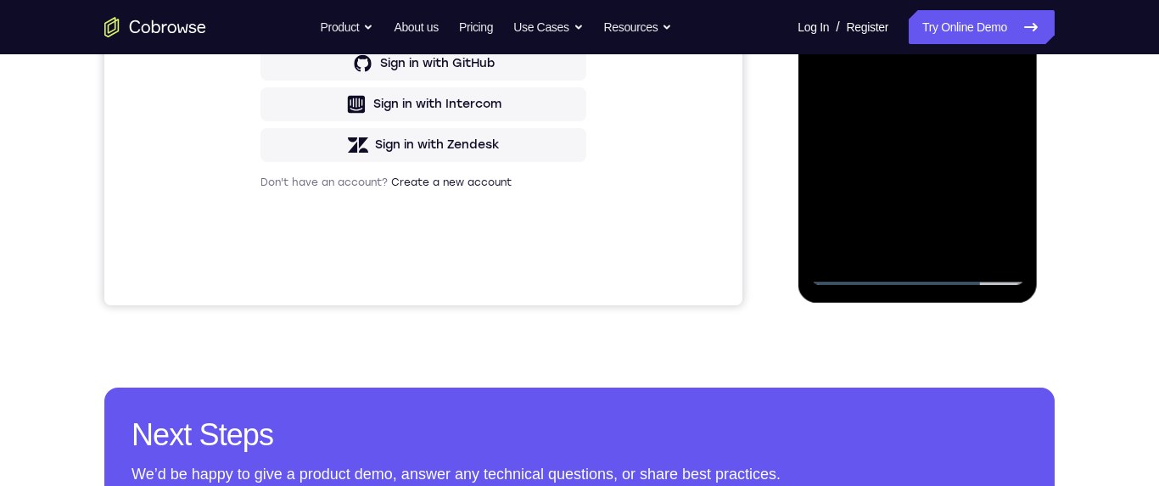
click at [964, 249] on div at bounding box center [917, 47] width 214 height 475
click at [919, 136] on div at bounding box center [917, 47] width 214 height 475
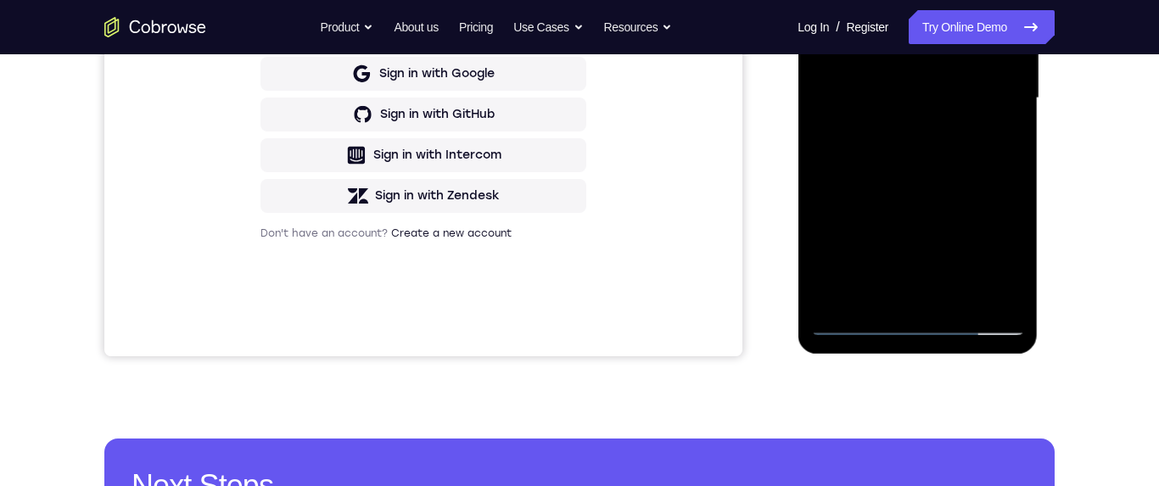
scroll to position [431, 0]
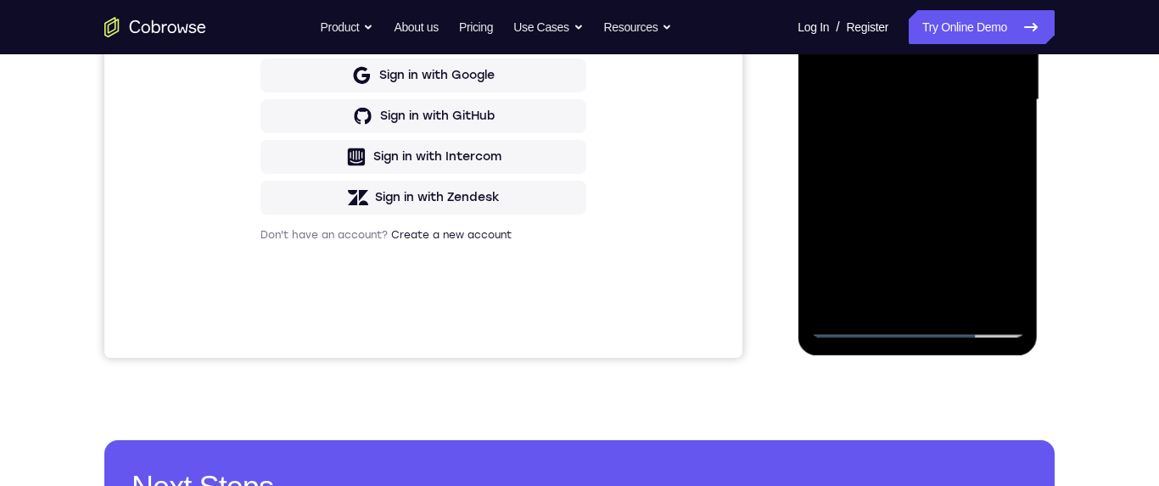
click at [924, 104] on div at bounding box center [917, 100] width 214 height 475
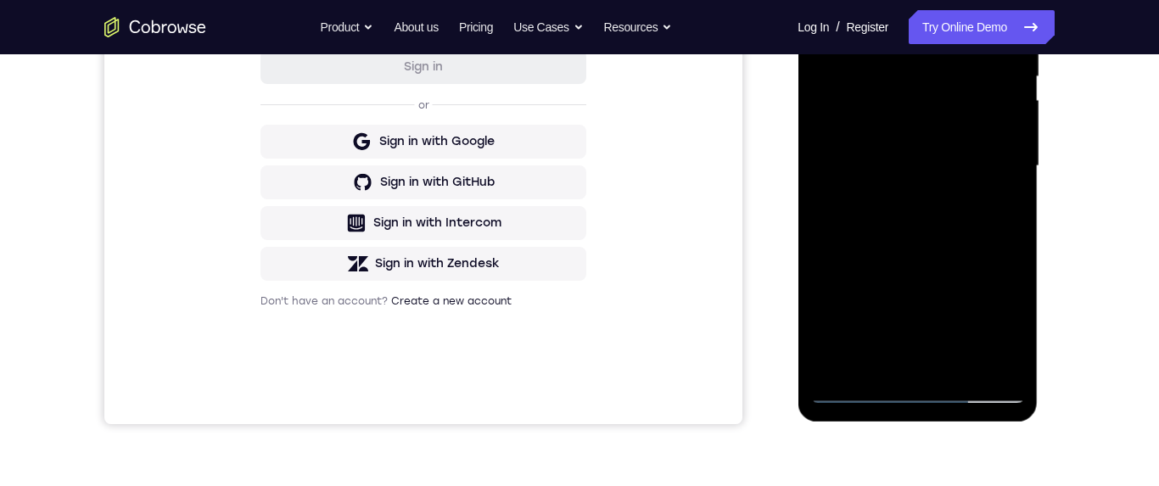
scroll to position [277, 0]
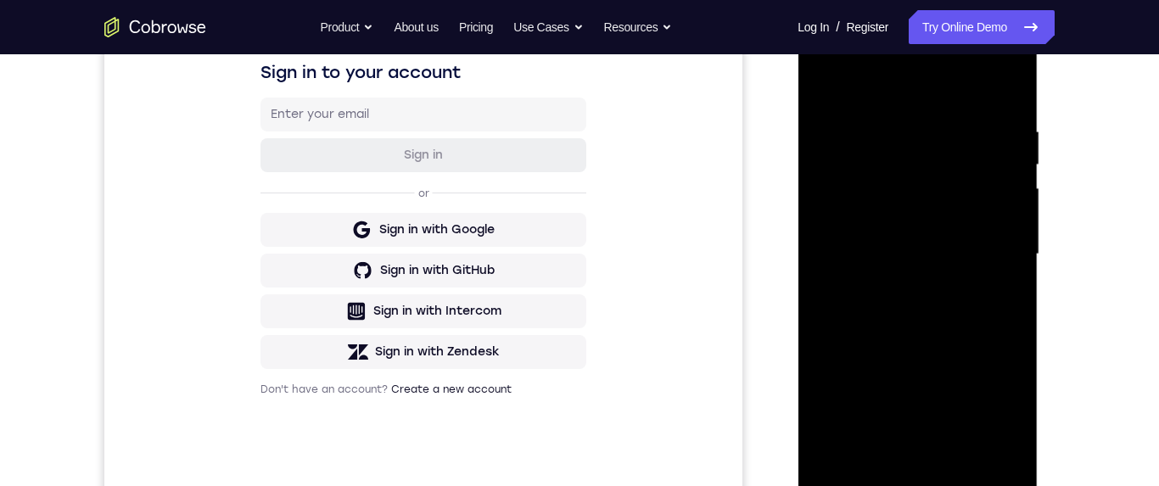
click at [820, 84] on div at bounding box center [917, 254] width 214 height 475
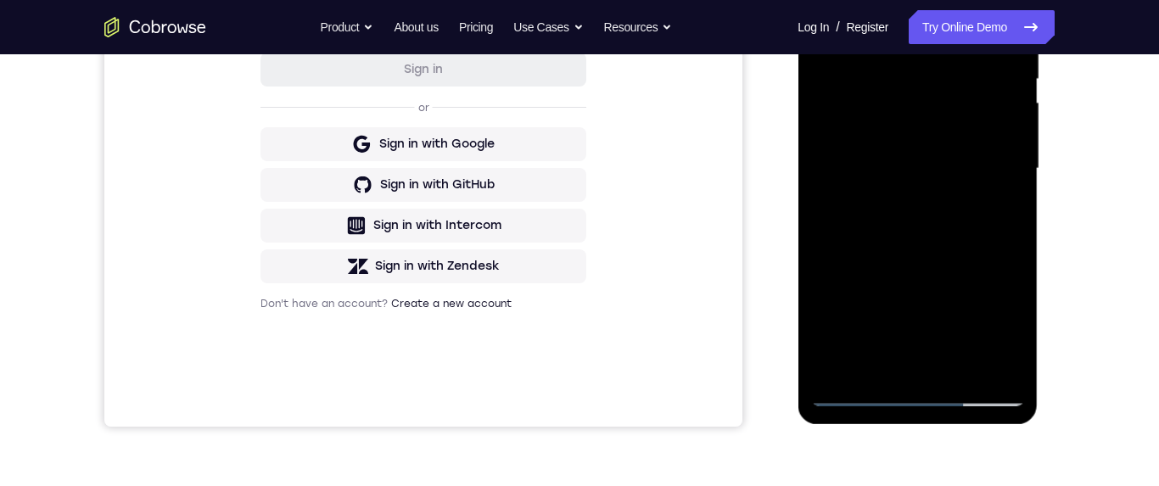
click at [910, 172] on div at bounding box center [917, 168] width 214 height 475
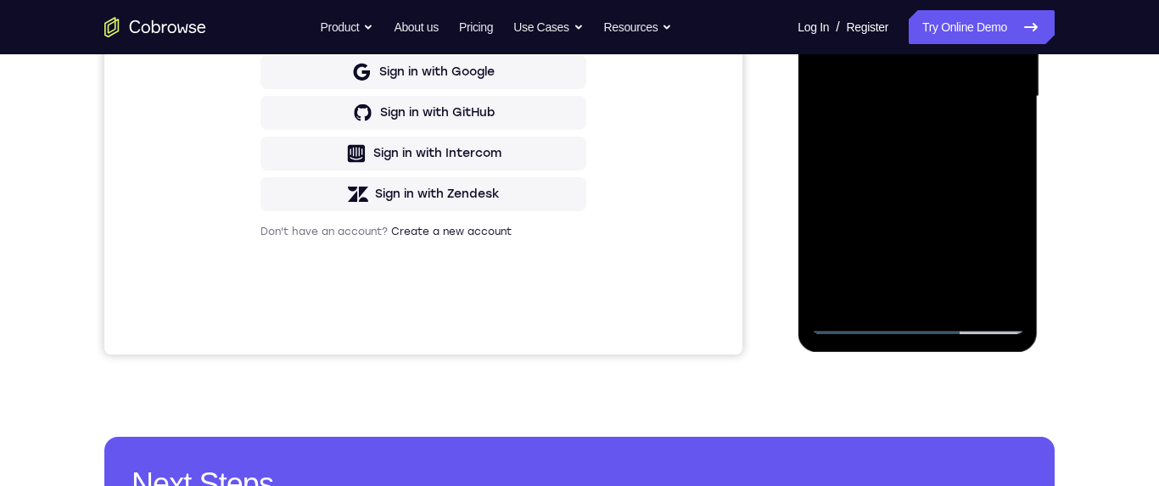
scroll to position [235, 0]
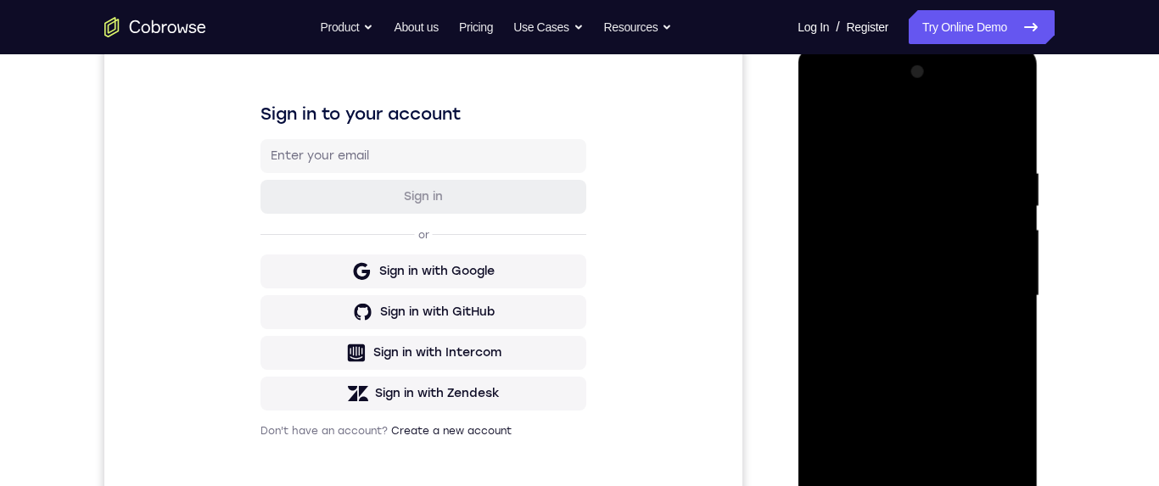
click at [823, 129] on div at bounding box center [917, 296] width 214 height 475
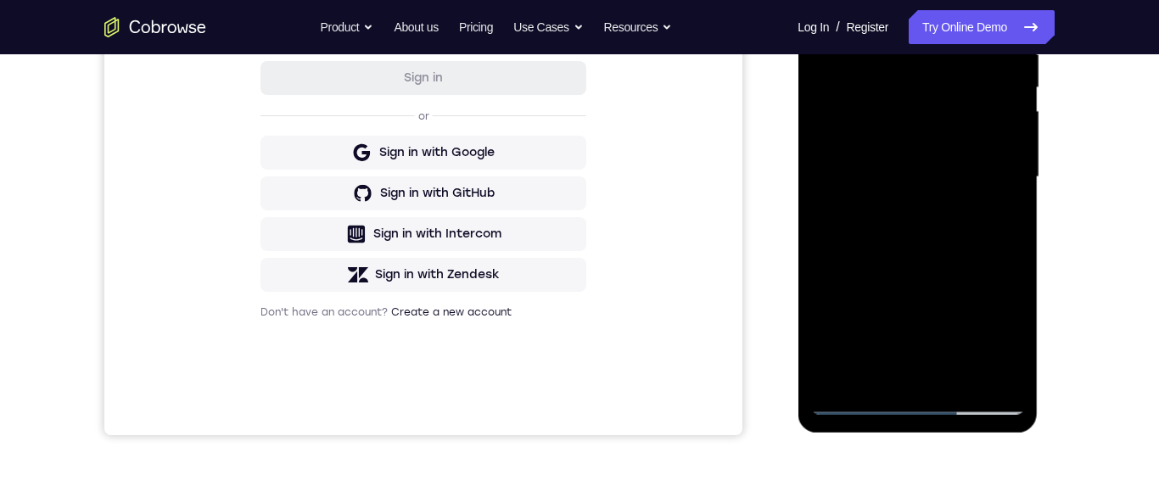
click at [921, 230] on div at bounding box center [917, 177] width 214 height 475
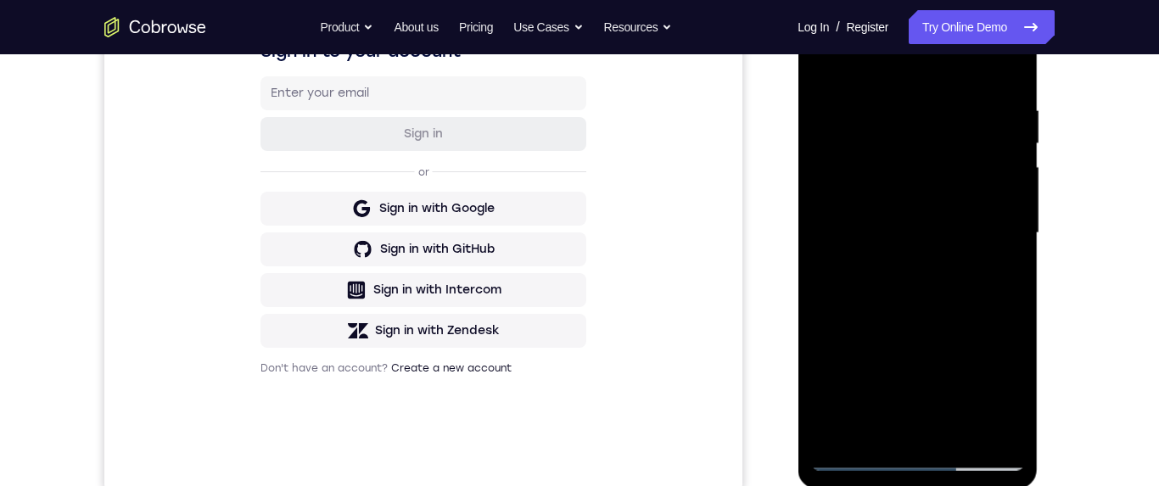
scroll to position [353, 0]
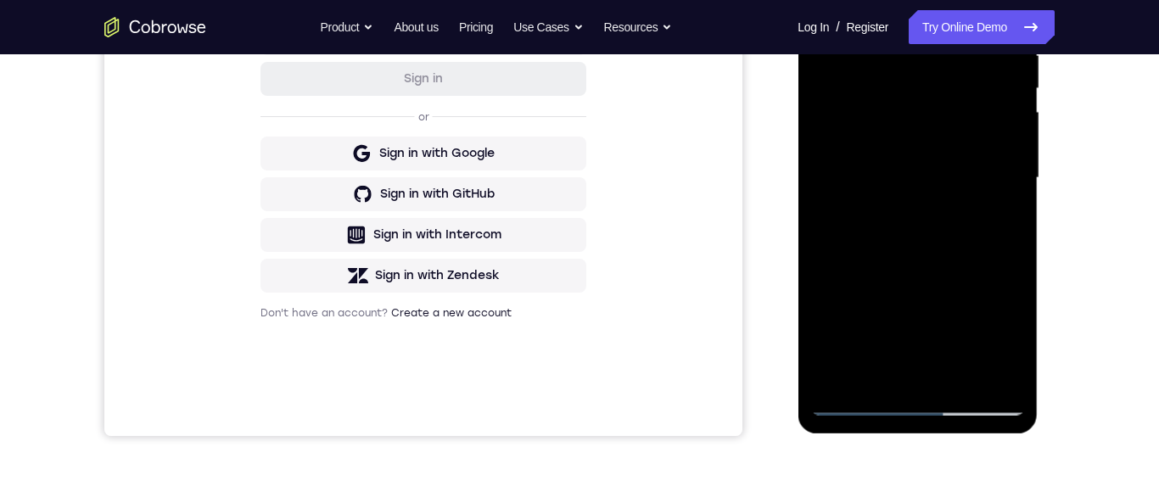
click at [893, 154] on div at bounding box center [917, 178] width 214 height 475
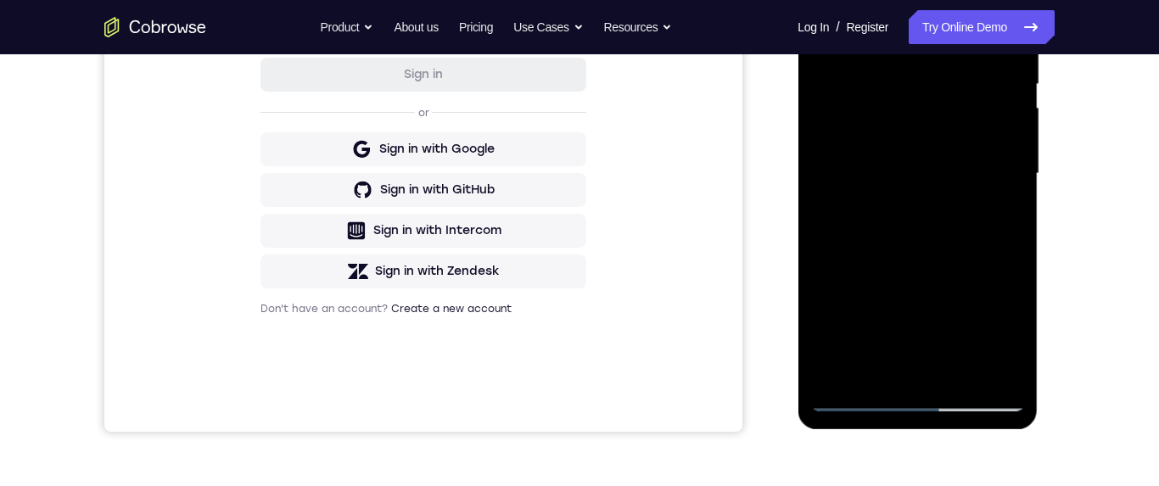
click at [1011, 172] on div at bounding box center [917, 173] width 214 height 475
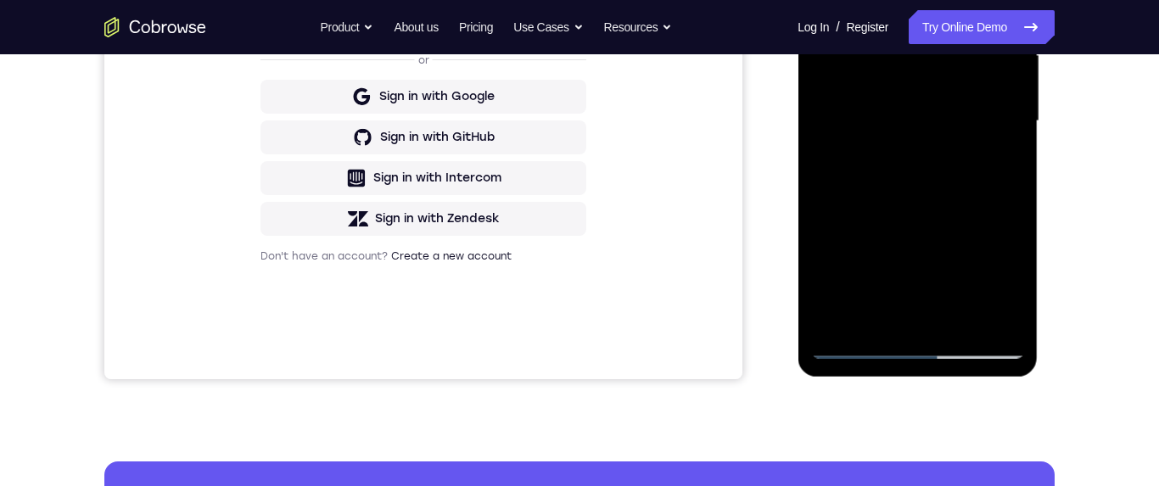
scroll to position [415, 0]
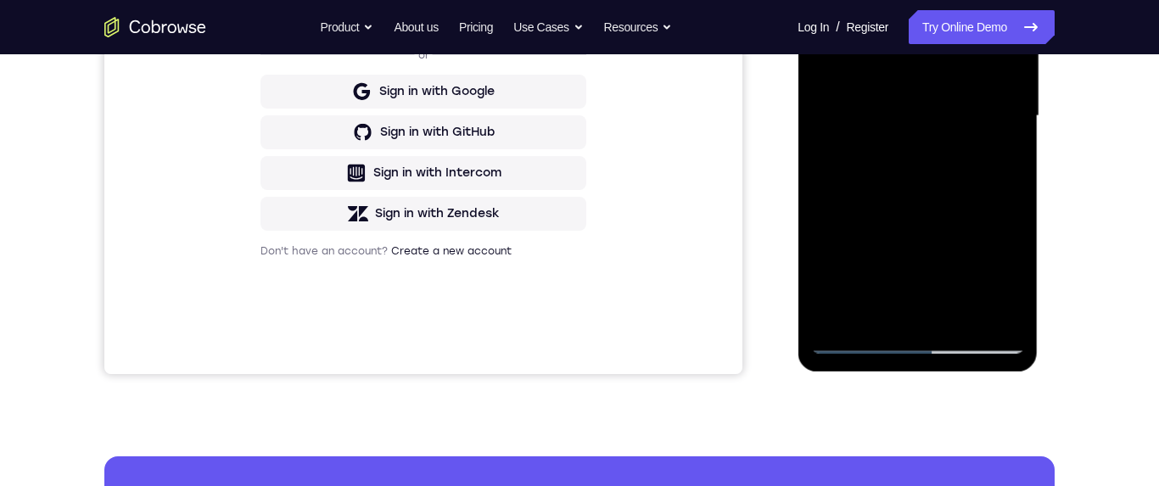
click at [884, 304] on div at bounding box center [917, 116] width 214 height 475
click at [1010, 283] on div at bounding box center [917, 116] width 214 height 475
click at [1005, 280] on div at bounding box center [917, 116] width 214 height 475
click at [1005, 276] on div at bounding box center [917, 116] width 214 height 475
click at [999, 277] on div at bounding box center [917, 116] width 214 height 475
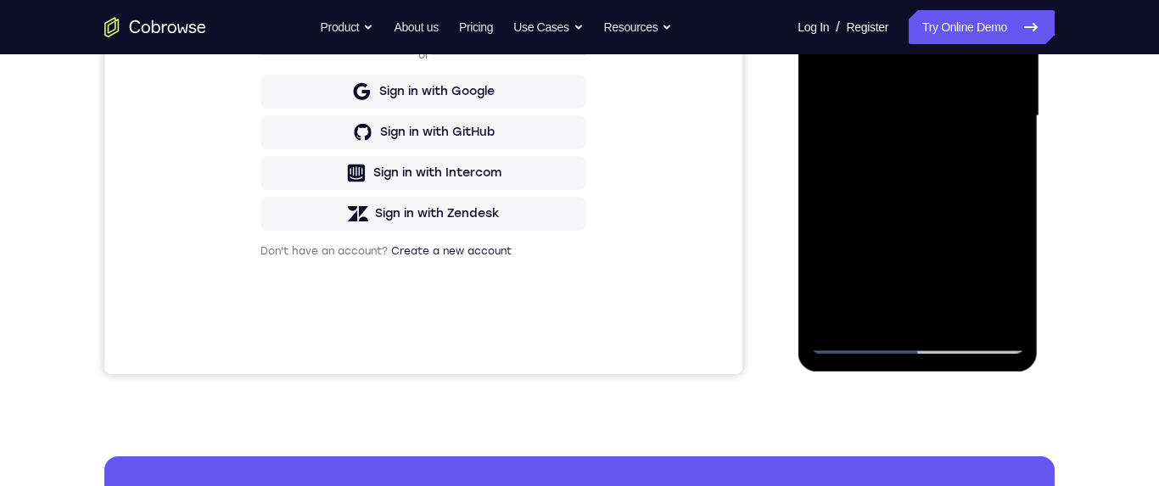
click at [1005, 276] on div at bounding box center [917, 116] width 214 height 475
click at [1011, 270] on div at bounding box center [917, 116] width 214 height 475
click at [1007, 275] on div at bounding box center [917, 116] width 214 height 475
click at [1009, 274] on div at bounding box center [917, 116] width 214 height 475
click at [1009, 275] on div at bounding box center [917, 116] width 214 height 475
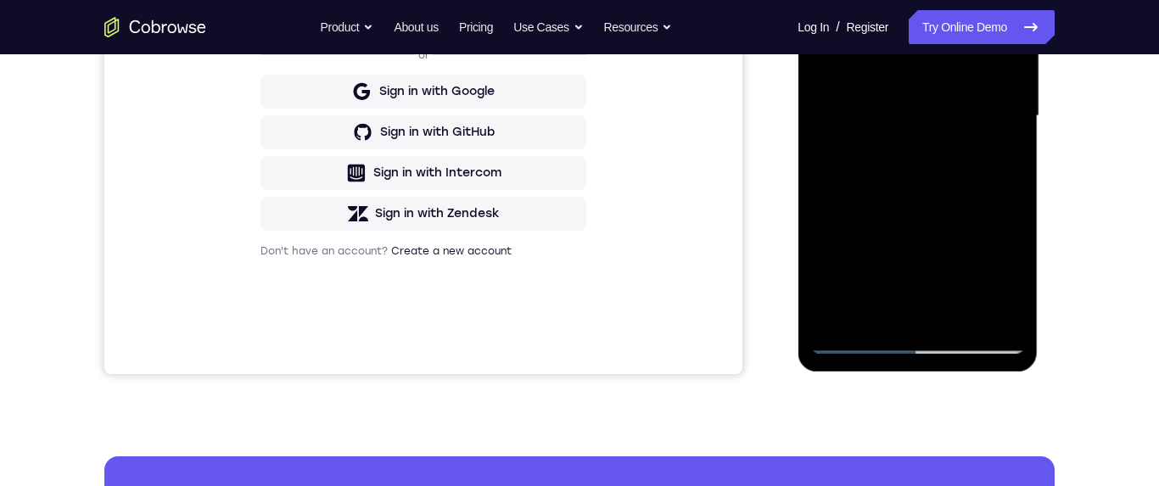
click at [1009, 272] on div at bounding box center [917, 116] width 214 height 475
click at [1007, 275] on div at bounding box center [917, 116] width 214 height 475
click at [1005, 273] on div at bounding box center [917, 116] width 214 height 475
click at [1005, 272] on div at bounding box center [917, 116] width 214 height 475
click at [1008, 272] on div at bounding box center [917, 116] width 214 height 475
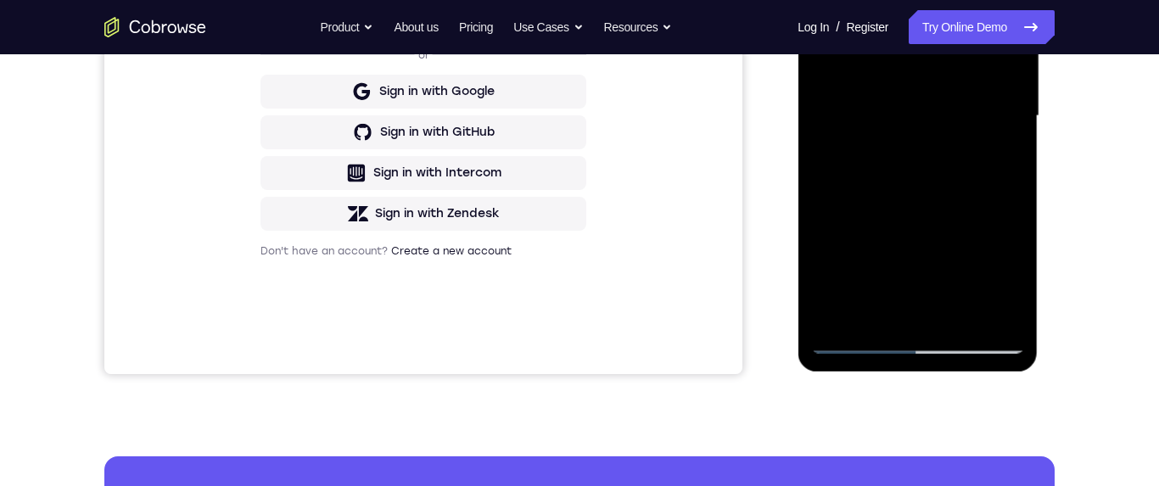
click at [1007, 273] on div at bounding box center [917, 116] width 214 height 475
click at [1006, 276] on div at bounding box center [917, 116] width 214 height 475
click at [1008, 273] on div at bounding box center [917, 116] width 214 height 475
click at [1011, 271] on div at bounding box center [917, 116] width 214 height 475
click at [1010, 282] on div at bounding box center [917, 116] width 214 height 475
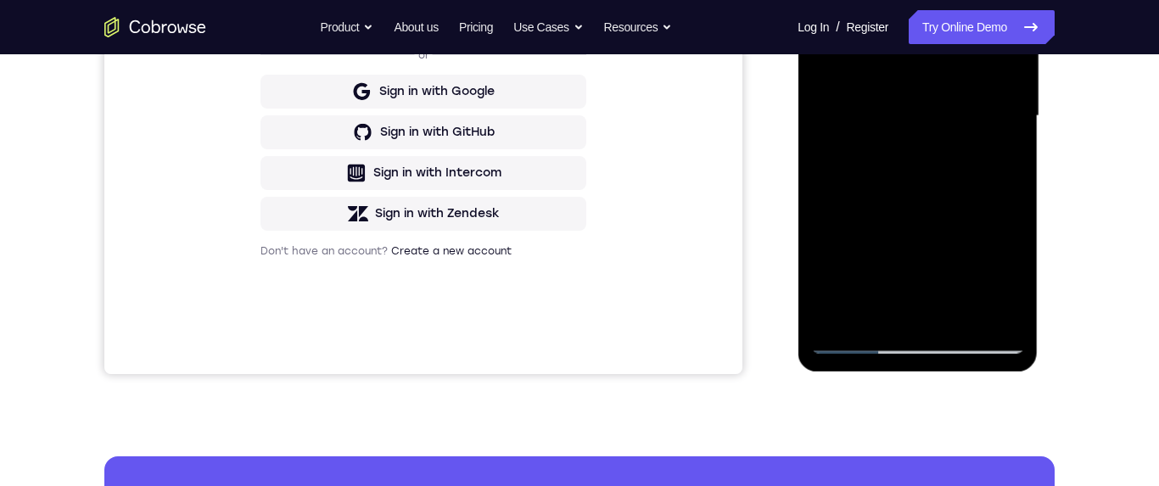
click at [1009, 283] on div at bounding box center [917, 116] width 214 height 475
click at [825, 0] on div at bounding box center [917, 116] width 214 height 475
click at [966, 118] on div at bounding box center [917, 116] width 214 height 475
click at [925, 277] on div at bounding box center [917, 116] width 214 height 475
click at [952, 276] on div at bounding box center [917, 116] width 214 height 475
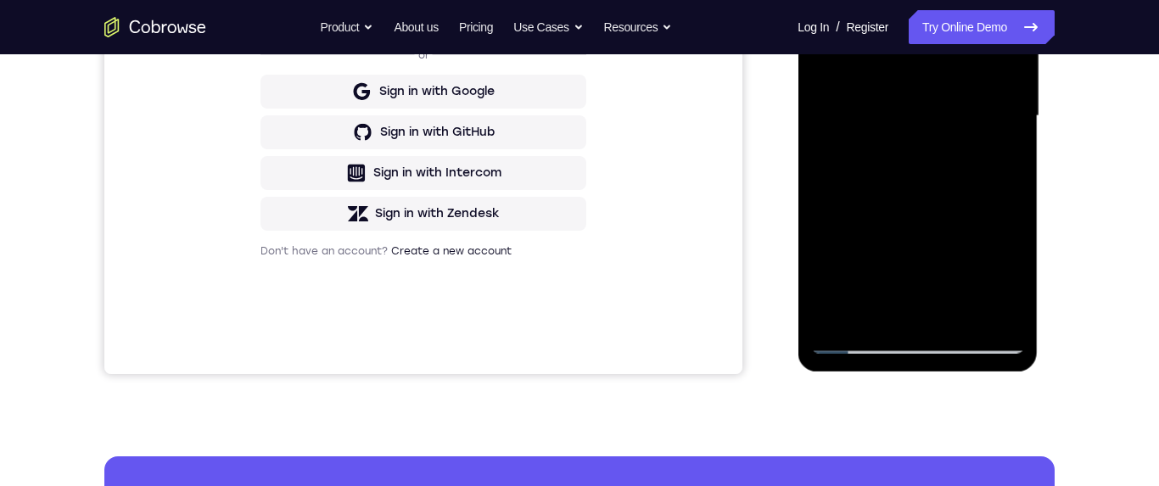
click at [915, 188] on div at bounding box center [917, 116] width 214 height 475
click at [960, 189] on div at bounding box center [917, 116] width 214 height 475
click at [996, 154] on div at bounding box center [917, 116] width 214 height 475
click at [823, 0] on div at bounding box center [917, 116] width 214 height 475
click at [939, 170] on div at bounding box center [917, 116] width 214 height 475
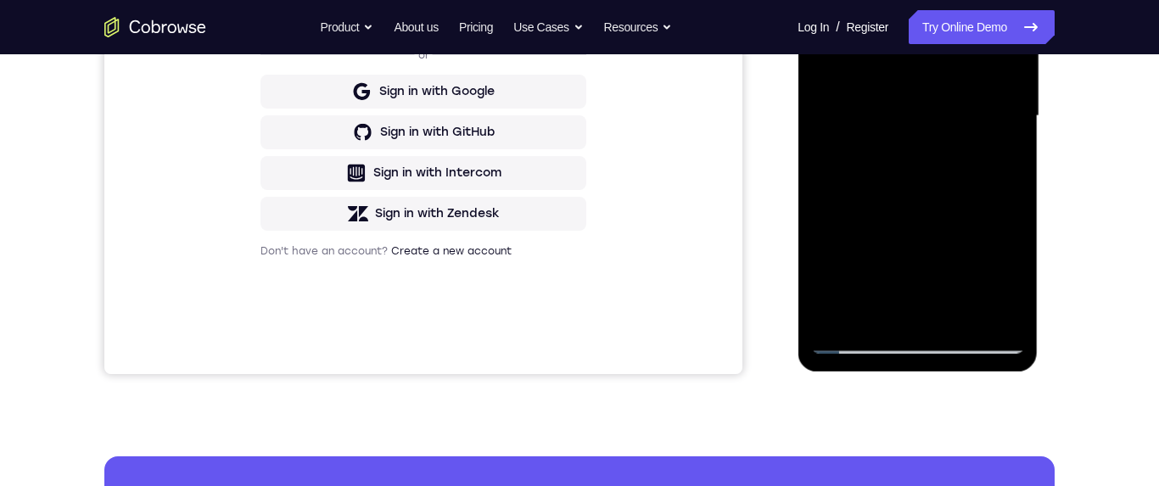
click at [849, 268] on div at bounding box center [917, 116] width 214 height 475
click at [847, 270] on div at bounding box center [917, 116] width 214 height 475
click at [894, 308] on div at bounding box center [917, 116] width 214 height 475
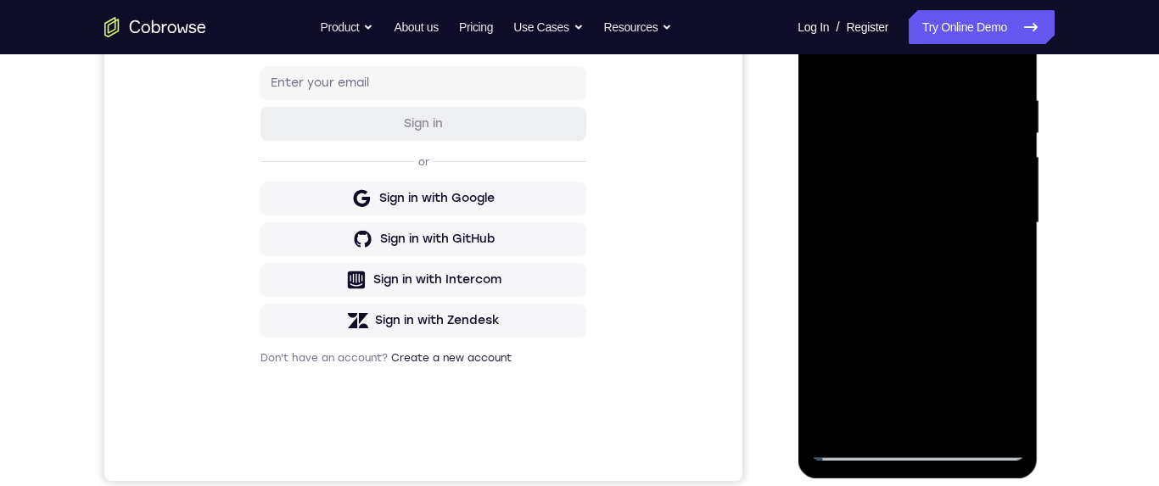
scroll to position [244, 0]
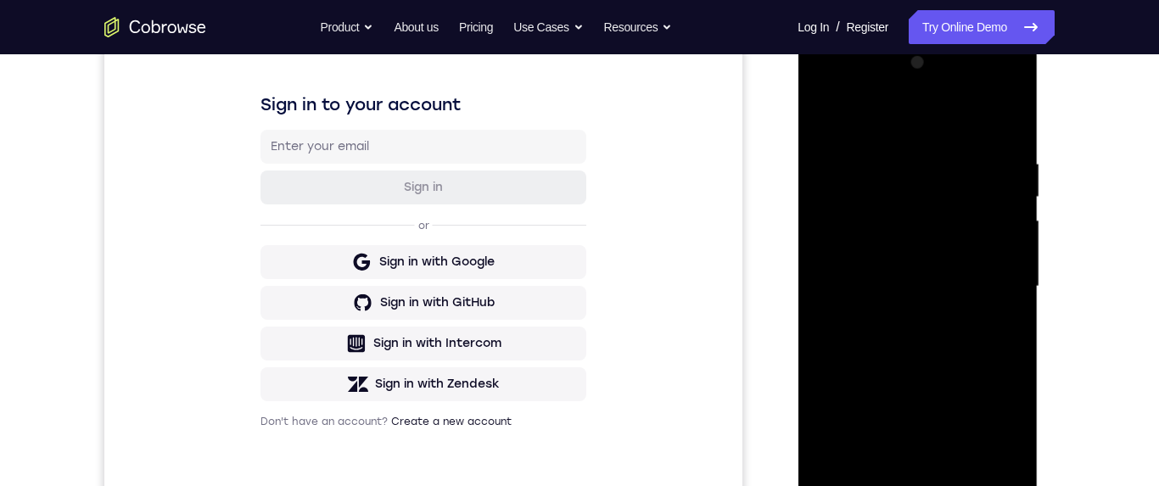
click at [821, 112] on div at bounding box center [917, 286] width 214 height 475
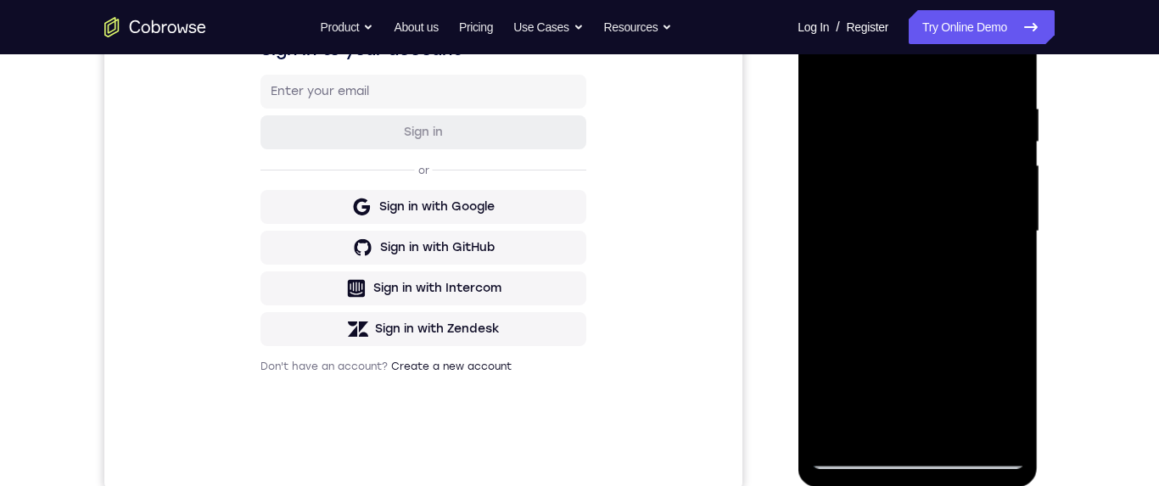
scroll to position [303, 0]
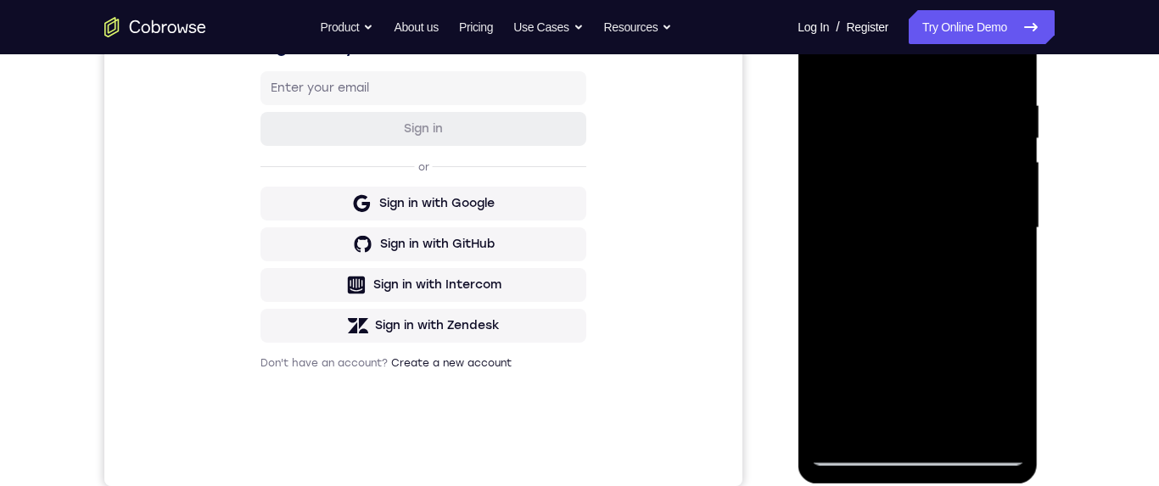
click at [961, 241] on div at bounding box center [917, 228] width 214 height 475
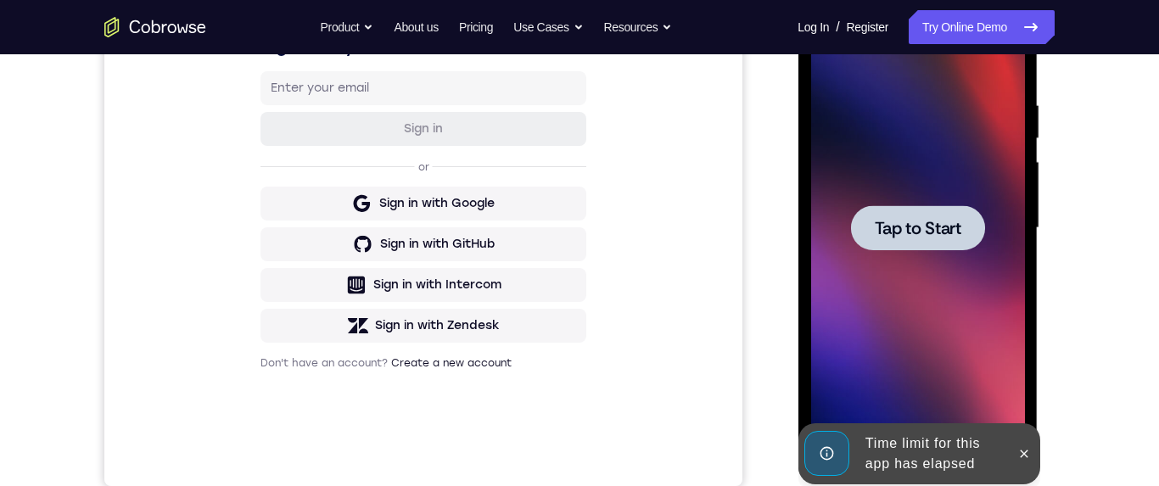
scroll to position [370, 0]
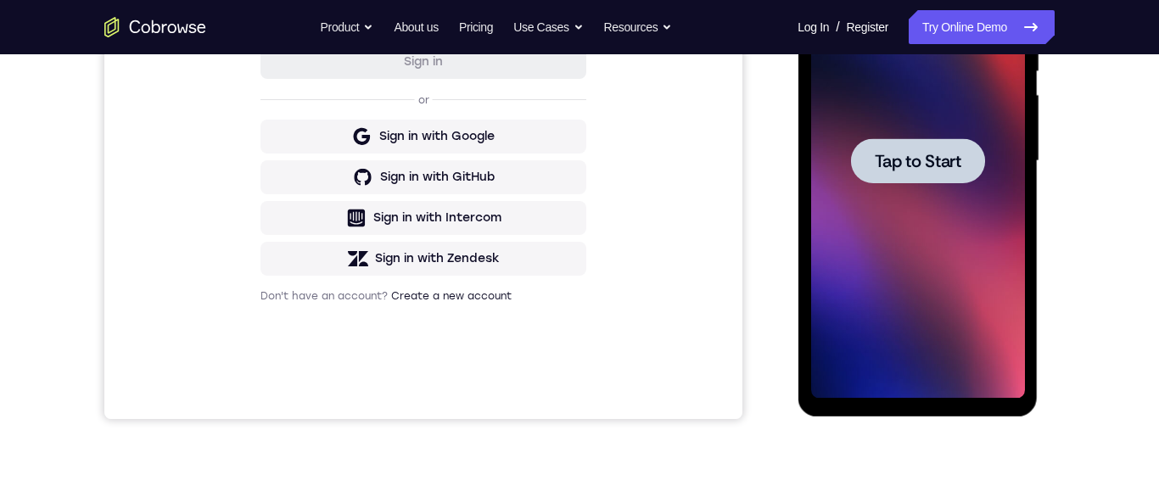
click at [910, 167] on span "Tap to Start" at bounding box center [917, 161] width 87 height 17
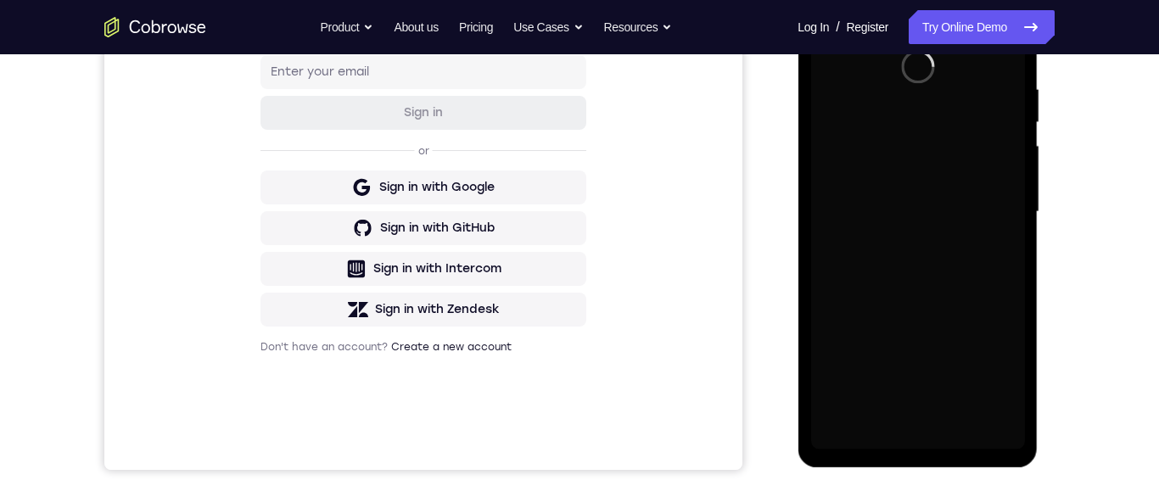
scroll to position [210, 0]
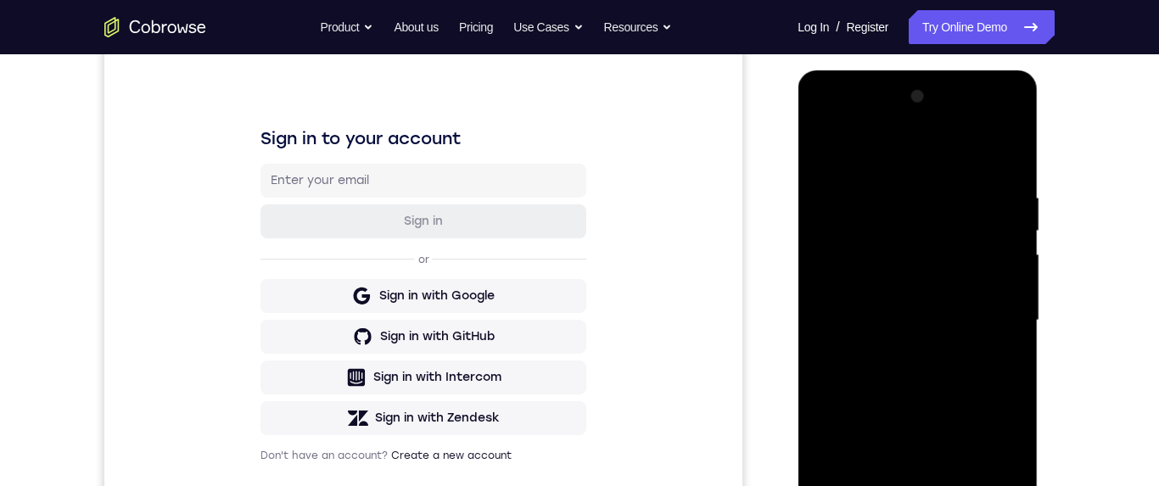
click at [915, 485] on div at bounding box center [917, 320] width 214 height 475
click at [992, 472] on div at bounding box center [917, 320] width 214 height 475
click at [1013, 115] on div at bounding box center [917, 320] width 214 height 475
click at [952, 150] on div at bounding box center [917, 320] width 214 height 475
click at [925, 122] on div at bounding box center [917, 320] width 214 height 475
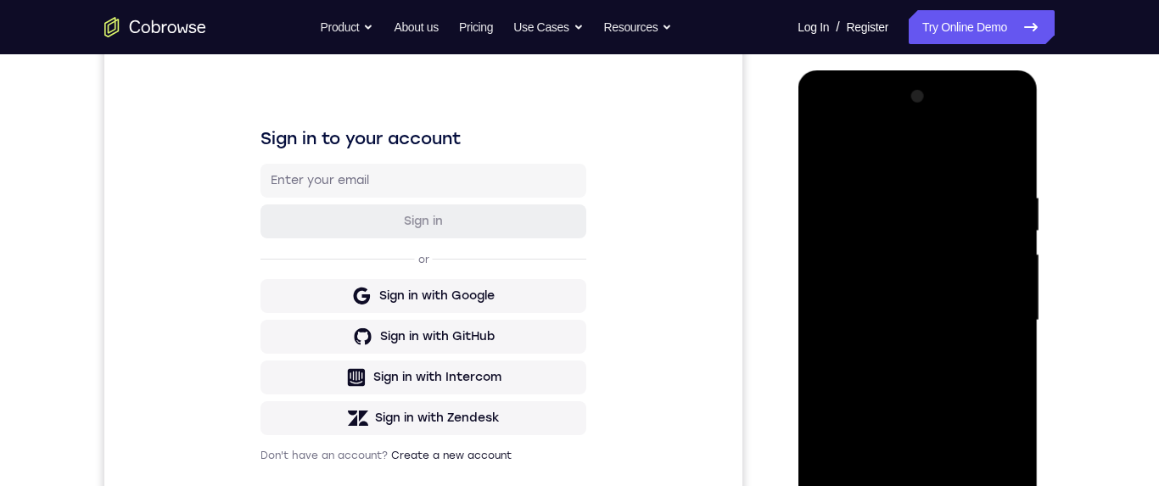
click at [849, 245] on div at bounding box center [917, 320] width 214 height 475
click at [895, 352] on div at bounding box center [917, 320] width 214 height 475
click at [960, 303] on div at bounding box center [917, 320] width 214 height 475
click at [932, 284] on div at bounding box center [917, 320] width 214 height 475
click at [915, 325] on div at bounding box center [917, 320] width 214 height 475
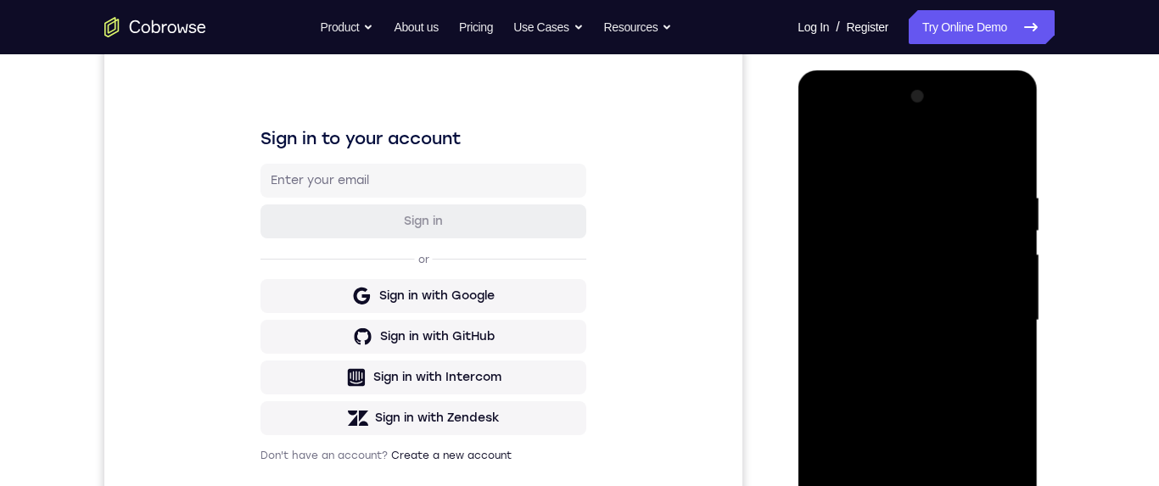
click at [943, 370] on div at bounding box center [917, 320] width 214 height 475
click at [922, 367] on div at bounding box center [917, 320] width 214 height 475
click at [934, 377] on div at bounding box center [917, 320] width 214 height 475
click at [944, 387] on div at bounding box center [917, 320] width 214 height 475
click at [959, 485] on div at bounding box center [917, 320] width 214 height 475
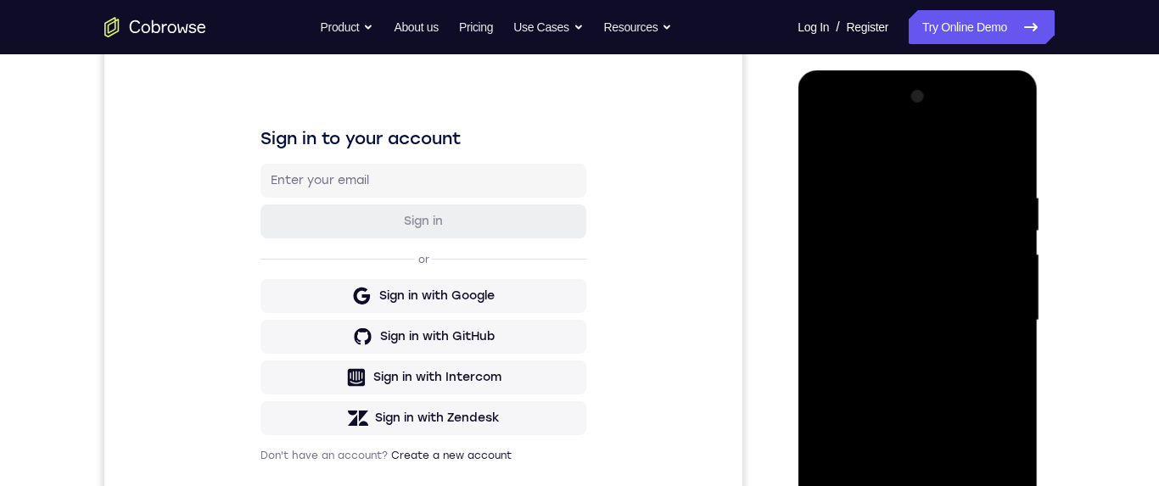
scroll to position [419, 0]
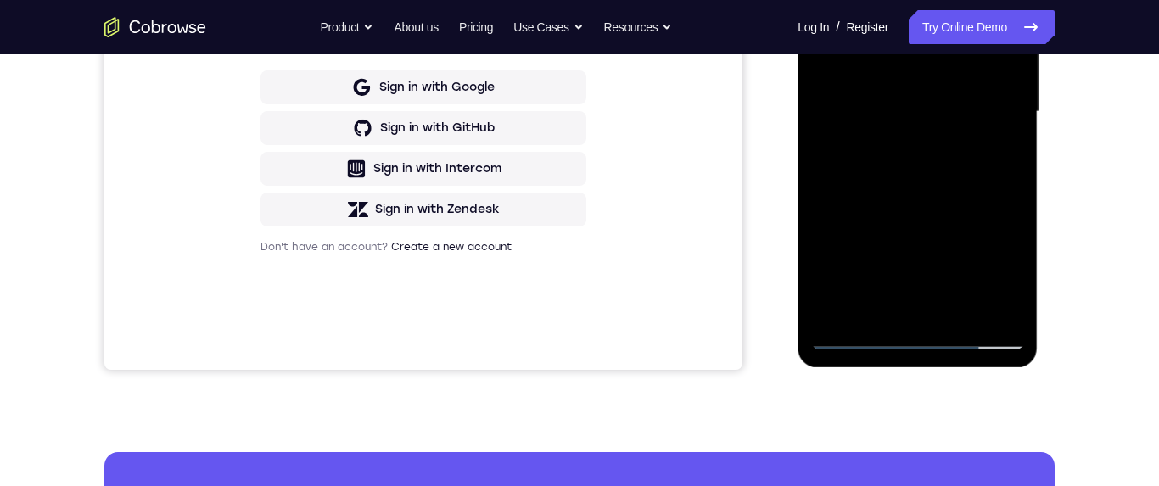
click at [915, 200] on div at bounding box center [917, 111] width 214 height 475
click at [951, 122] on div at bounding box center [917, 111] width 214 height 475
click at [1008, 278] on div at bounding box center [917, 111] width 214 height 475
click at [1011, 270] on div at bounding box center [917, 111] width 214 height 475
click at [1011, 272] on div at bounding box center [917, 111] width 214 height 475
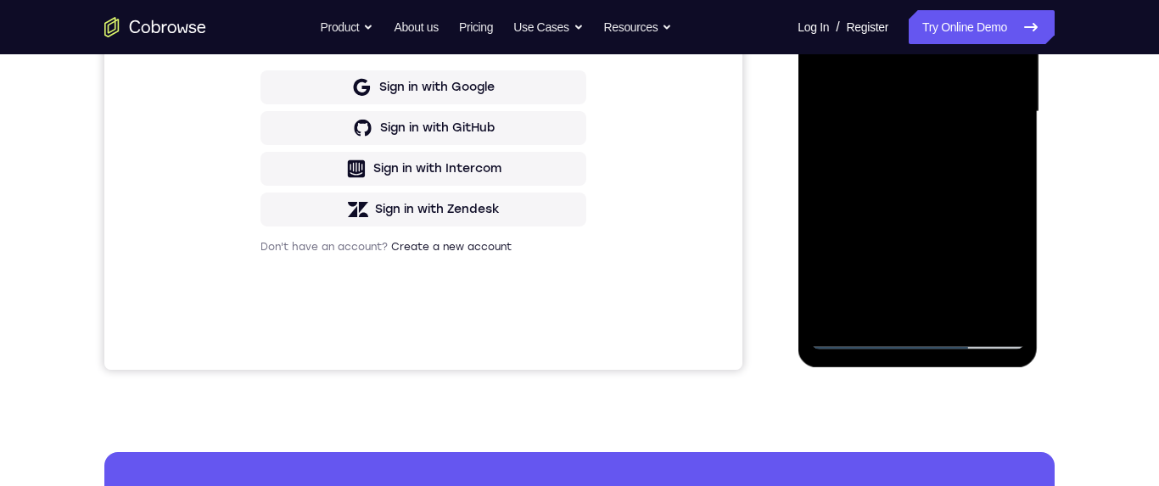
click at [1015, 270] on div at bounding box center [917, 111] width 214 height 475
click at [1014, 274] on div at bounding box center [917, 111] width 214 height 475
click at [885, 152] on div at bounding box center [917, 111] width 214 height 475
click at [821, 0] on div at bounding box center [917, 111] width 214 height 475
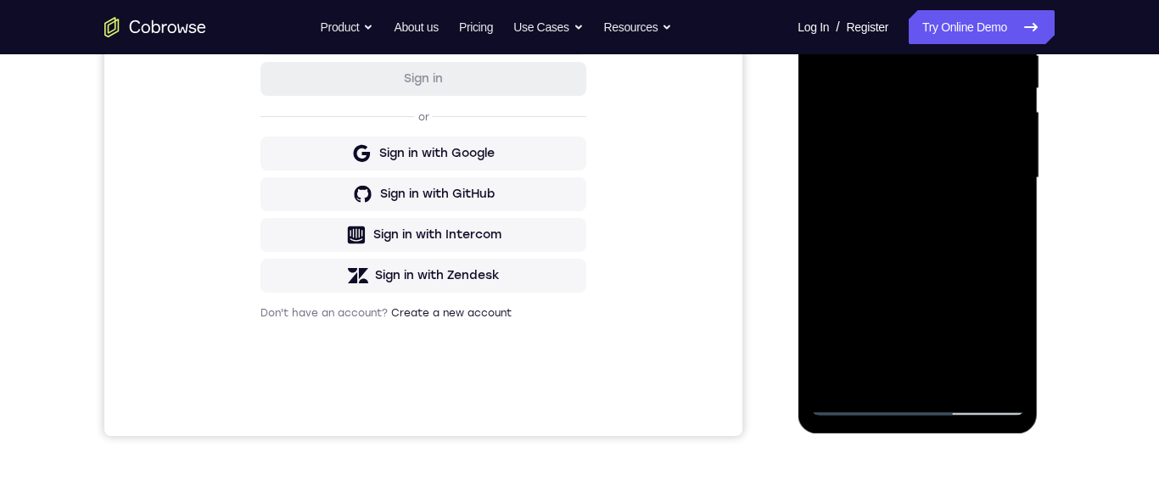
click at [937, 227] on div at bounding box center [917, 178] width 214 height 475
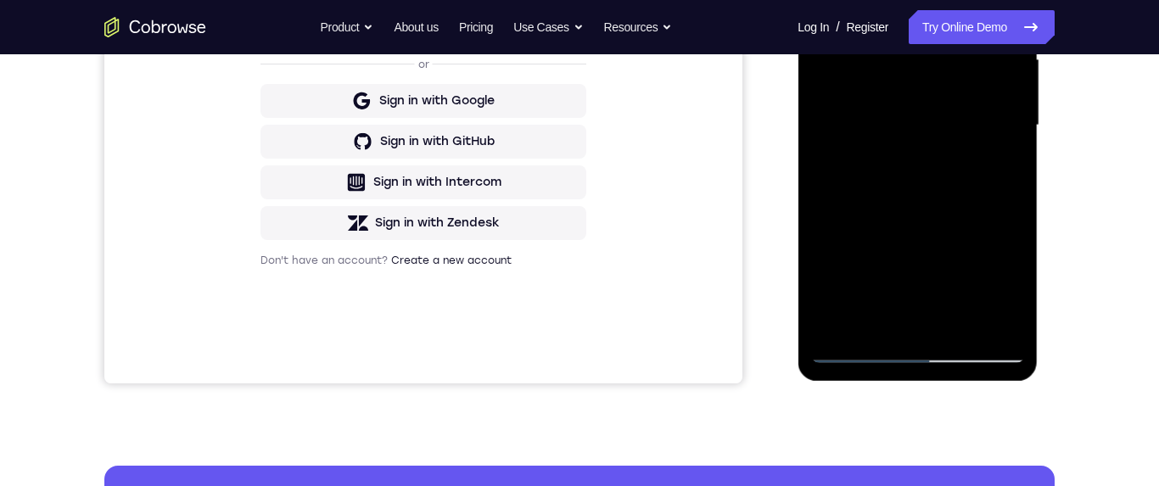
click at [1009, 287] on div at bounding box center [917, 125] width 214 height 475
click at [1006, 283] on div at bounding box center [917, 125] width 214 height 475
click at [1018, 284] on div at bounding box center [917, 125] width 214 height 475
click at [1014, 284] on div at bounding box center [917, 125] width 214 height 475
click at [1014, 283] on div at bounding box center [917, 125] width 214 height 475
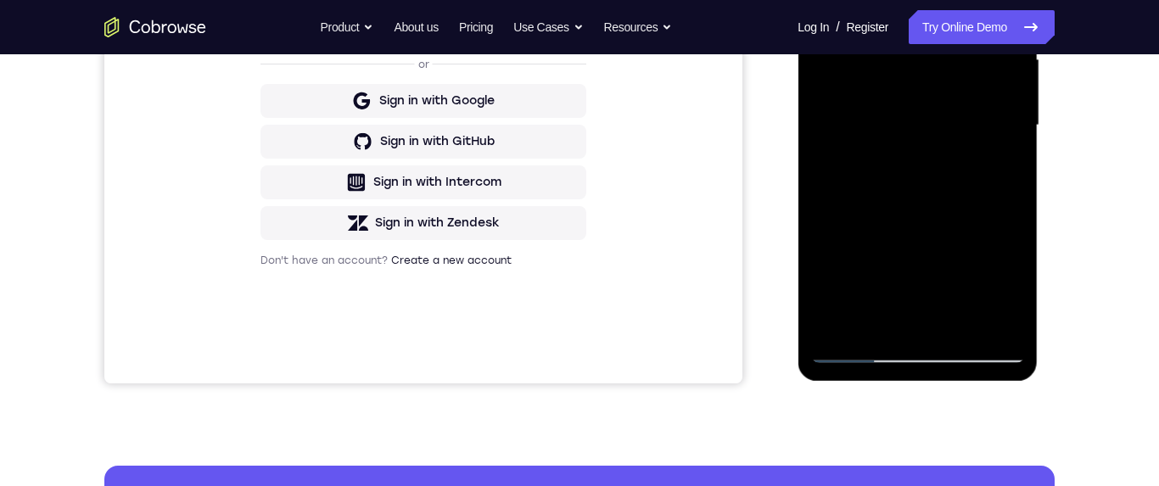
click at [1014, 284] on div at bounding box center [917, 125] width 214 height 475
click at [1008, 287] on div at bounding box center [917, 125] width 214 height 475
click at [1015, 283] on div at bounding box center [917, 125] width 214 height 475
click at [1016, 285] on div at bounding box center [917, 125] width 214 height 475
click at [1007, 288] on div at bounding box center [917, 125] width 214 height 475
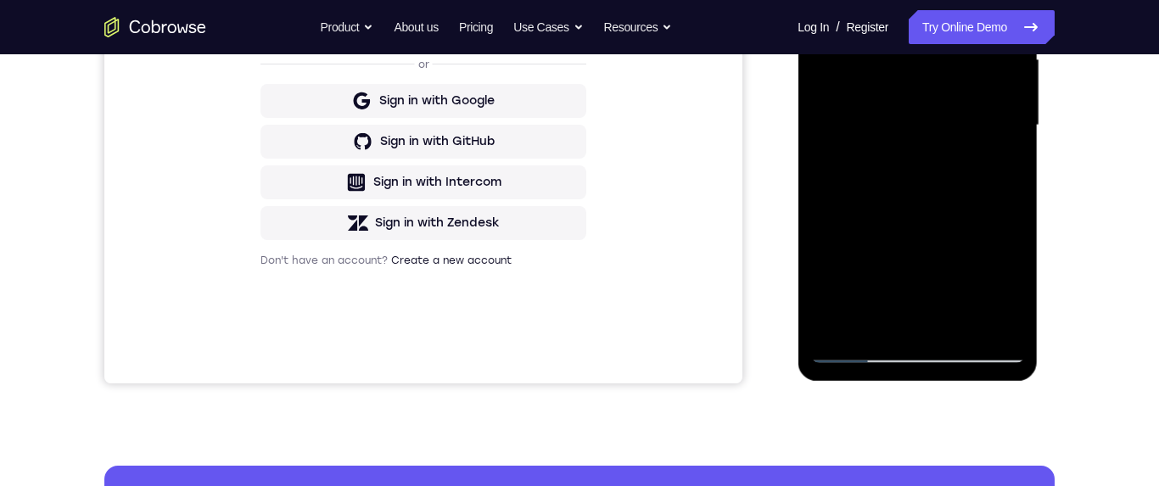
click at [1012, 290] on div at bounding box center [917, 125] width 214 height 475
click at [1012, 288] on div at bounding box center [917, 125] width 214 height 475
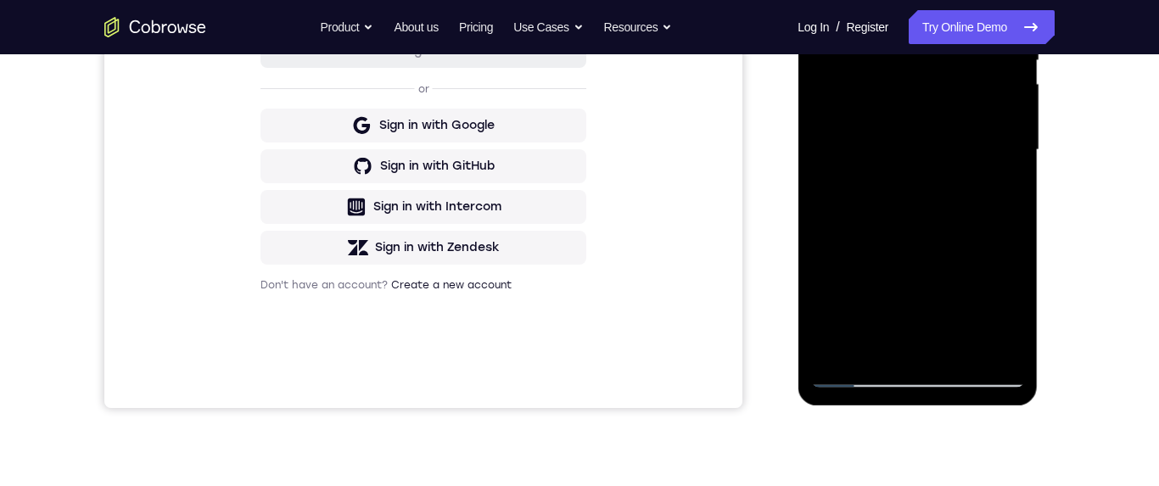
scroll to position [288, 0]
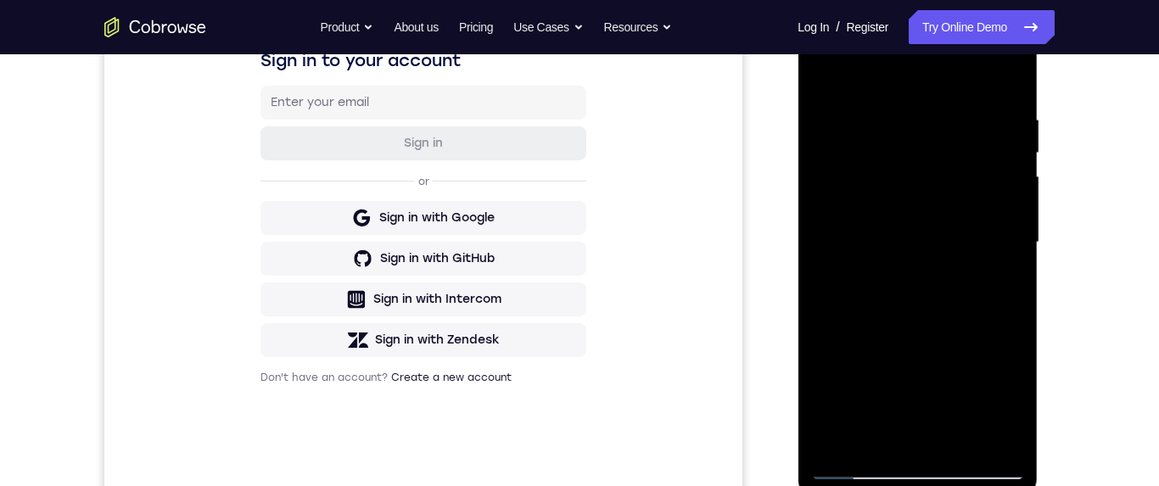
click at [824, 77] on div at bounding box center [917, 242] width 214 height 475
click at [943, 255] on div at bounding box center [917, 242] width 214 height 475
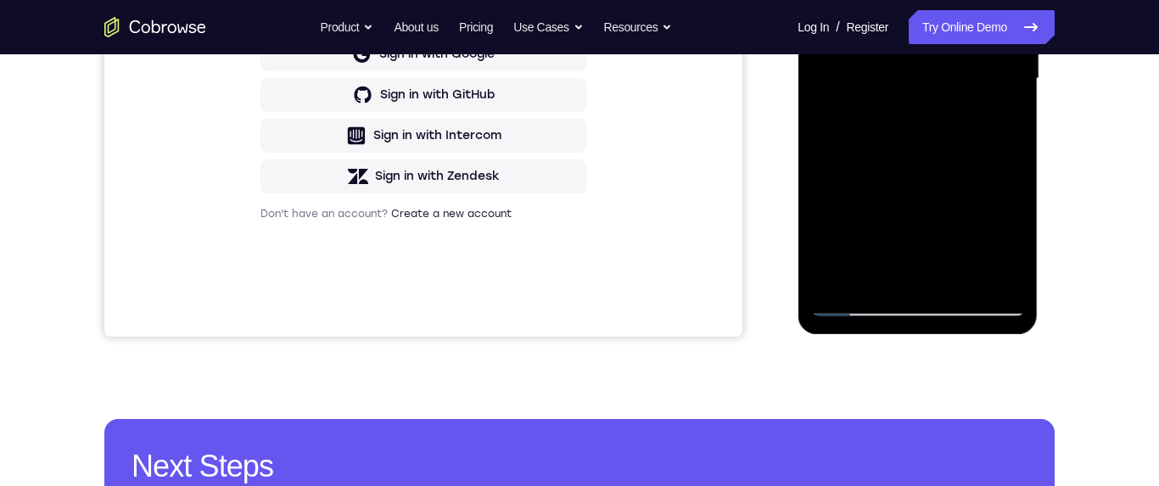
scroll to position [456, 0]
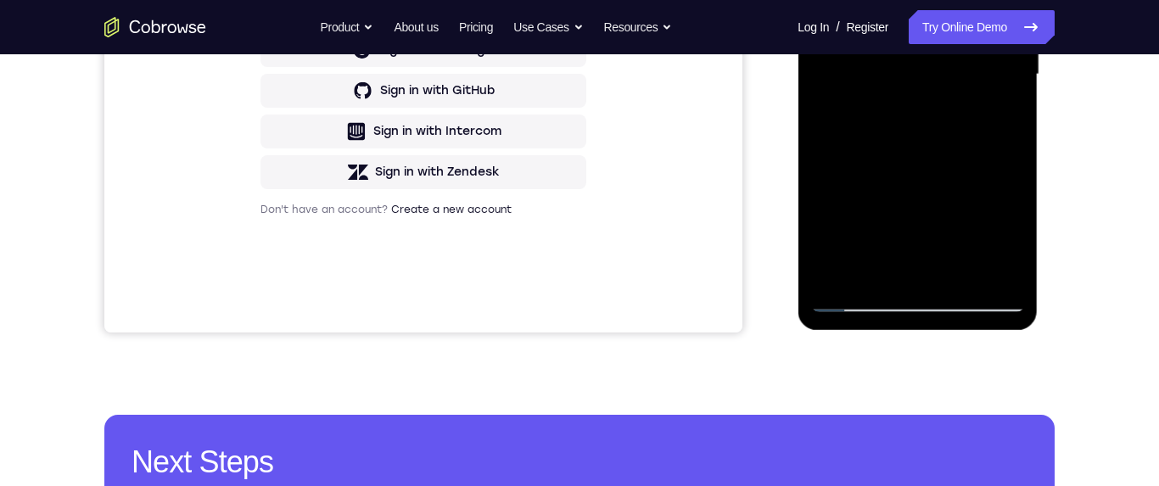
click at [1009, 237] on div at bounding box center [917, 74] width 214 height 475
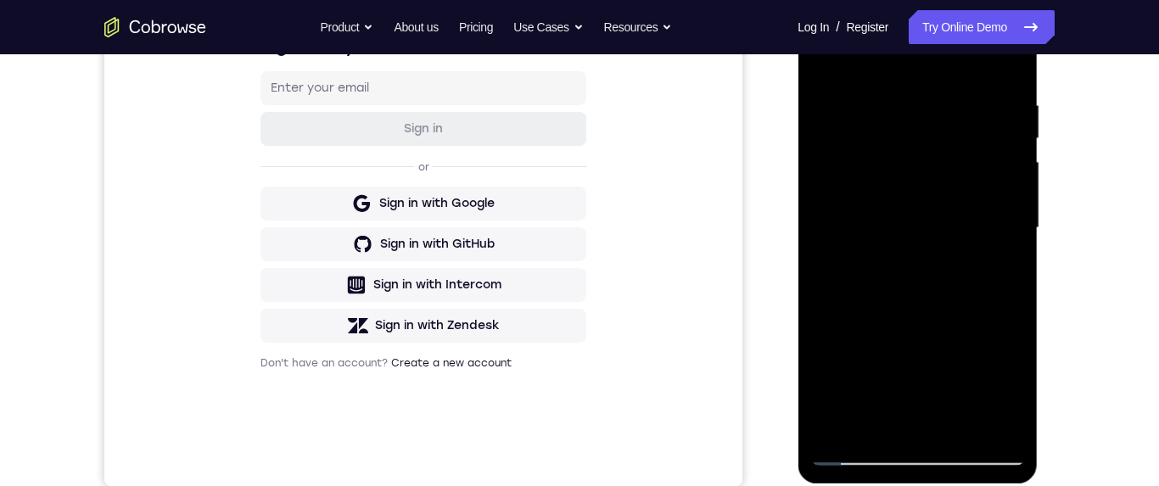
click at [827, 60] on div at bounding box center [917, 228] width 214 height 475
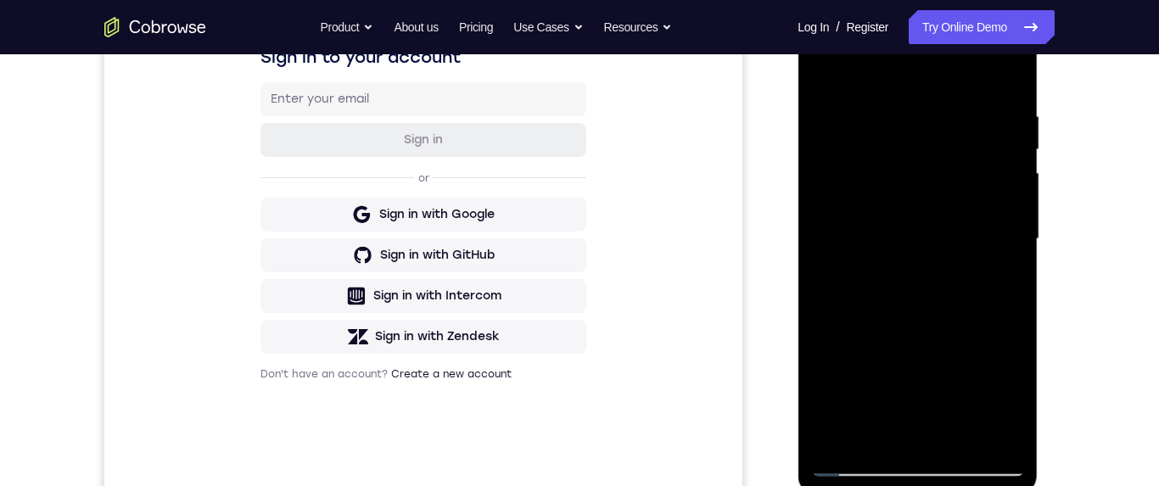
click at [943, 286] on div at bounding box center [917, 239] width 214 height 475
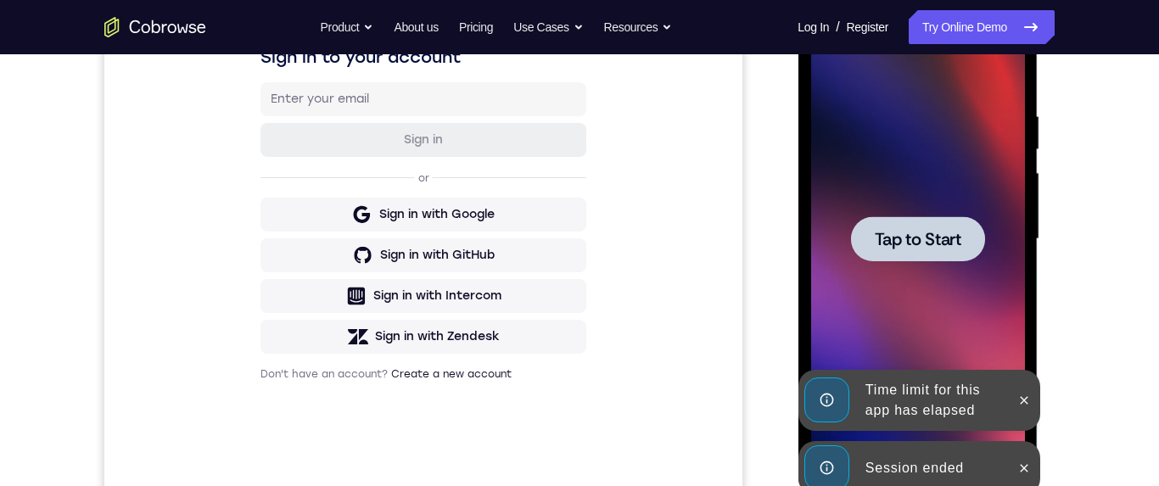
click at [933, 237] on span "Tap to Start" at bounding box center [917, 239] width 87 height 17
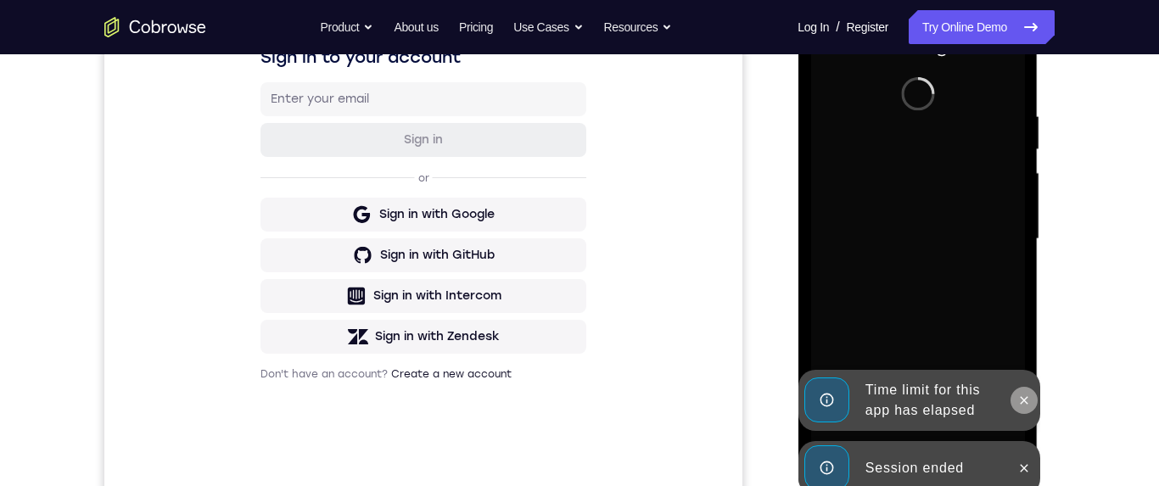
click at [1018, 402] on icon at bounding box center [1023, 401] width 14 height 14
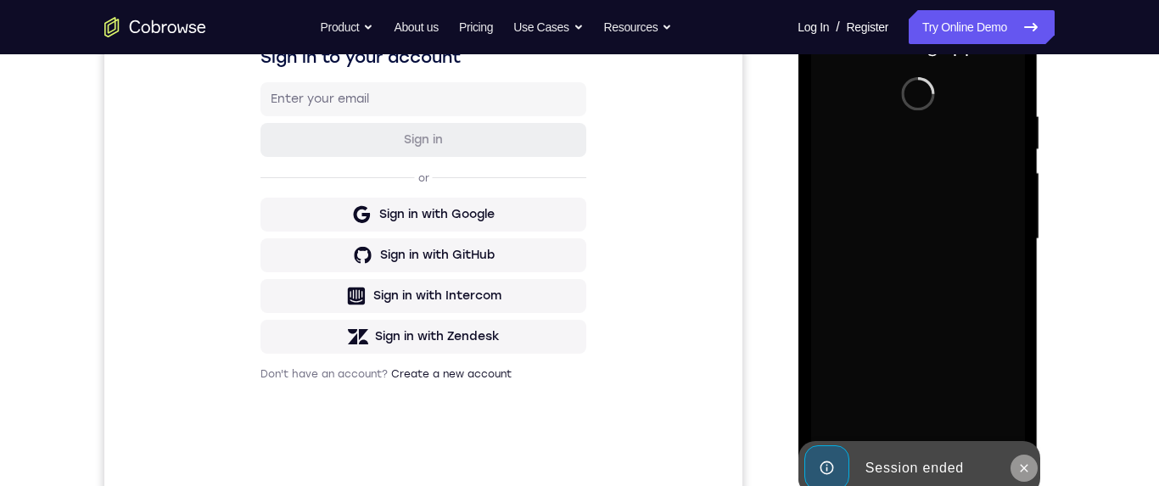
click at [1018, 469] on icon at bounding box center [1023, 469] width 14 height 14
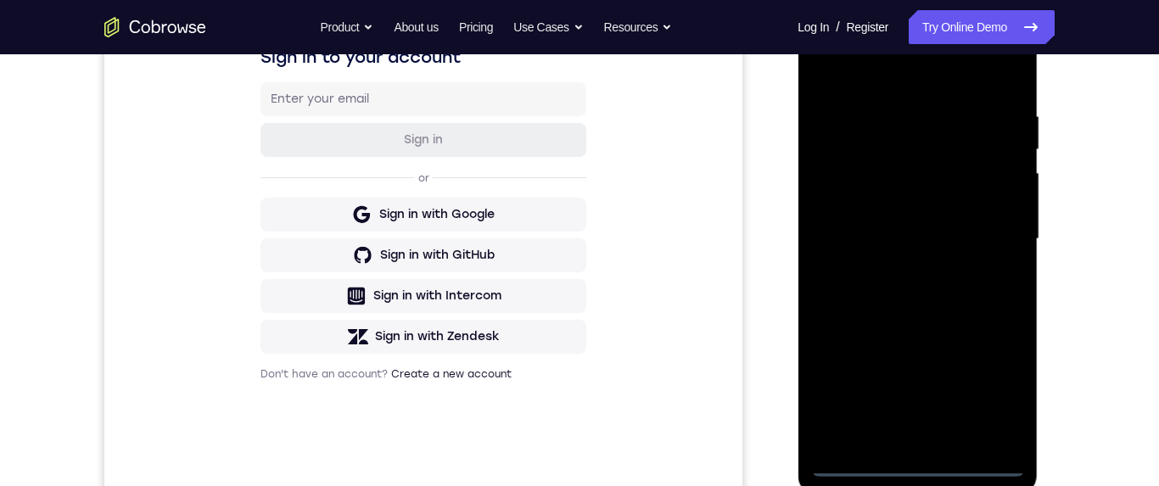
scroll to position [518, 0]
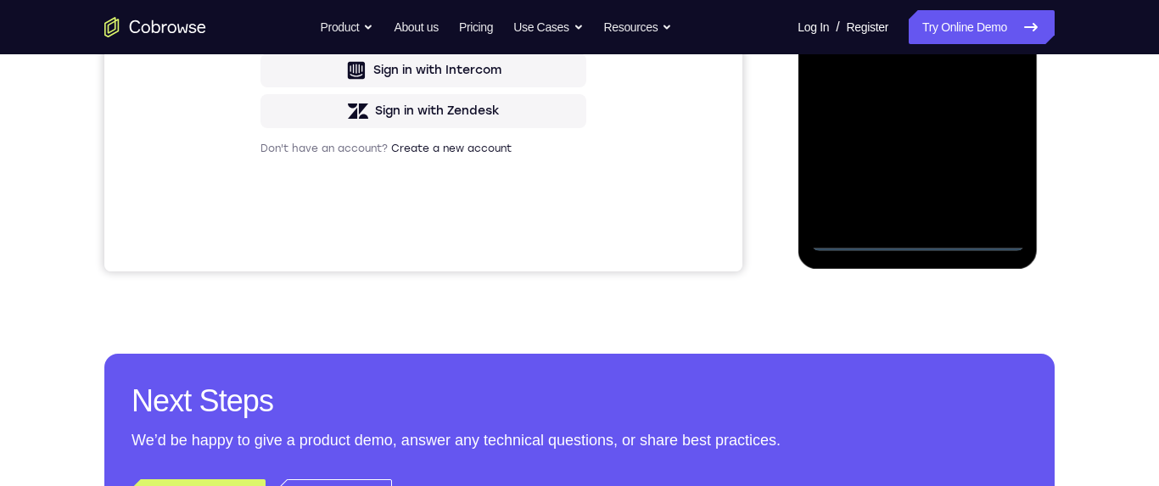
click at [915, 240] on div at bounding box center [917, 13] width 214 height 475
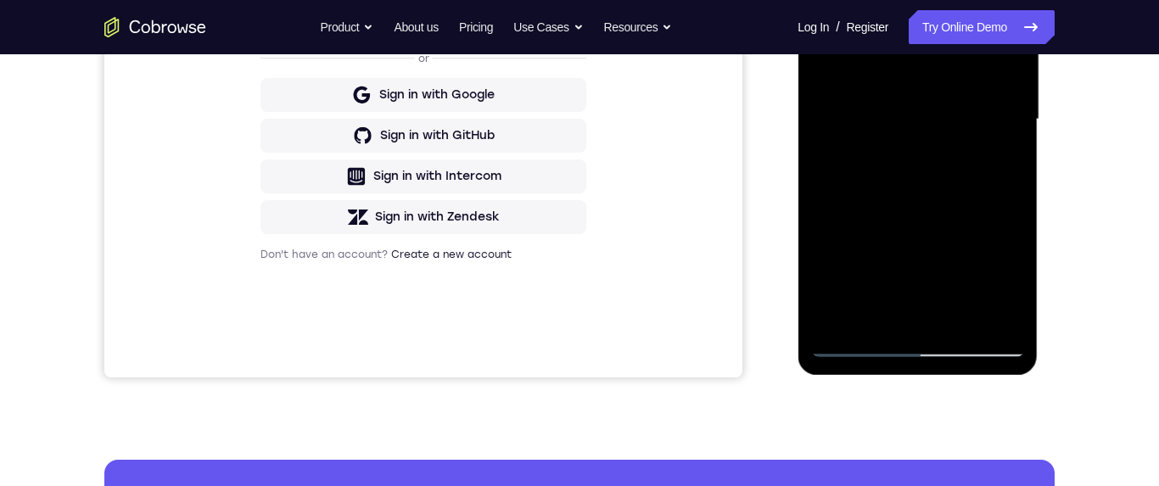
click at [1007, 279] on div at bounding box center [917, 119] width 214 height 475
click at [1008, 282] on div at bounding box center [917, 119] width 214 height 475
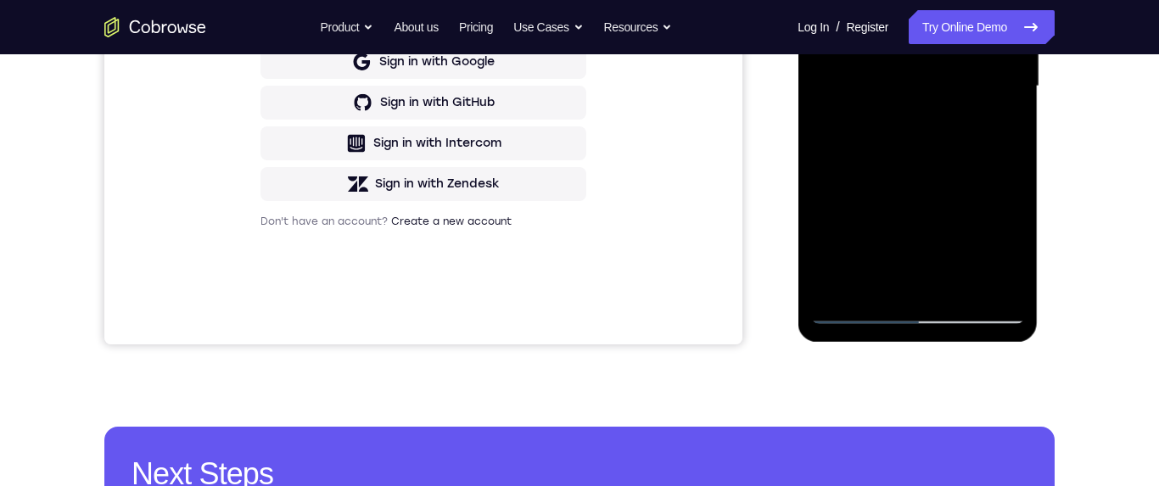
click at [1007, 238] on div at bounding box center [917, 86] width 214 height 475
click at [1006, 245] on div at bounding box center [917, 86] width 214 height 475
click at [1004, 253] on div at bounding box center [917, 86] width 214 height 475
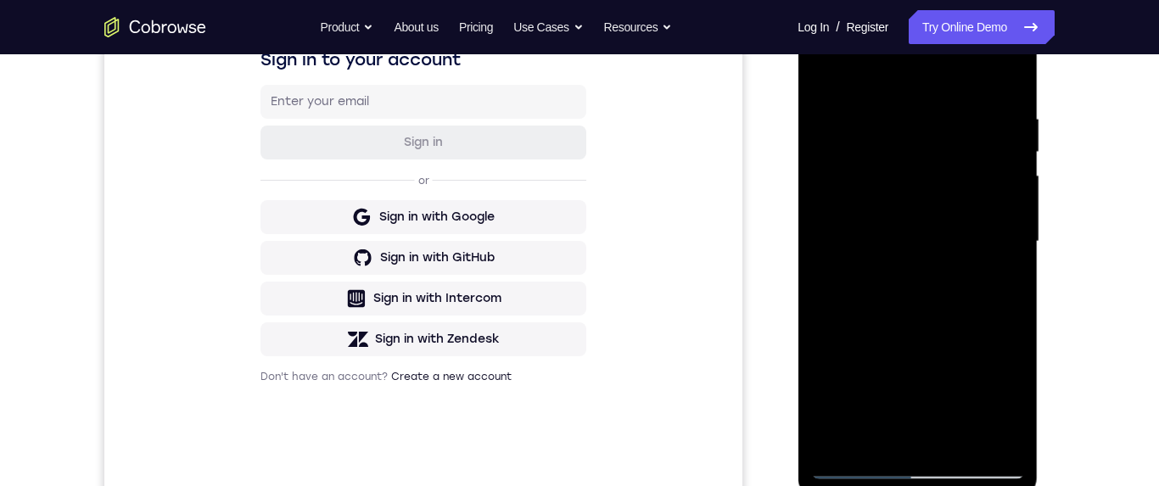
scroll to position [234, 0]
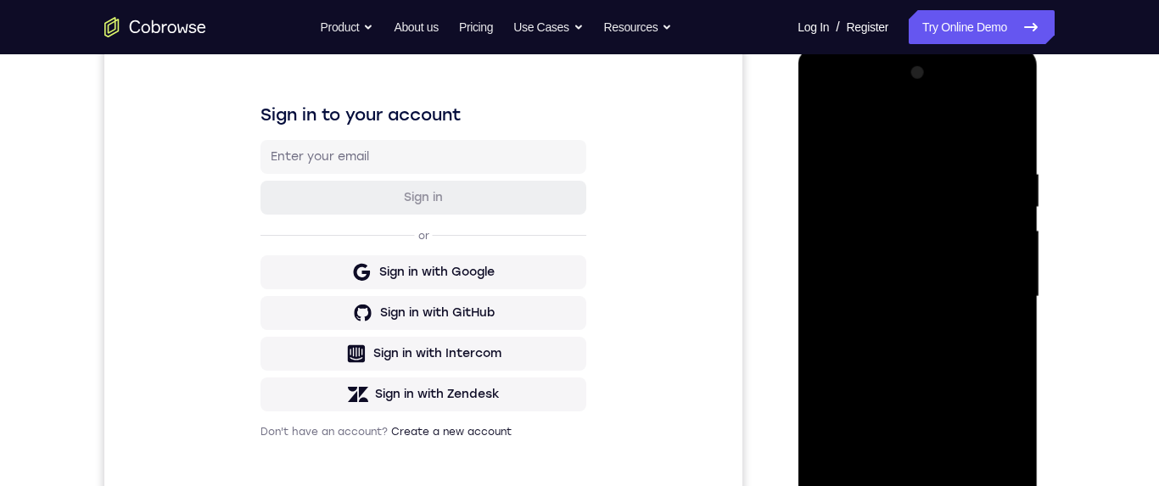
click at [826, 129] on div at bounding box center [917, 296] width 214 height 475
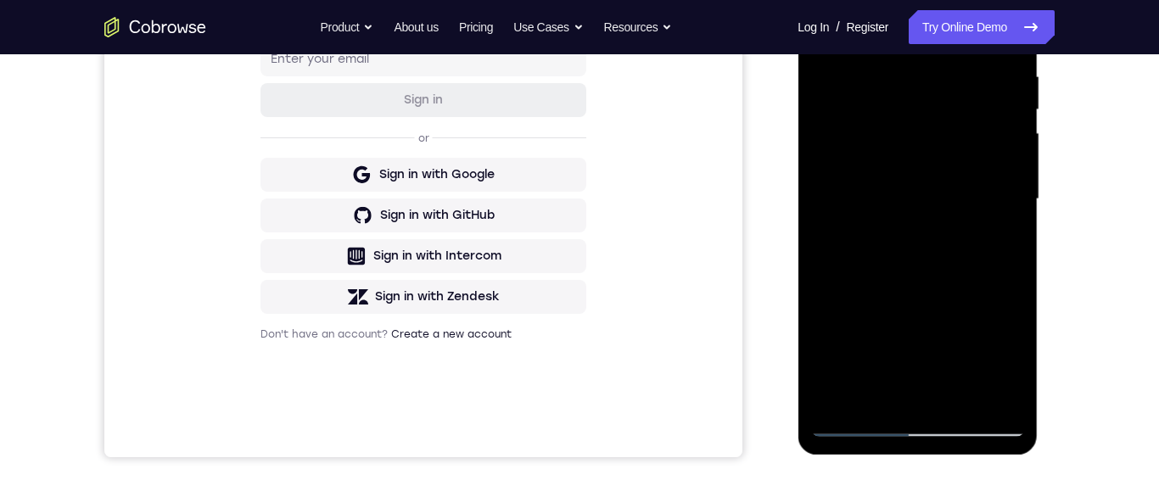
click at [956, 210] on div at bounding box center [917, 199] width 214 height 475
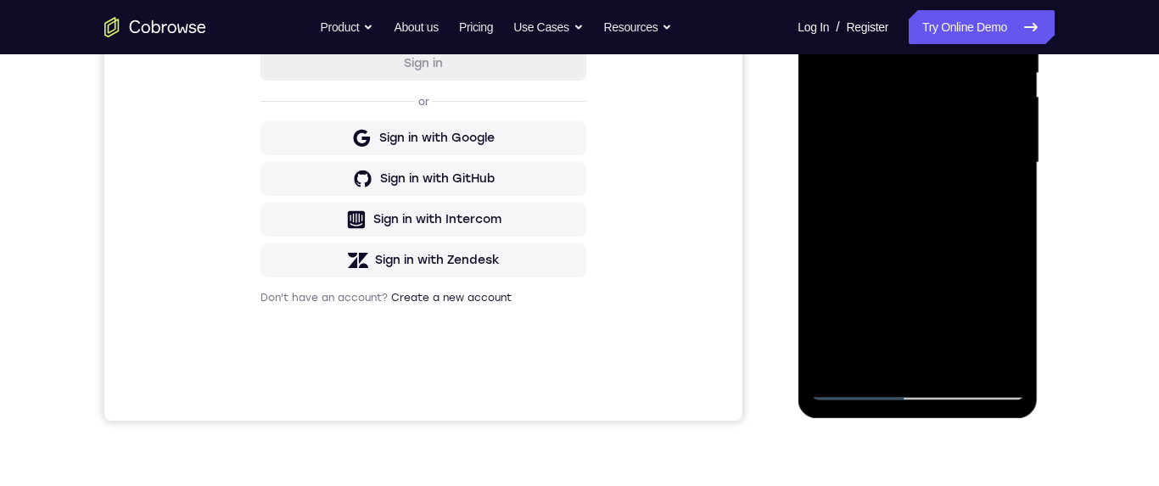
click at [969, 315] on div at bounding box center [917, 162] width 214 height 475
click at [988, 319] on div at bounding box center [917, 162] width 214 height 475
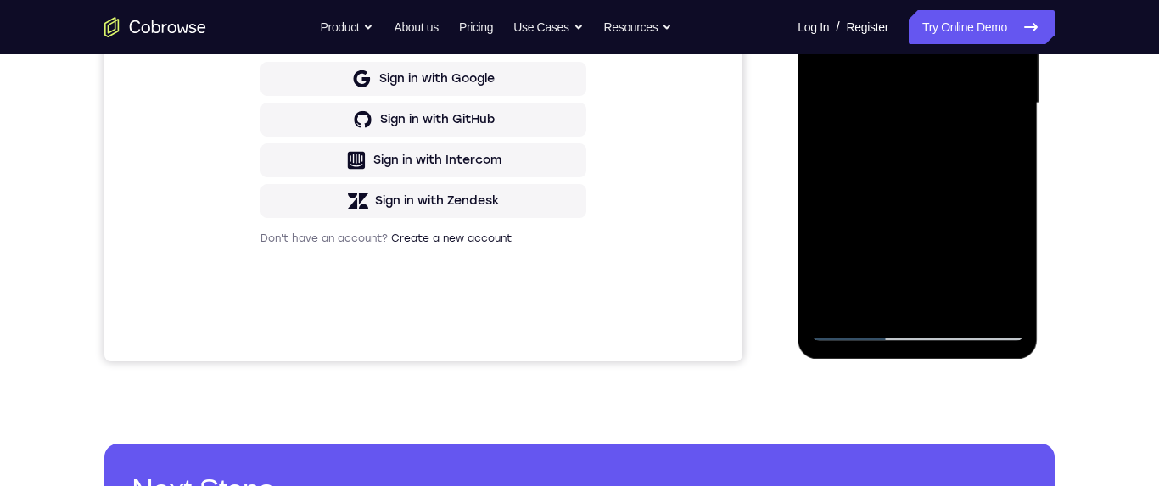
click at [847, 330] on div at bounding box center [917, 103] width 214 height 475
click at [859, 330] on div at bounding box center [917, 103] width 214 height 475
click at [949, 143] on div at bounding box center [917, 103] width 214 height 475
click at [992, 144] on div at bounding box center [917, 103] width 214 height 475
click at [819, 0] on div at bounding box center [917, 103] width 214 height 475
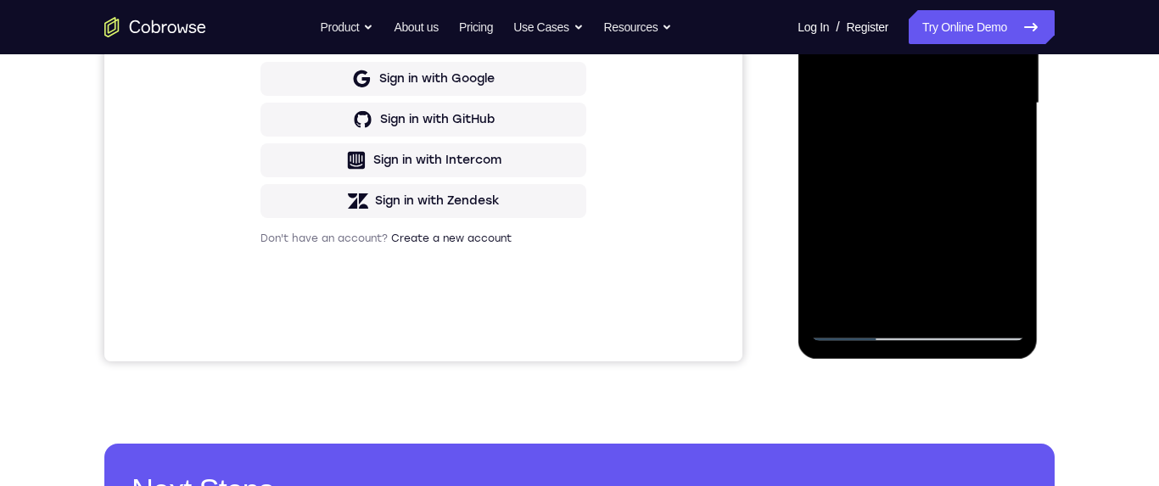
click at [900, 124] on div at bounding box center [917, 103] width 214 height 475
click at [953, 203] on div at bounding box center [917, 103] width 214 height 475
click at [981, 201] on div at bounding box center [917, 103] width 214 height 475
click at [865, 57] on div at bounding box center [917, 103] width 214 height 475
click at [898, 201] on div at bounding box center [917, 103] width 214 height 475
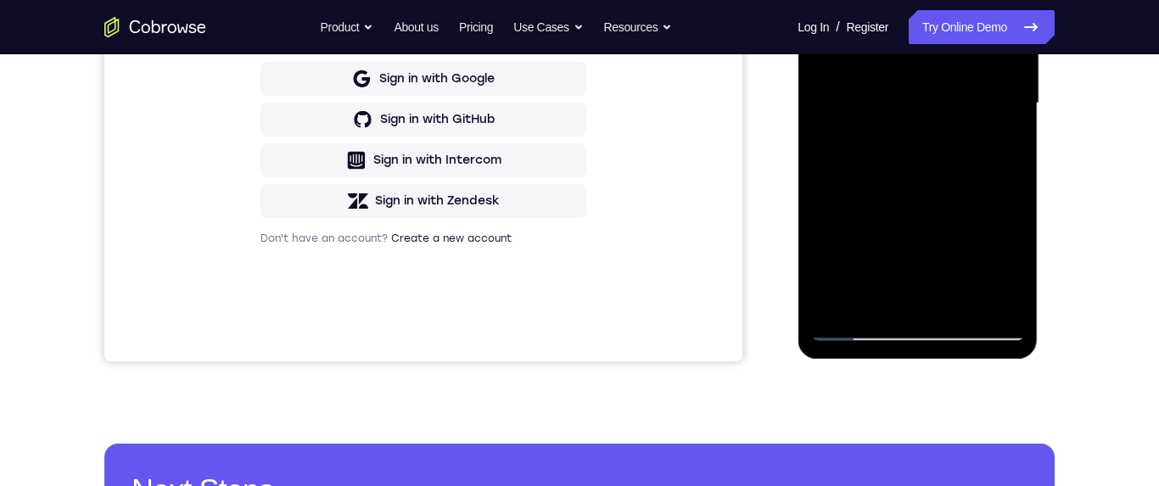
click at [1008, 267] on div at bounding box center [917, 103] width 214 height 475
click at [1008, 266] on div at bounding box center [917, 103] width 214 height 475
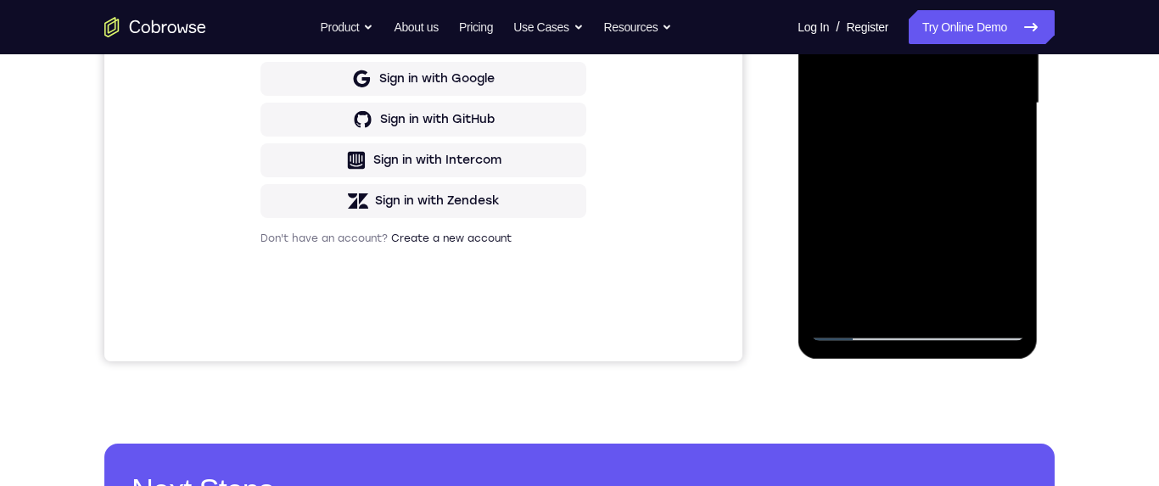
click at [1008, 267] on div at bounding box center [917, 103] width 214 height 475
click at [1009, 265] on div at bounding box center [917, 103] width 214 height 475
click at [1005, 266] on div at bounding box center [917, 103] width 214 height 475
click at [940, 85] on div at bounding box center [917, 103] width 214 height 475
click at [970, 236] on div at bounding box center [917, 103] width 214 height 475
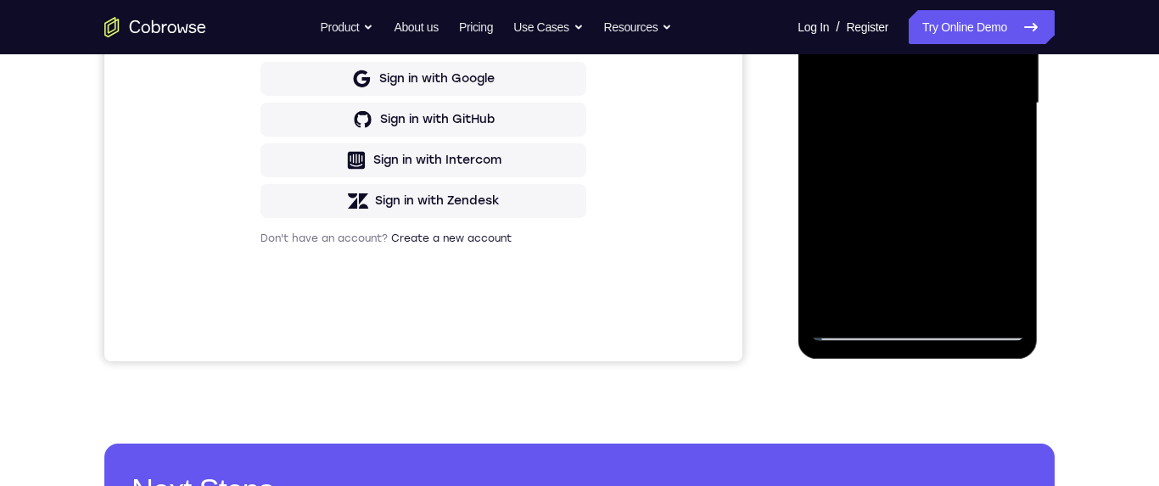
click at [819, 0] on div at bounding box center [917, 103] width 214 height 475
click at [958, 109] on div at bounding box center [917, 103] width 214 height 475
click at [1011, 269] on div at bounding box center [917, 103] width 214 height 475
click at [865, 143] on div at bounding box center [917, 103] width 214 height 475
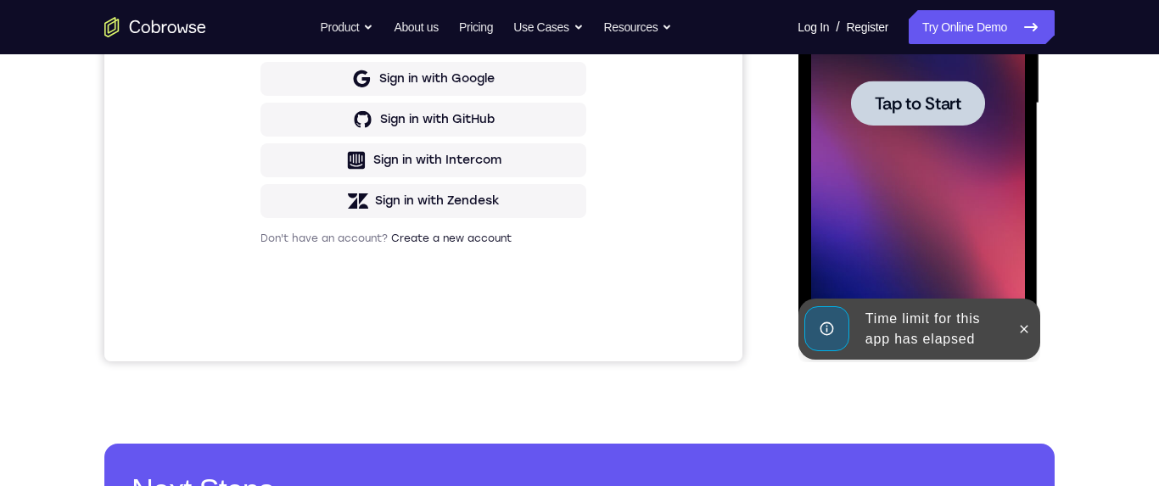
scroll to position [462, 0]
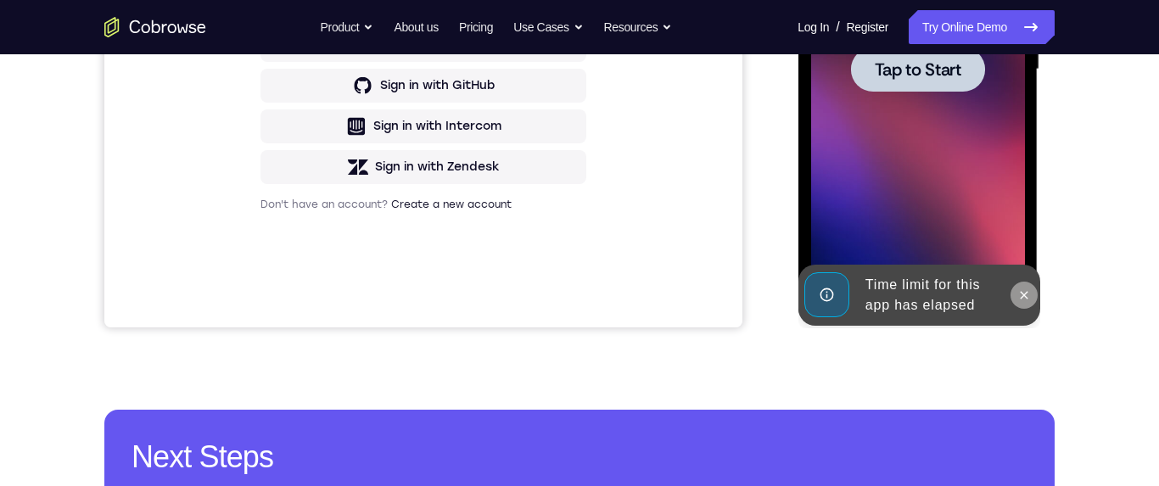
click at [1023, 290] on icon at bounding box center [1023, 295] width 14 height 14
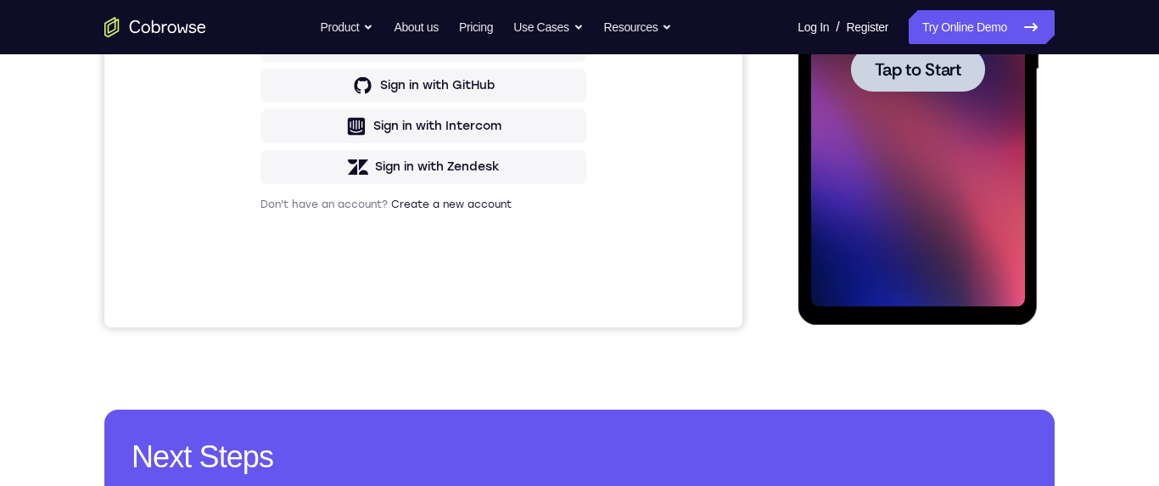
scroll to position [489, 0]
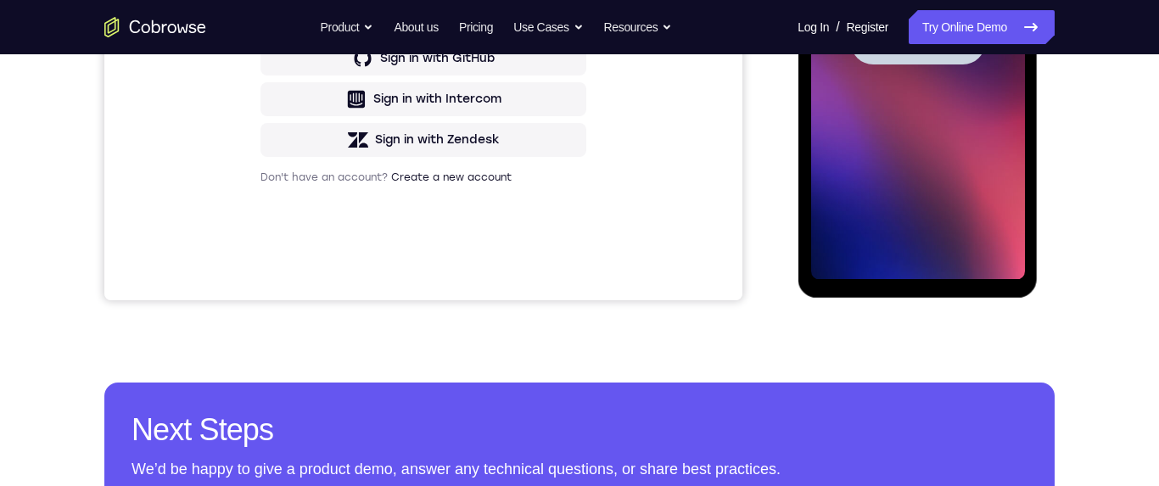
click at [942, 43] on span "Tap to Start" at bounding box center [917, 42] width 87 height 17
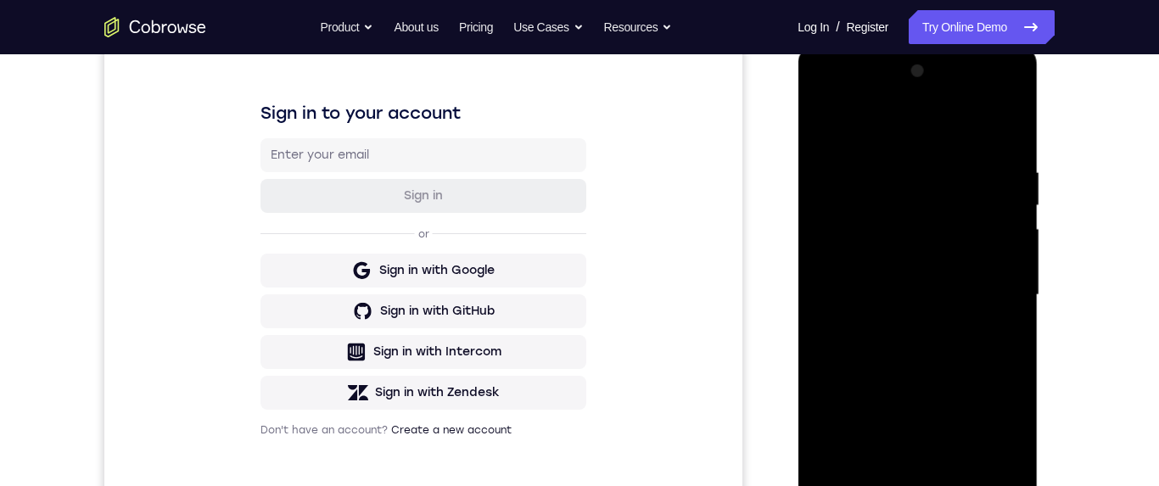
scroll to position [433, 0]
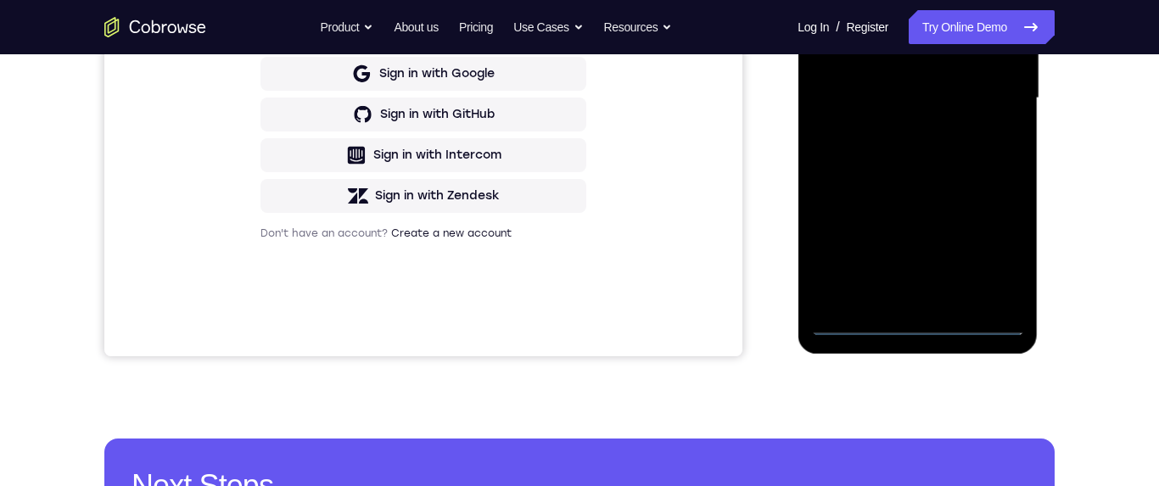
click at [914, 315] on div at bounding box center [917, 98] width 214 height 475
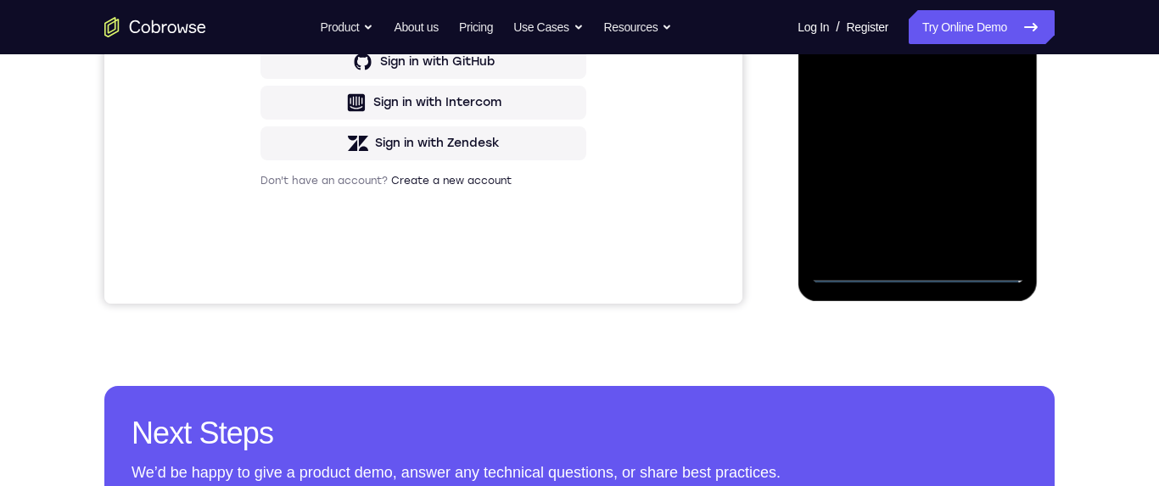
click at [916, 270] on div at bounding box center [917, 45] width 214 height 475
click at [988, 211] on div at bounding box center [917, 45] width 214 height 475
click at [1038, 109] on div at bounding box center [919, 50] width 242 height 509
click at [1009, 0] on div at bounding box center [917, 45] width 214 height 475
click at [952, 0] on div at bounding box center [917, 45] width 214 height 475
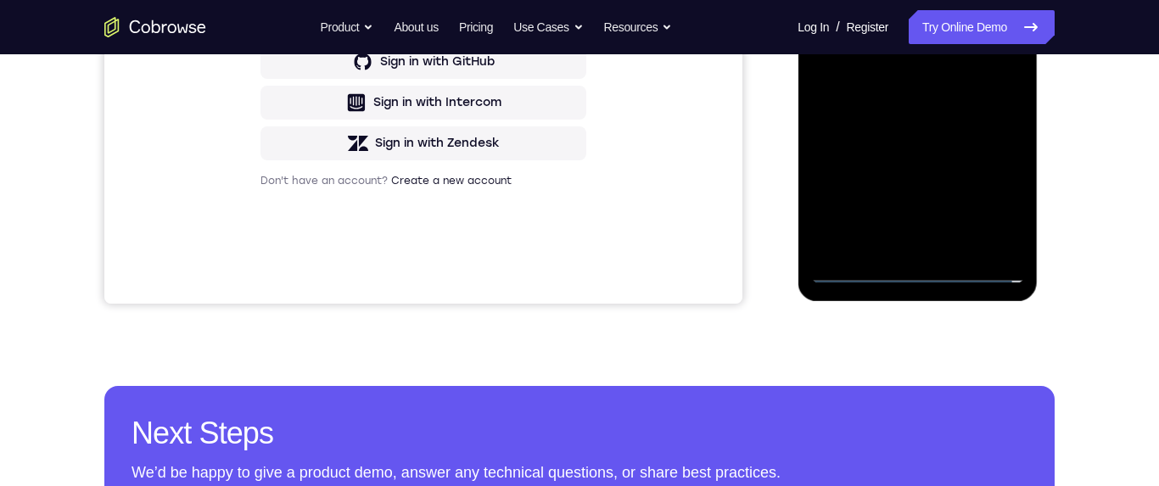
click at [927, 0] on div at bounding box center [917, 45] width 214 height 475
click at [857, 0] on div at bounding box center [917, 45] width 214 height 475
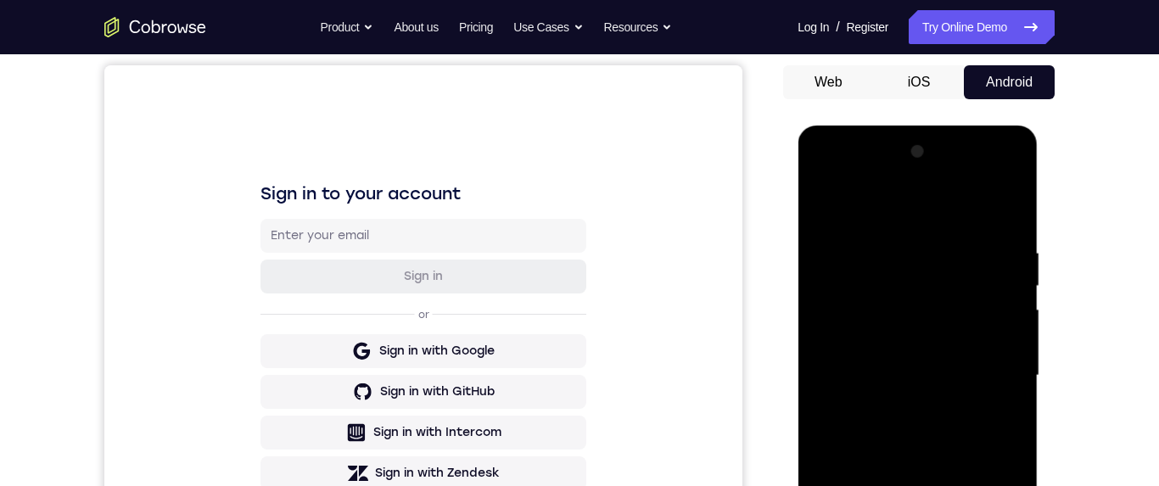
scroll to position [240, 0]
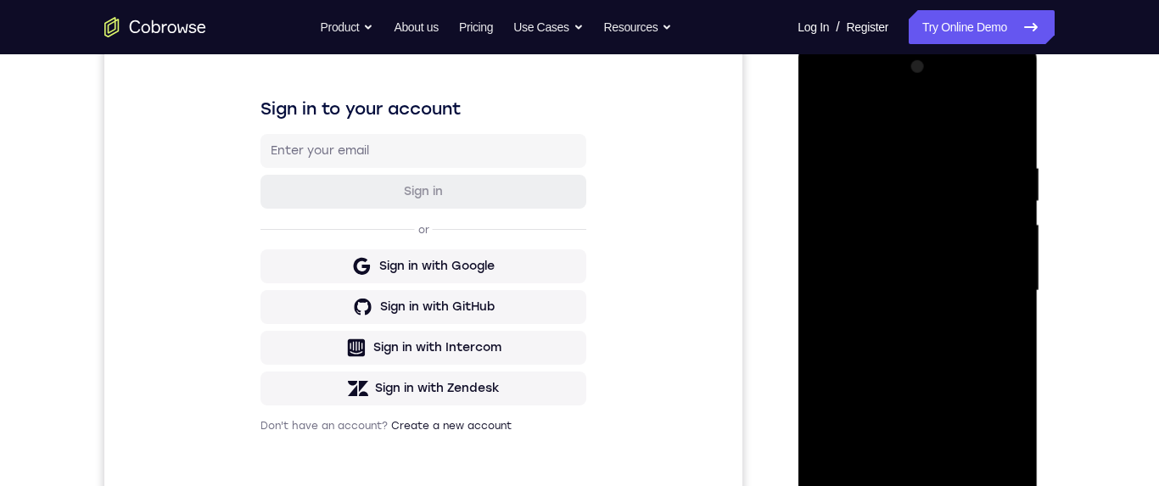
click at [899, 485] on div at bounding box center [917, 290] width 214 height 475
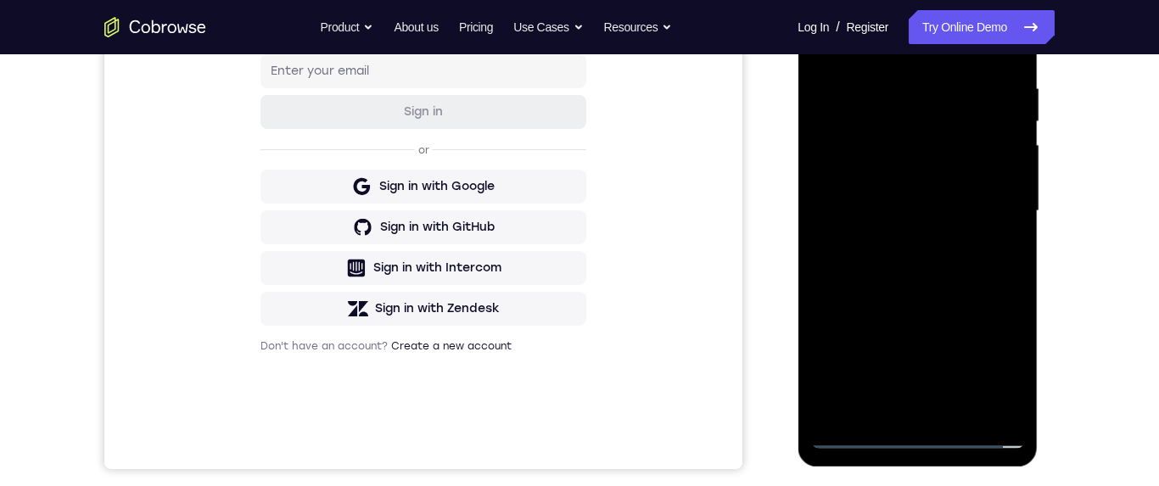
click at [952, 191] on div at bounding box center [917, 211] width 214 height 475
click at [904, 160] on div at bounding box center [917, 211] width 214 height 475
click at [943, 208] on div at bounding box center [917, 211] width 214 height 475
click at [928, 262] on div at bounding box center [917, 211] width 214 height 475
click at [938, 263] on div at bounding box center [917, 211] width 214 height 475
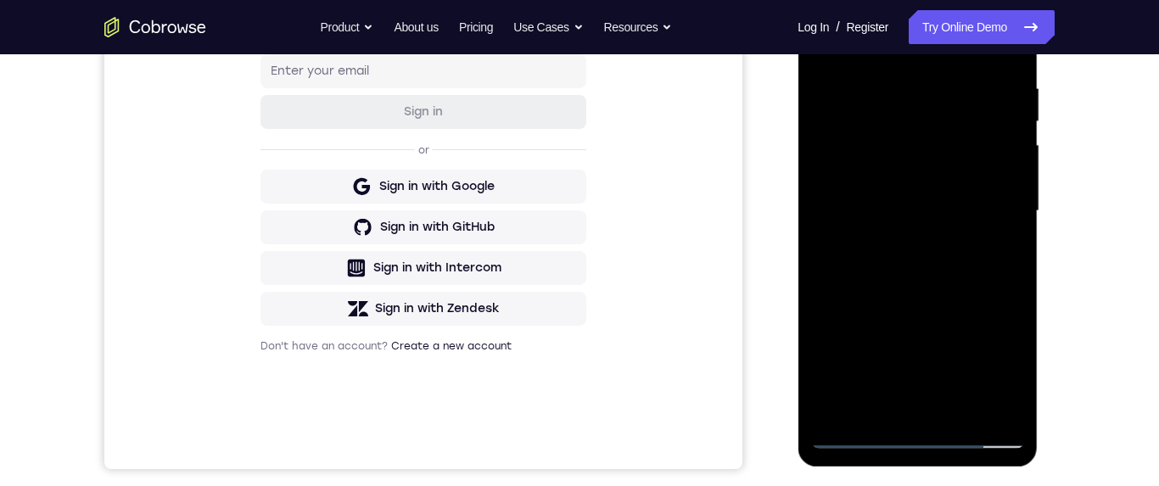
scroll to position [326, 0]
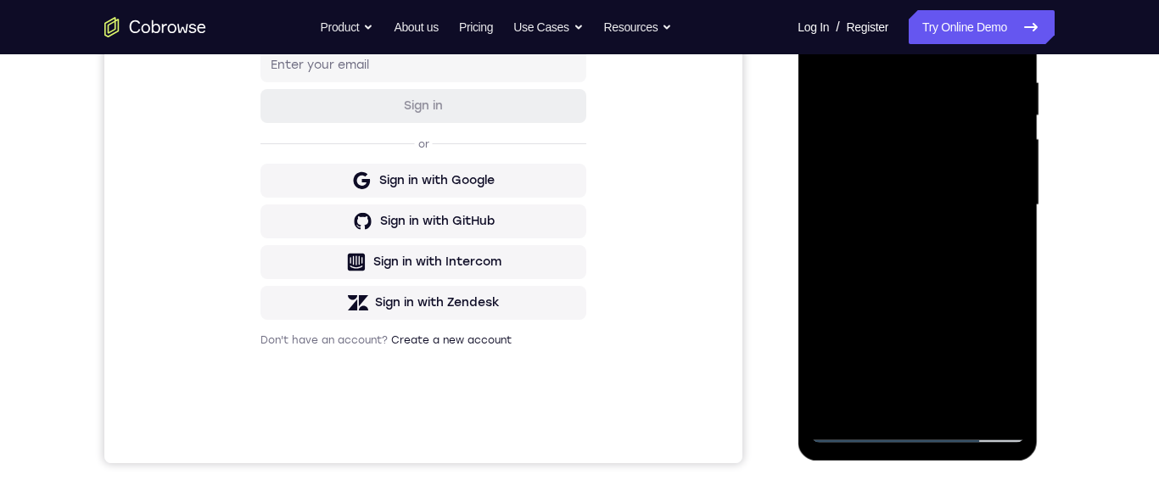
click at [951, 270] on div at bounding box center [917, 205] width 214 height 475
click at [955, 403] on div at bounding box center [917, 204] width 214 height 475
click at [915, 291] on div at bounding box center [917, 204] width 214 height 475
click at [933, 218] on div at bounding box center [917, 204] width 214 height 475
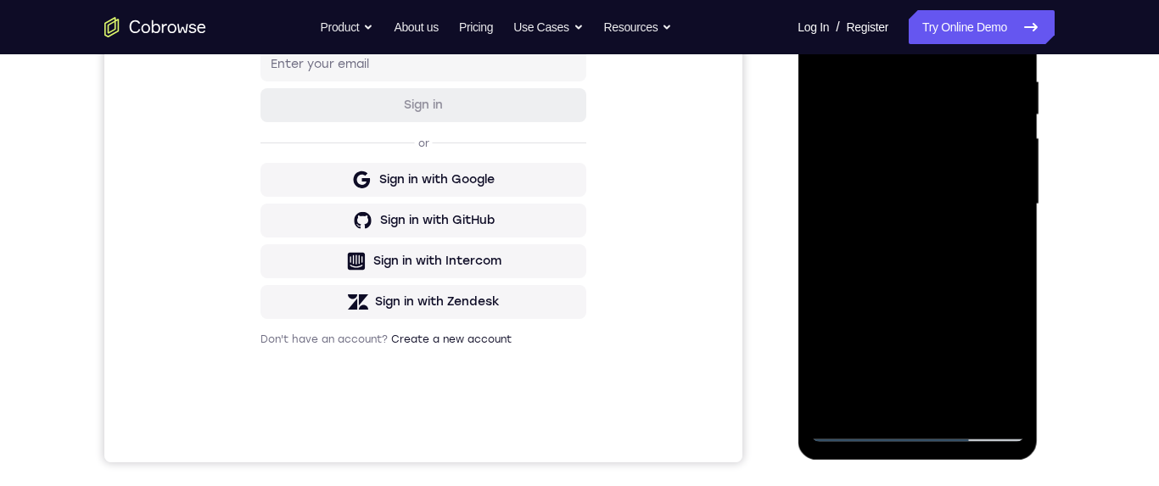
scroll to position [188, 0]
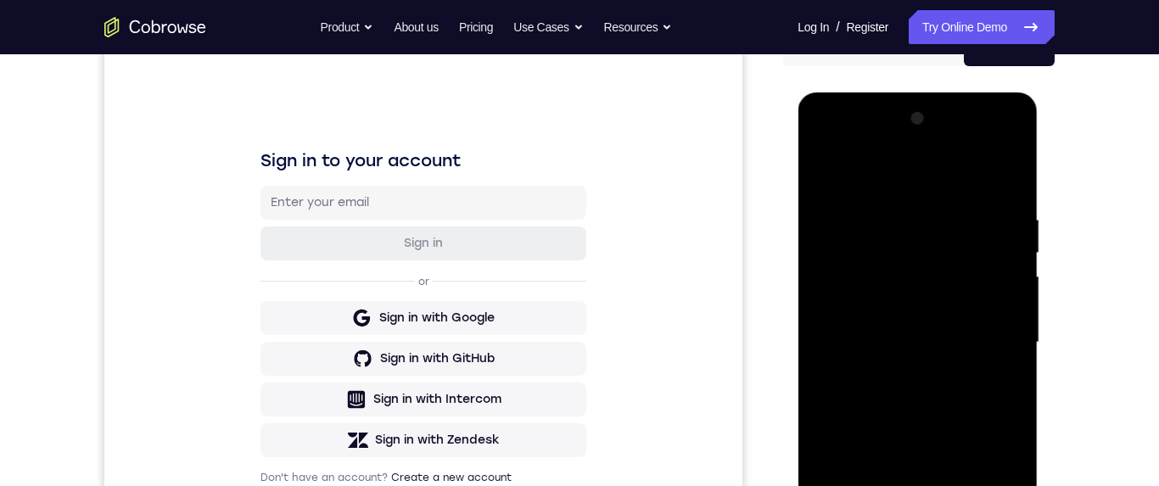
click at [826, 175] on div at bounding box center [917, 342] width 214 height 475
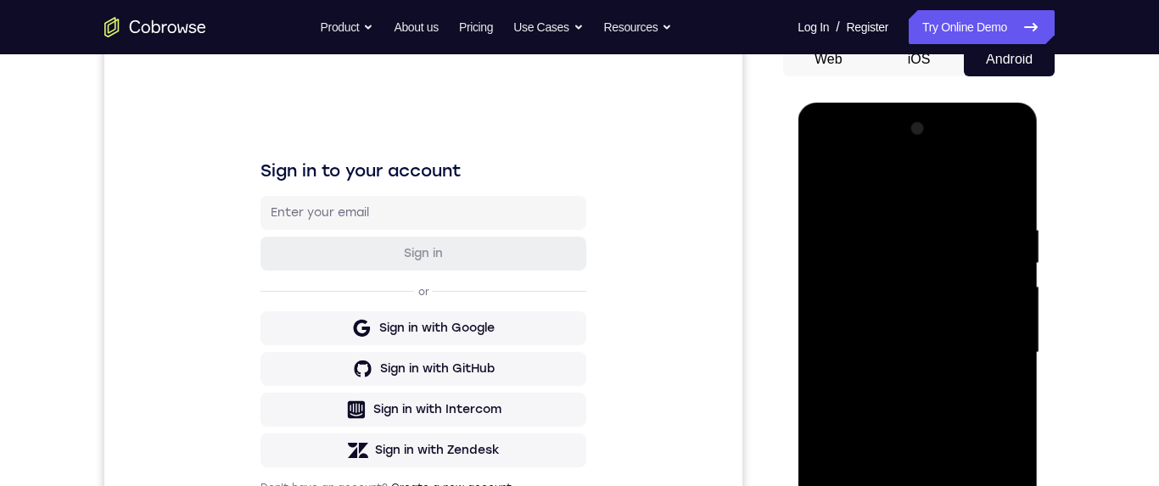
click at [906, 372] on div at bounding box center [917, 352] width 214 height 475
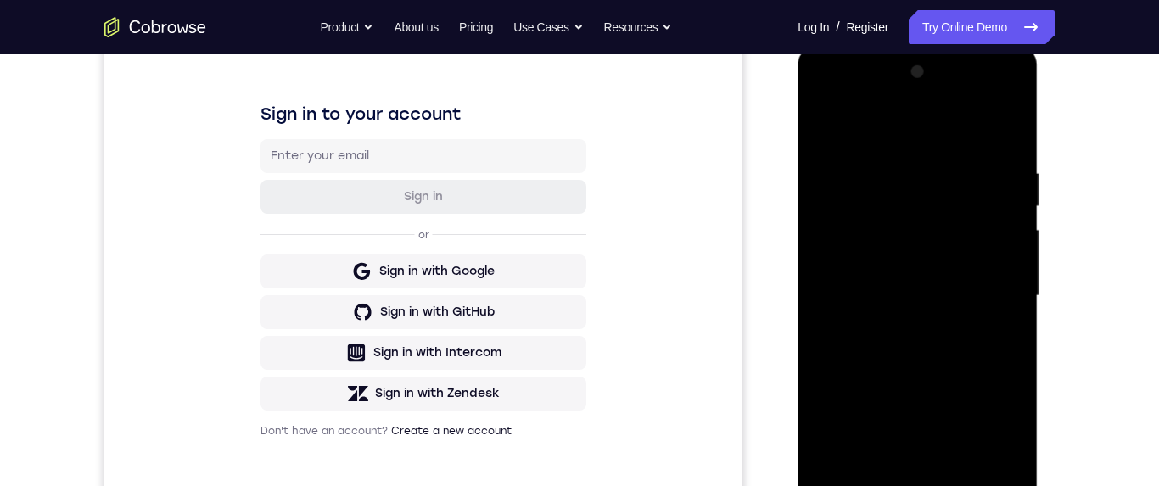
scroll to position [253, 0]
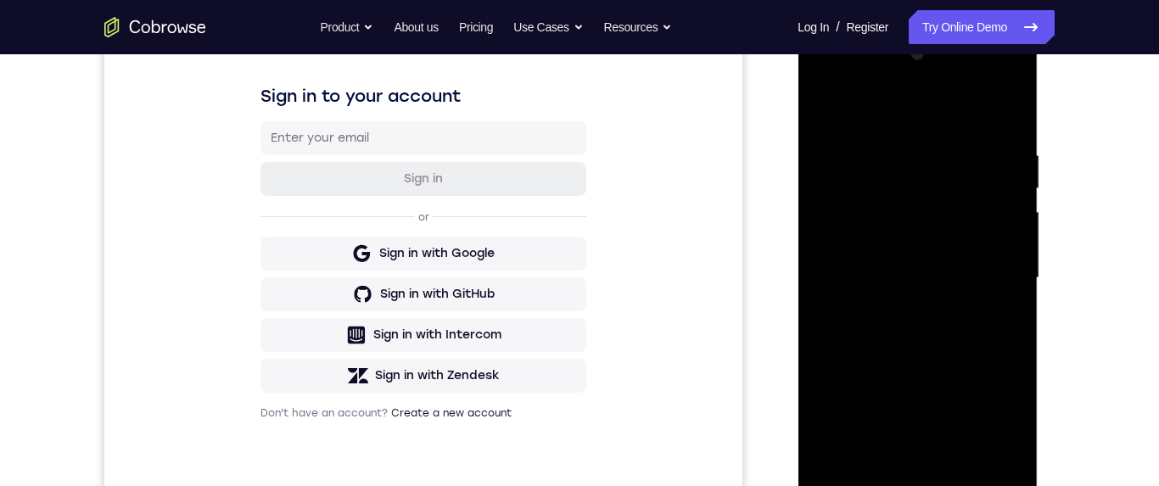
click at [855, 434] on div at bounding box center [917, 278] width 214 height 475
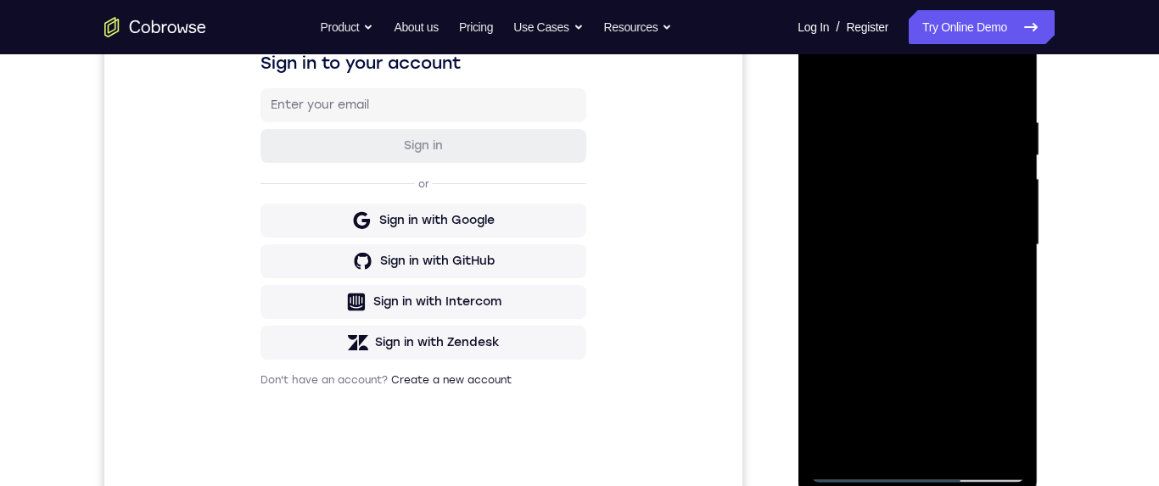
click at [884, 401] on div at bounding box center [917, 245] width 214 height 475
click at [823, 76] on div at bounding box center [917, 245] width 214 height 475
click at [938, 258] on div at bounding box center [917, 245] width 214 height 475
click at [828, 72] on div at bounding box center [917, 245] width 214 height 475
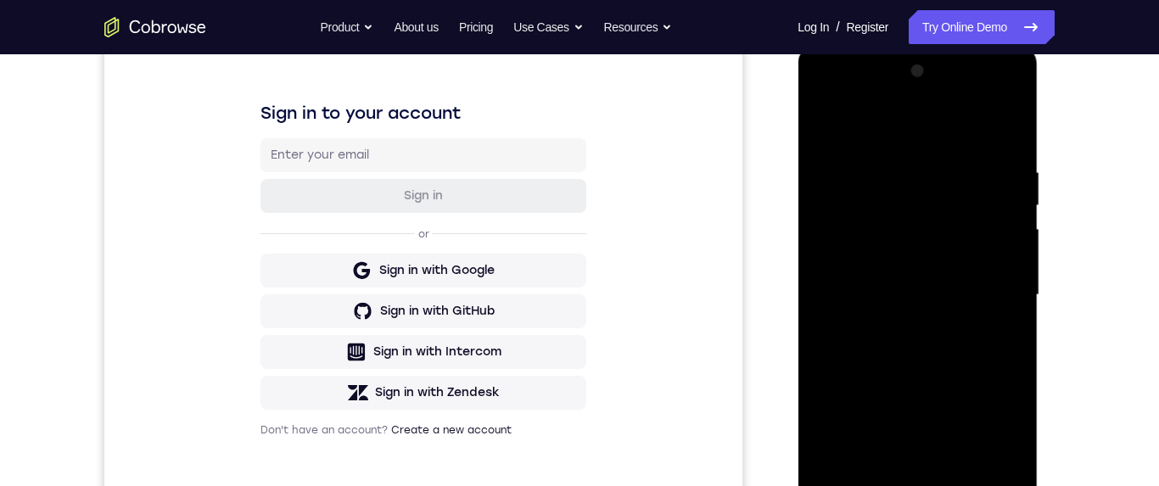
scroll to position [218, 0]
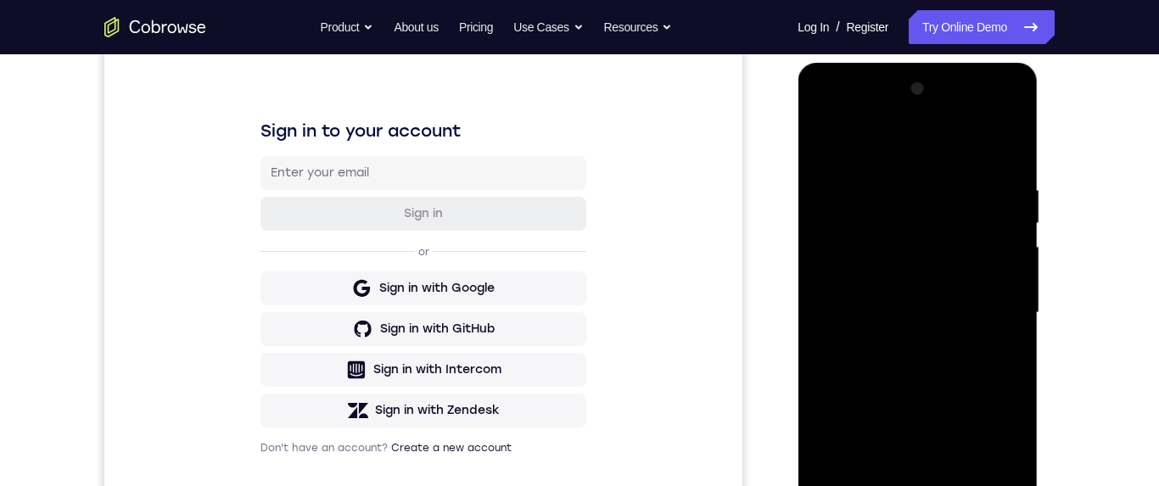
click at [825, 140] on div at bounding box center [917, 313] width 214 height 475
click at [893, 186] on div at bounding box center [917, 313] width 214 height 475
click at [1005, 242] on div at bounding box center [917, 313] width 214 height 475
click at [1009, 240] on div at bounding box center [917, 313] width 214 height 475
click at [1008, 235] on div at bounding box center [917, 313] width 214 height 475
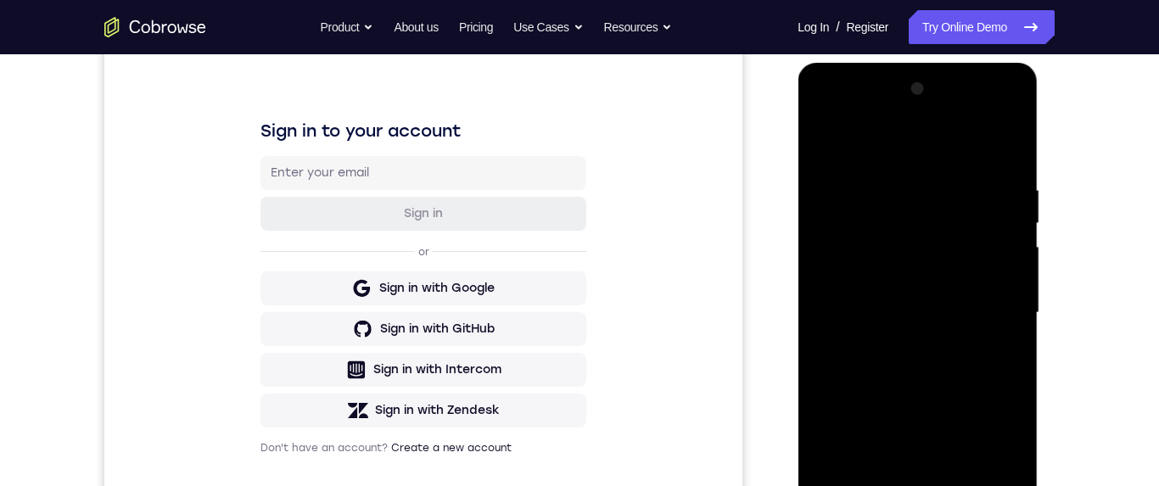
click at [1007, 232] on div at bounding box center [917, 313] width 214 height 475
click at [1002, 240] on div at bounding box center [917, 313] width 214 height 475
click at [995, 296] on div at bounding box center [917, 313] width 214 height 475
click at [1004, 291] on div at bounding box center [917, 313] width 214 height 475
click at [1005, 290] on div at bounding box center [917, 313] width 214 height 475
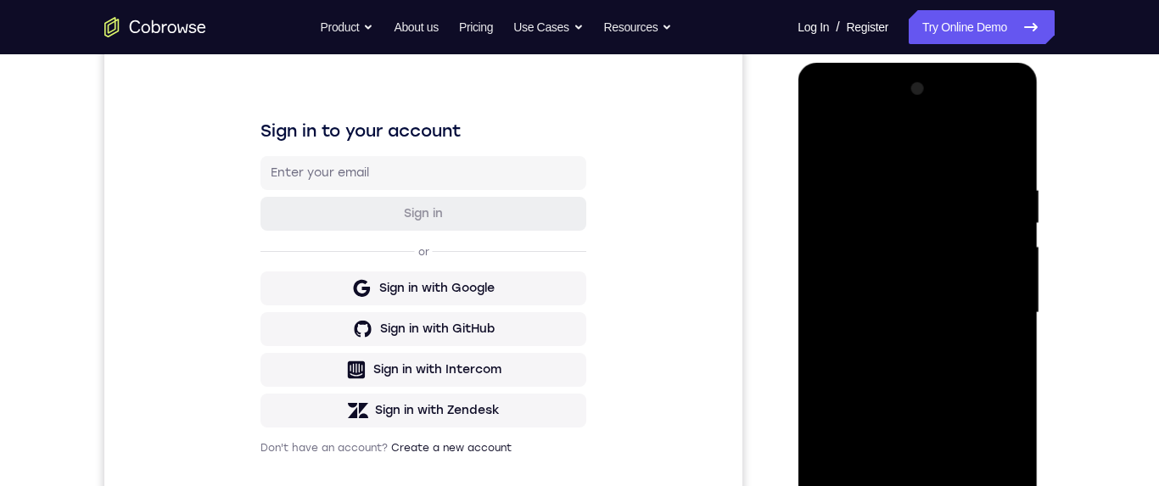
click at [1008, 287] on div at bounding box center [917, 313] width 214 height 475
click at [1014, 289] on div at bounding box center [917, 313] width 214 height 475
click at [996, 288] on div at bounding box center [917, 313] width 214 height 475
click at [1004, 288] on div at bounding box center [917, 313] width 214 height 475
click at [1012, 286] on div at bounding box center [917, 313] width 214 height 475
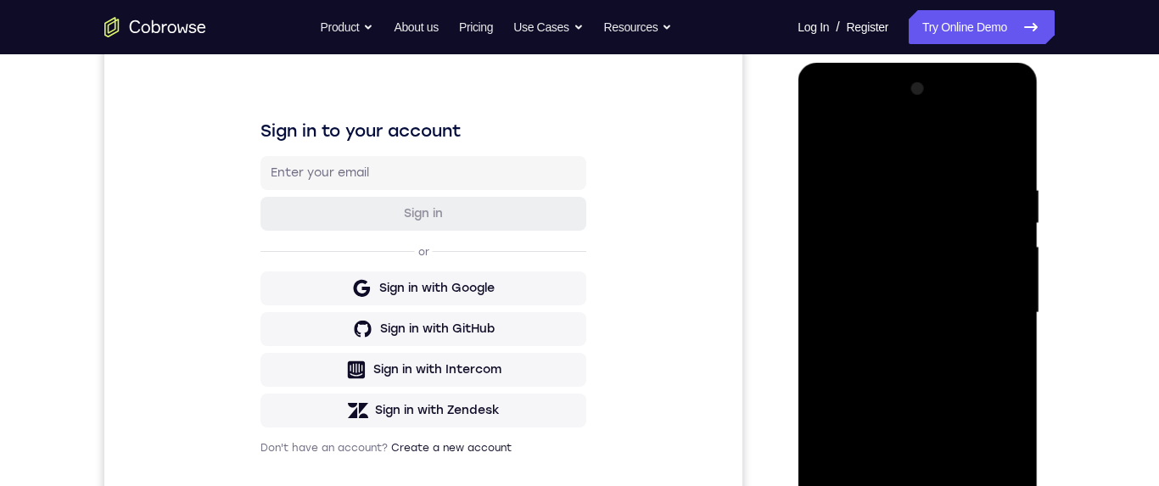
click at [1012, 283] on div at bounding box center [917, 313] width 214 height 475
click at [1008, 278] on div at bounding box center [917, 313] width 214 height 475
click at [1011, 289] on div at bounding box center [917, 313] width 214 height 475
click at [1010, 287] on div at bounding box center [917, 313] width 214 height 475
click at [1020, 279] on div at bounding box center [917, 313] width 214 height 475
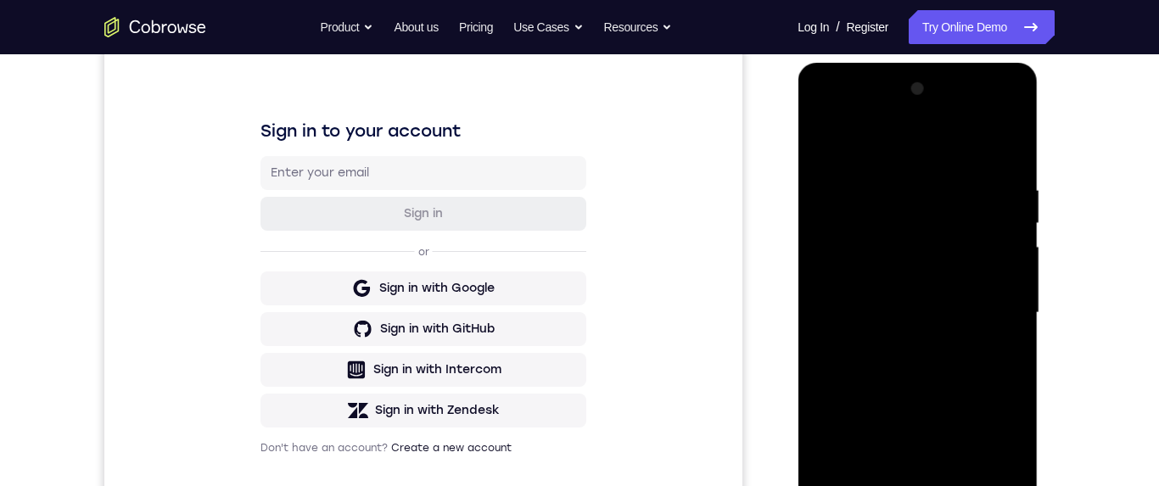
click at [1017, 281] on div at bounding box center [917, 313] width 214 height 475
click at [1005, 283] on div at bounding box center [917, 313] width 214 height 475
click at [1003, 283] on div at bounding box center [917, 313] width 214 height 475
click at [1007, 274] on div at bounding box center [917, 313] width 214 height 475
click at [1006, 278] on div at bounding box center [917, 313] width 214 height 475
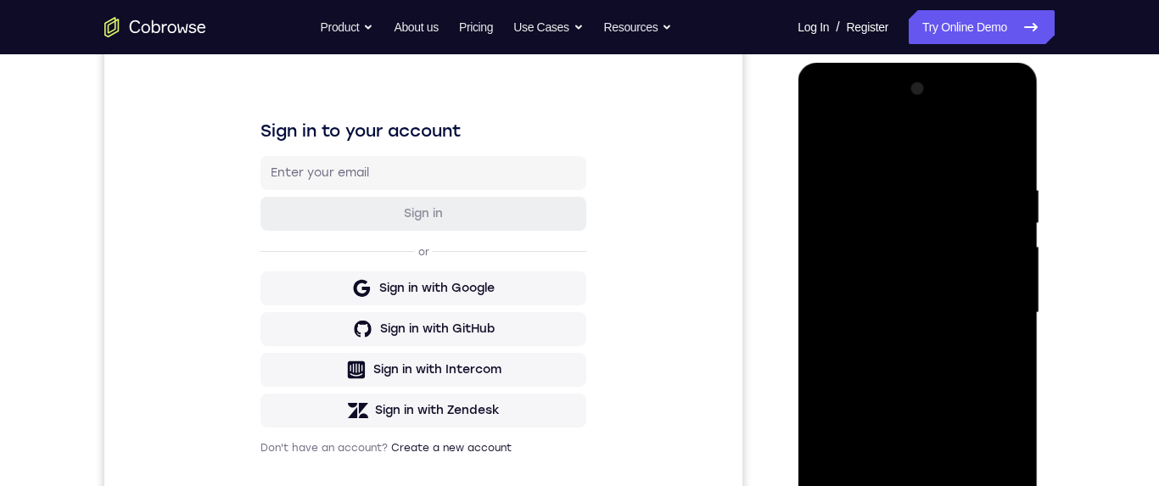
click at [1004, 279] on div at bounding box center [917, 313] width 214 height 475
click at [1011, 274] on div at bounding box center [917, 313] width 214 height 475
click at [1015, 274] on div at bounding box center [917, 313] width 214 height 475
click at [1009, 272] on div at bounding box center [917, 313] width 214 height 475
click at [1016, 274] on div at bounding box center [917, 313] width 214 height 475
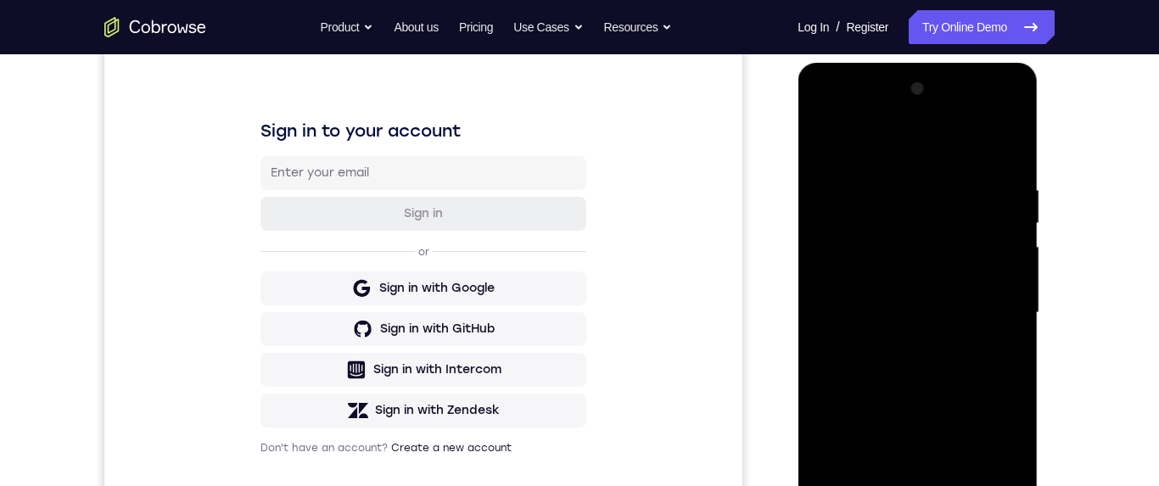
click at [1006, 275] on div at bounding box center [917, 313] width 214 height 475
click at [1006, 276] on div at bounding box center [917, 313] width 214 height 475
click at [1009, 276] on div at bounding box center [917, 313] width 214 height 475
click at [1003, 275] on div at bounding box center [917, 313] width 214 height 475
click at [991, 208] on div at bounding box center [917, 313] width 214 height 475
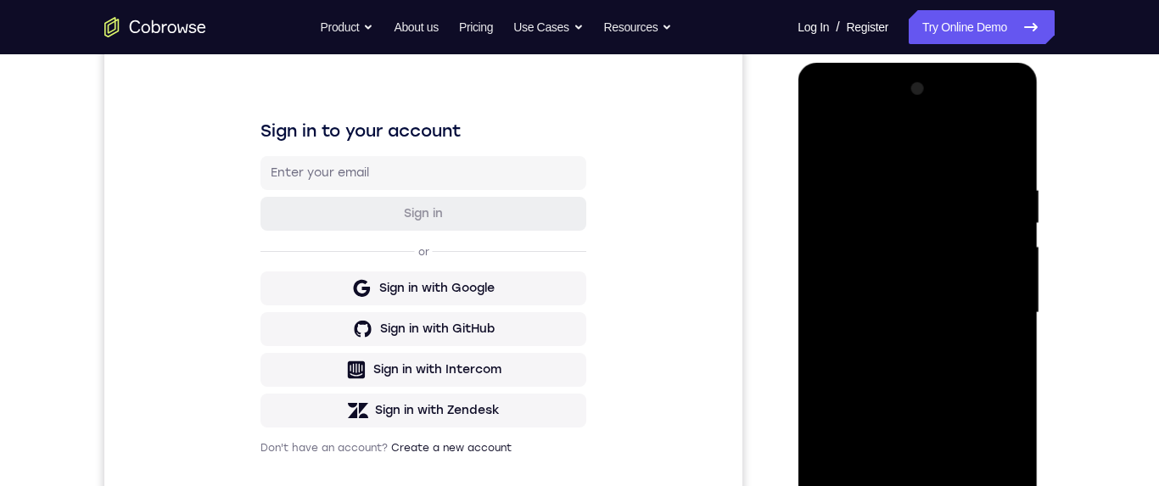
click at [1002, 203] on div at bounding box center [917, 313] width 214 height 475
click at [1020, 200] on div at bounding box center [917, 313] width 214 height 475
click at [1004, 145] on div at bounding box center [917, 313] width 214 height 475
click at [961, 485] on div at bounding box center [917, 313] width 214 height 475
click at [925, 283] on div at bounding box center [917, 313] width 214 height 475
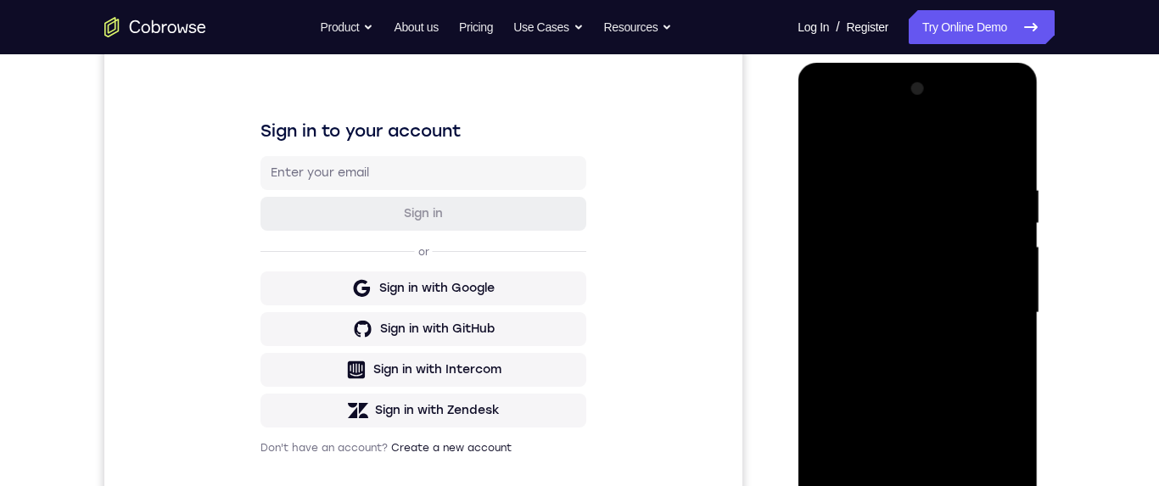
click at [884, 474] on div at bounding box center [917, 313] width 214 height 475
click at [915, 474] on div at bounding box center [917, 313] width 214 height 475
click at [815, 143] on div at bounding box center [917, 313] width 214 height 475
click at [940, 319] on div at bounding box center [917, 313] width 214 height 475
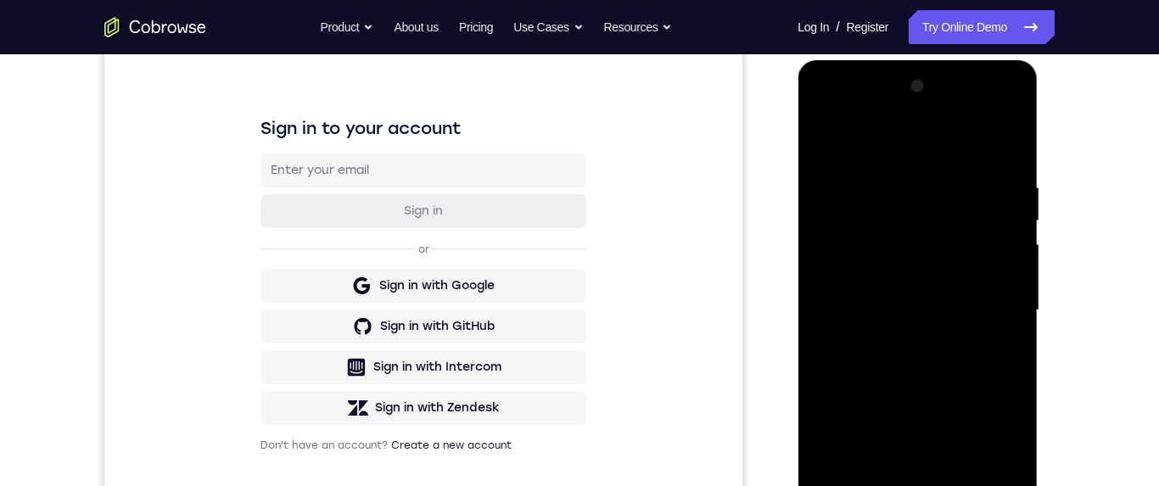
scroll to position [177, 0]
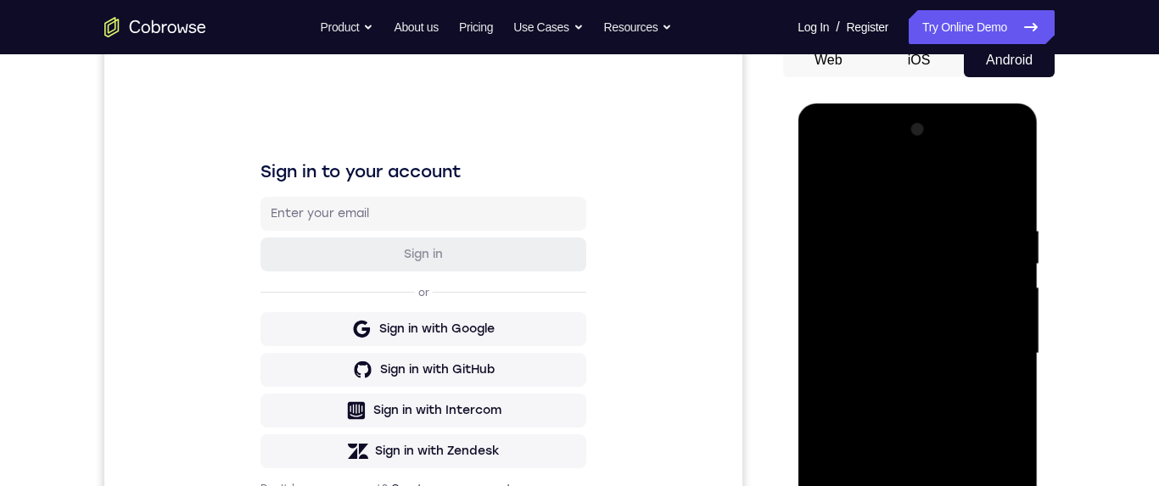
click at [822, 184] on div at bounding box center [917, 353] width 214 height 475
click at [825, 182] on div at bounding box center [917, 353] width 214 height 475
click at [959, 485] on div at bounding box center [917, 353] width 214 height 475
click at [943, 323] on div at bounding box center [917, 353] width 214 height 475
click at [960, 325] on div at bounding box center [917, 353] width 214 height 475
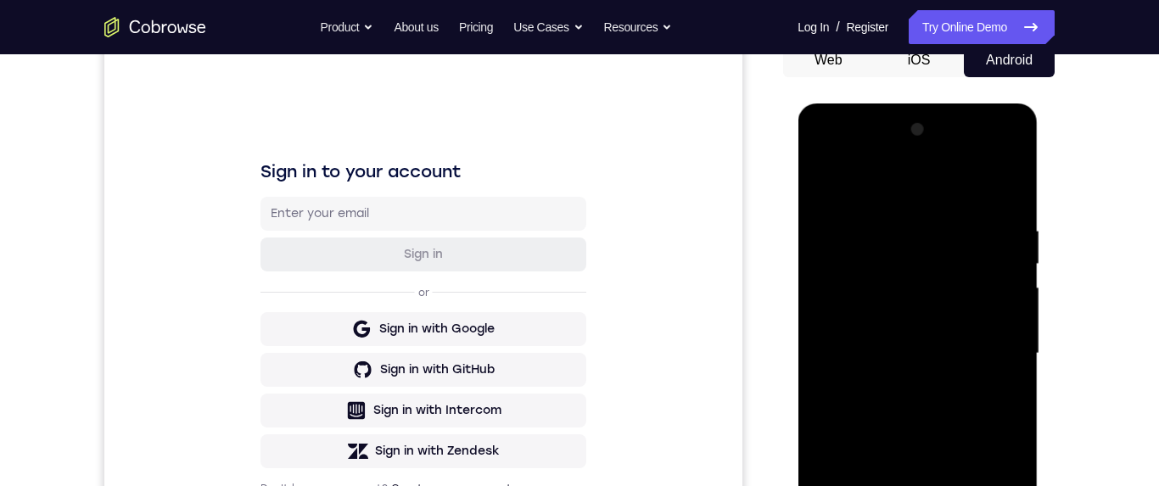
click at [887, 336] on div at bounding box center [917, 353] width 214 height 475
click at [949, 333] on div at bounding box center [917, 353] width 214 height 475
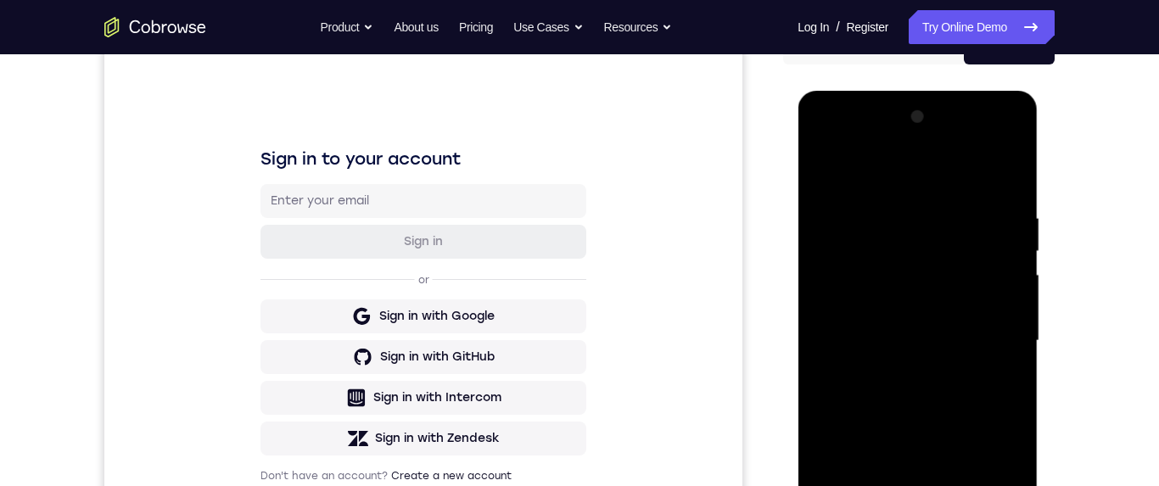
scroll to position [392, 0]
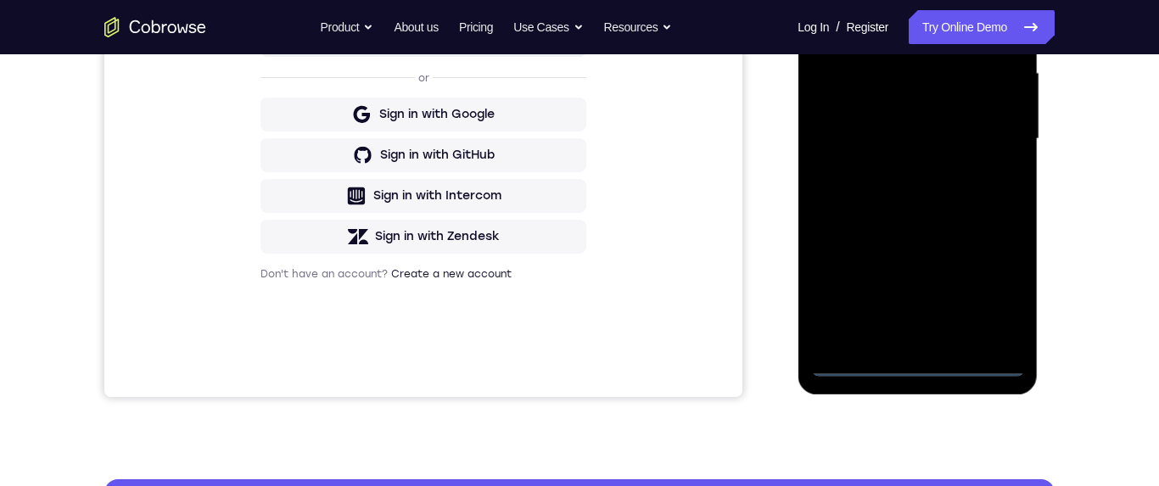
click at [915, 360] on div at bounding box center [917, 139] width 214 height 475
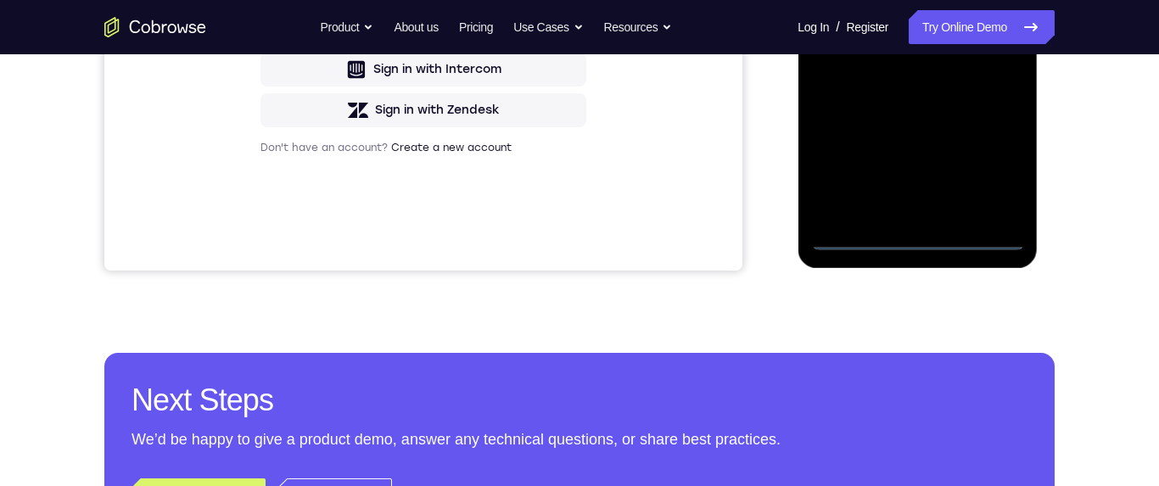
click at [997, 167] on div at bounding box center [917, 12] width 214 height 475
click at [1008, 0] on div at bounding box center [917, 12] width 214 height 475
click at [963, 0] on div at bounding box center [917, 12] width 214 height 475
click at [925, 0] on div at bounding box center [917, 12] width 214 height 475
click at [852, 0] on div at bounding box center [917, 12] width 214 height 475
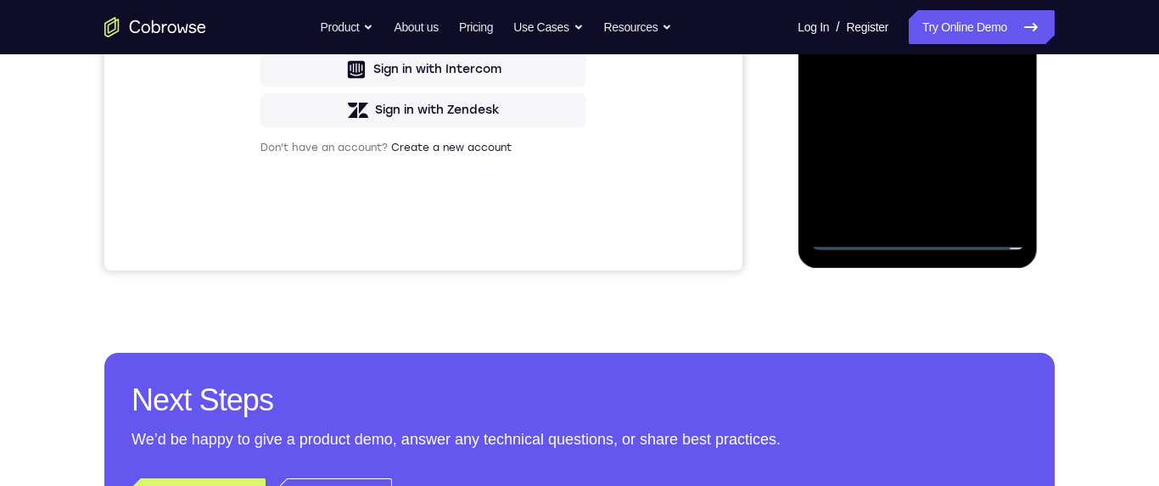
scroll to position [313, 0]
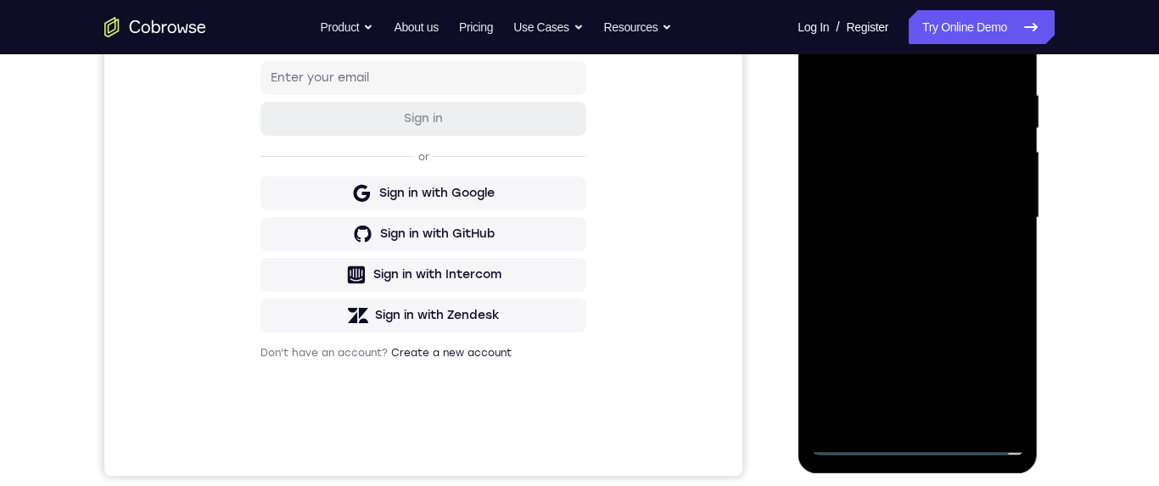
click at [894, 414] on div at bounding box center [917, 217] width 214 height 475
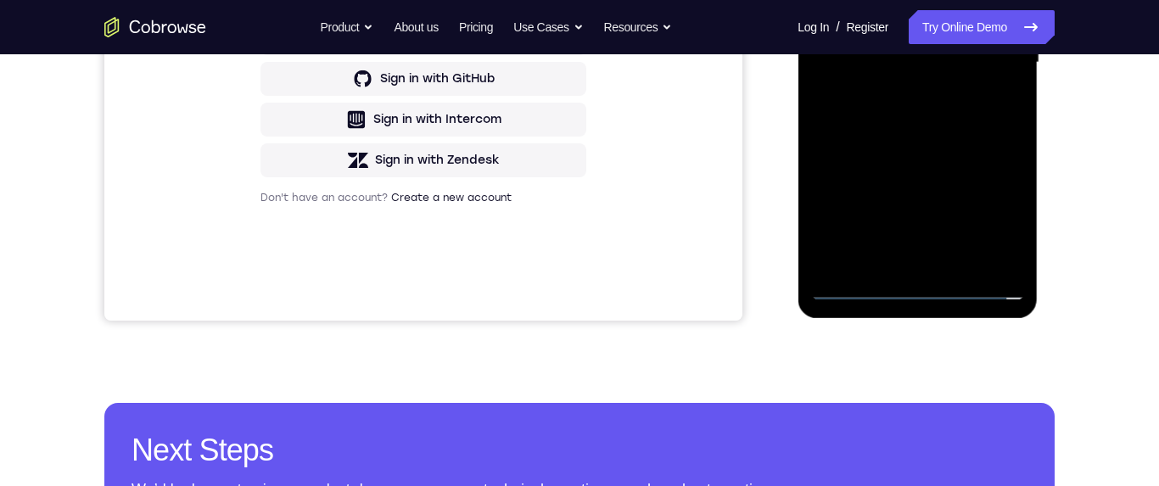
click at [957, 45] on div at bounding box center [917, 62] width 214 height 475
click at [959, 34] on div at bounding box center [917, 62] width 214 height 475
click at [1011, 222] on div at bounding box center [917, 62] width 214 height 475
click at [938, 67] on div at bounding box center [917, 62] width 214 height 475
click at [930, 114] on div at bounding box center [917, 62] width 214 height 475
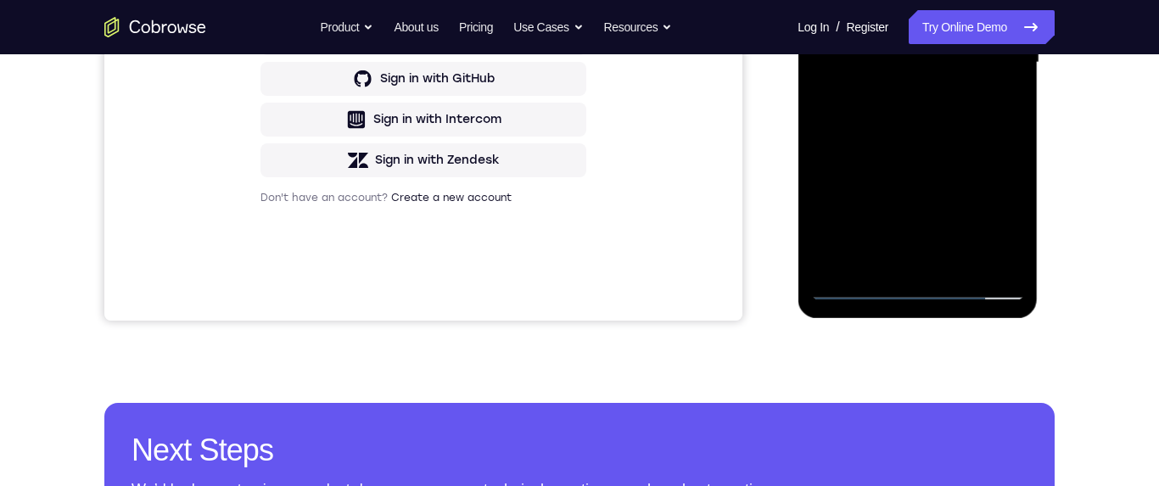
click at [941, 109] on div at bounding box center [917, 62] width 214 height 475
click at [938, 117] on div at bounding box center [917, 62] width 214 height 475
click at [937, 122] on div at bounding box center [917, 62] width 214 height 475
click at [961, 260] on div at bounding box center [917, 62] width 214 height 475
click at [943, 154] on div at bounding box center [917, 62] width 214 height 475
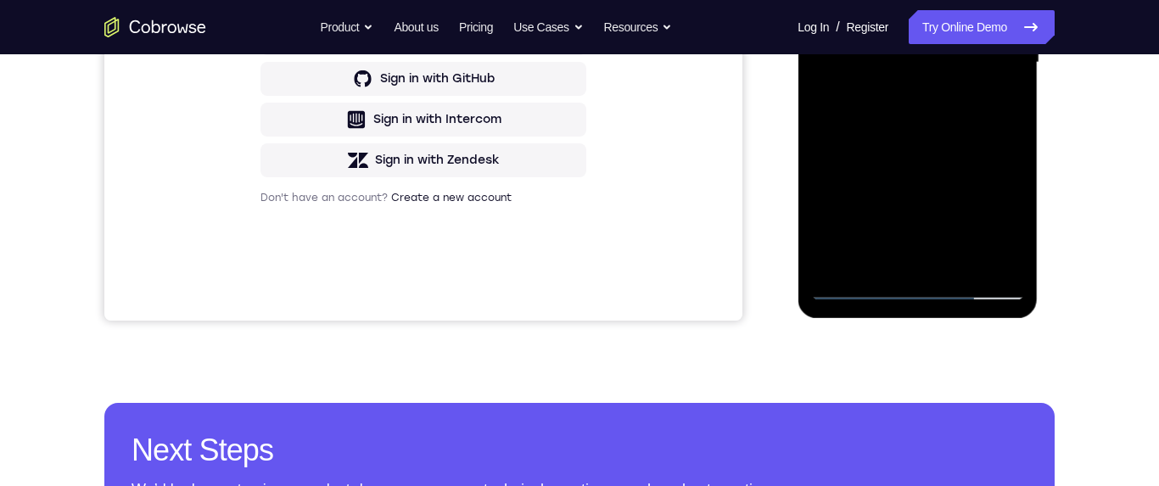
click at [939, 36] on div at bounding box center [917, 62] width 214 height 475
click at [960, 200] on div at bounding box center [917, 62] width 214 height 475
click at [990, 200] on div at bounding box center [917, 62] width 214 height 475
click at [1016, 227] on div at bounding box center [917, 62] width 214 height 475
click at [1011, 224] on div at bounding box center [917, 62] width 214 height 475
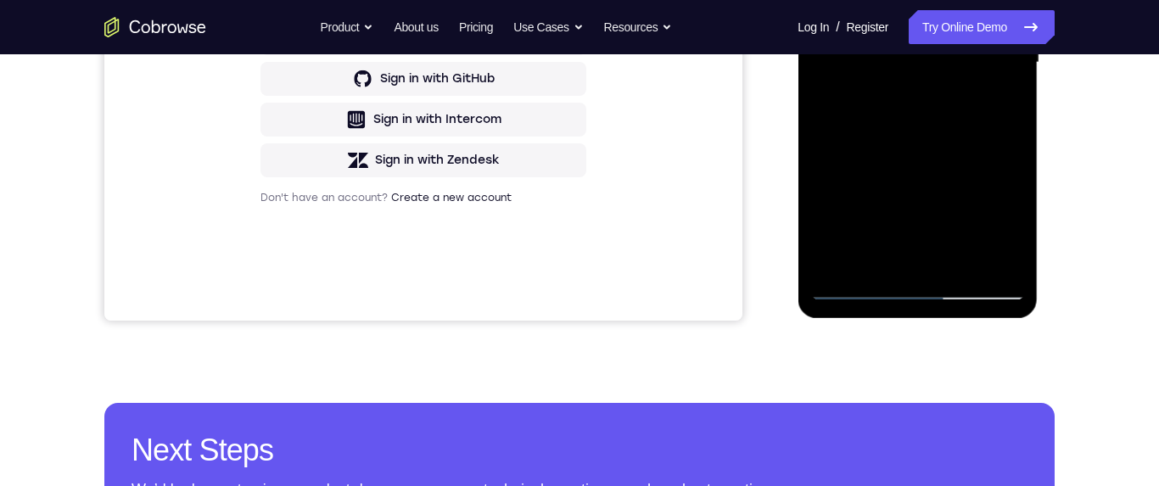
click at [1012, 226] on div at bounding box center [917, 62] width 214 height 475
click at [923, 143] on div at bounding box center [917, 62] width 214 height 475
click at [826, 0] on div at bounding box center [917, 62] width 214 height 475
click at [941, 69] on div at bounding box center [917, 62] width 214 height 475
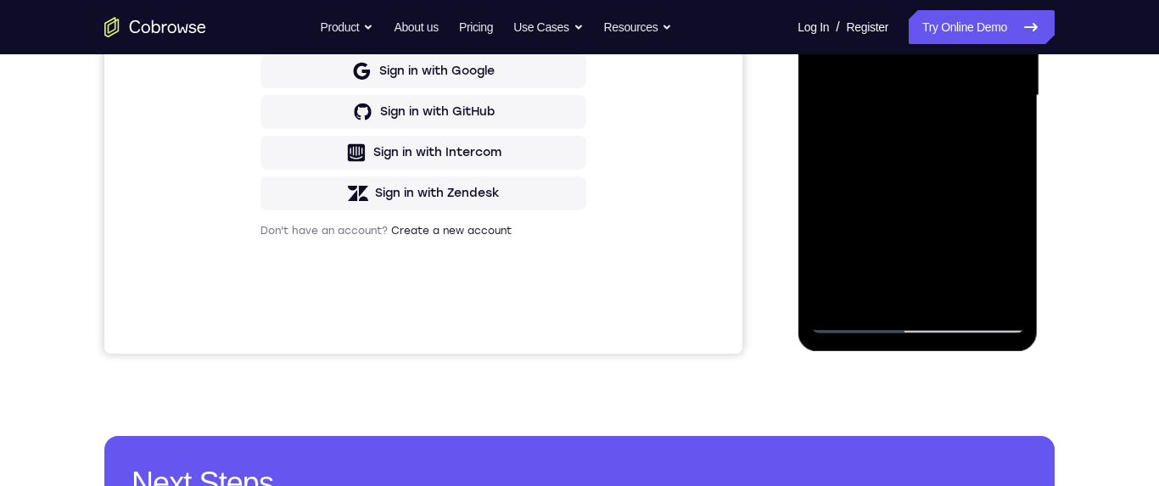
scroll to position [278, 0]
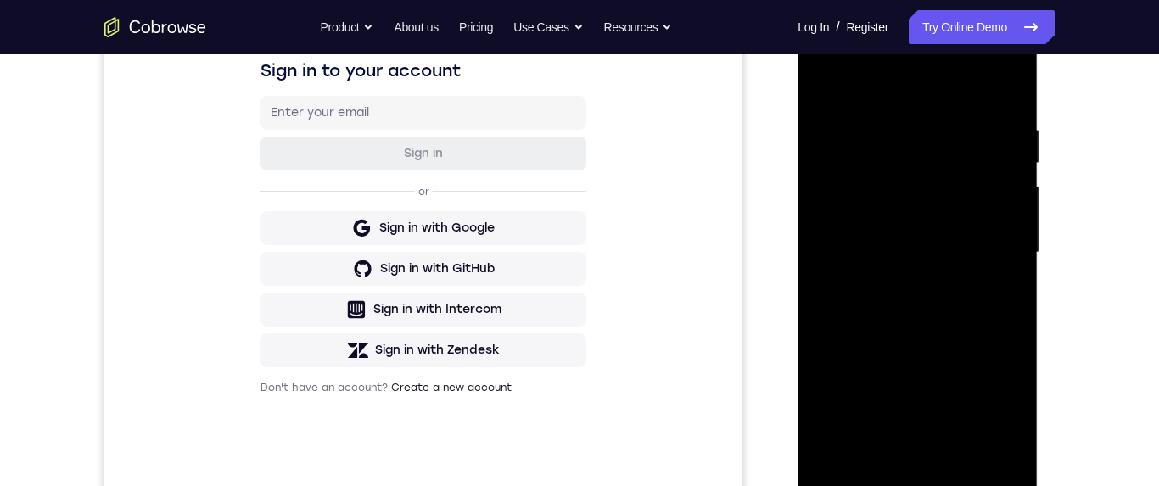
click at [826, 84] on div at bounding box center [917, 252] width 214 height 475
click at [820, 87] on div at bounding box center [917, 252] width 214 height 475
click at [823, 78] on div at bounding box center [917, 252] width 214 height 475
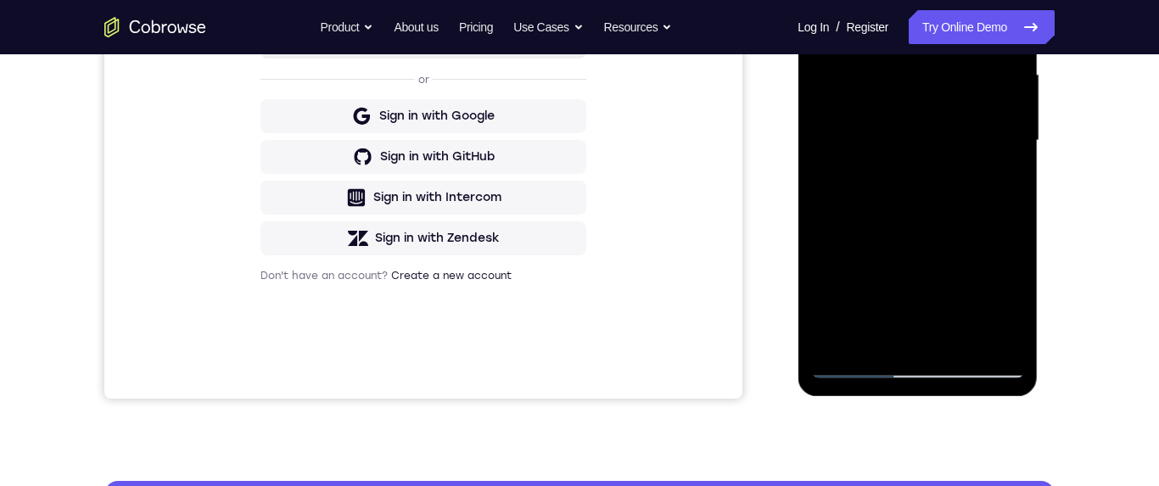
click at [960, 335] on div at bounding box center [917, 140] width 214 height 475
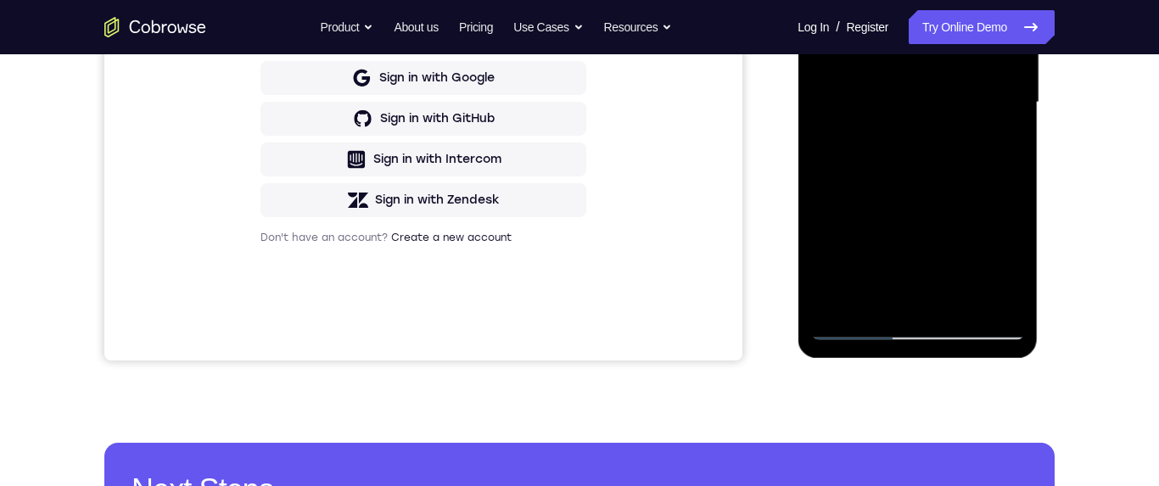
click at [922, 79] on div at bounding box center [917, 102] width 214 height 475
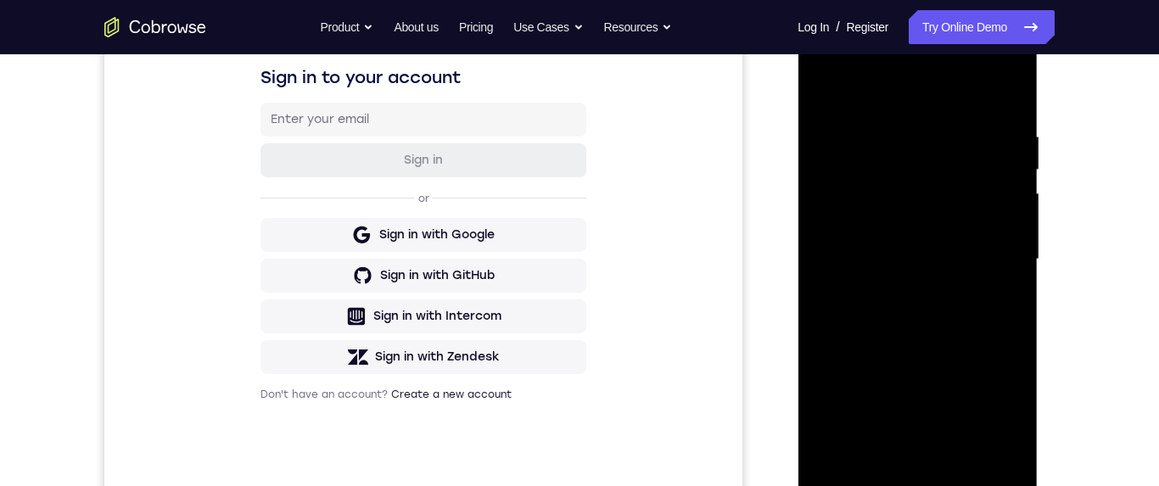
scroll to position [144, 0]
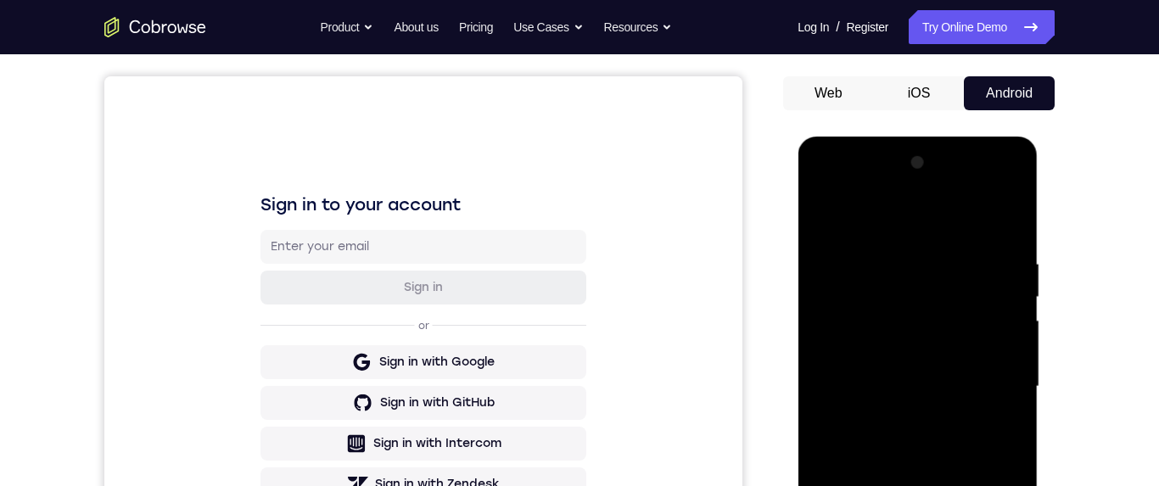
click at [821, 220] on div at bounding box center [917, 386] width 214 height 475
click at [828, 216] on div at bounding box center [917, 386] width 214 height 475
click at [918, 485] on div at bounding box center [917, 386] width 214 height 475
click at [979, 485] on div at bounding box center [917, 386] width 214 height 475
click at [914, 485] on div at bounding box center [917, 386] width 214 height 475
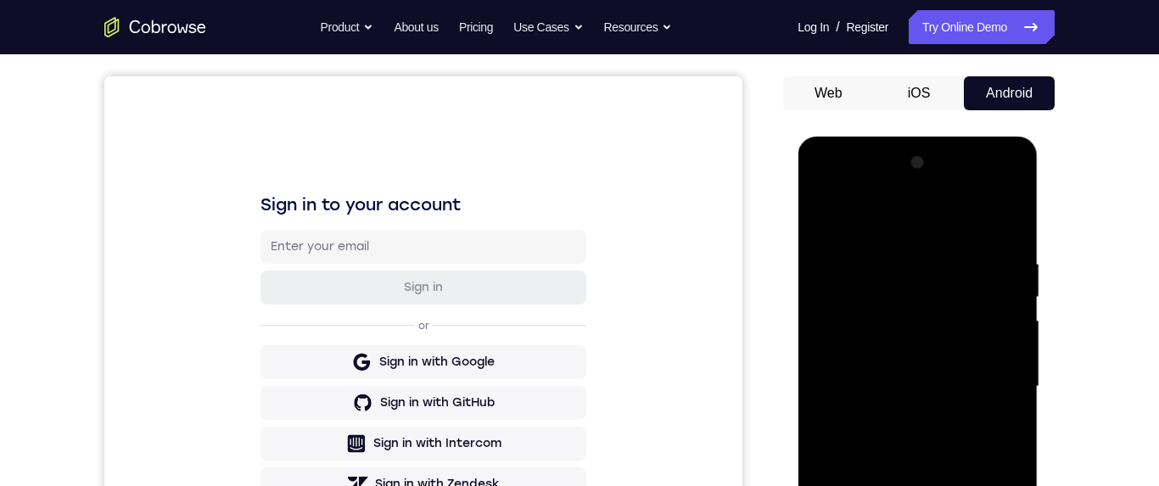
scroll to position [336, 0]
